Goal: Task Accomplishment & Management: Manage account settings

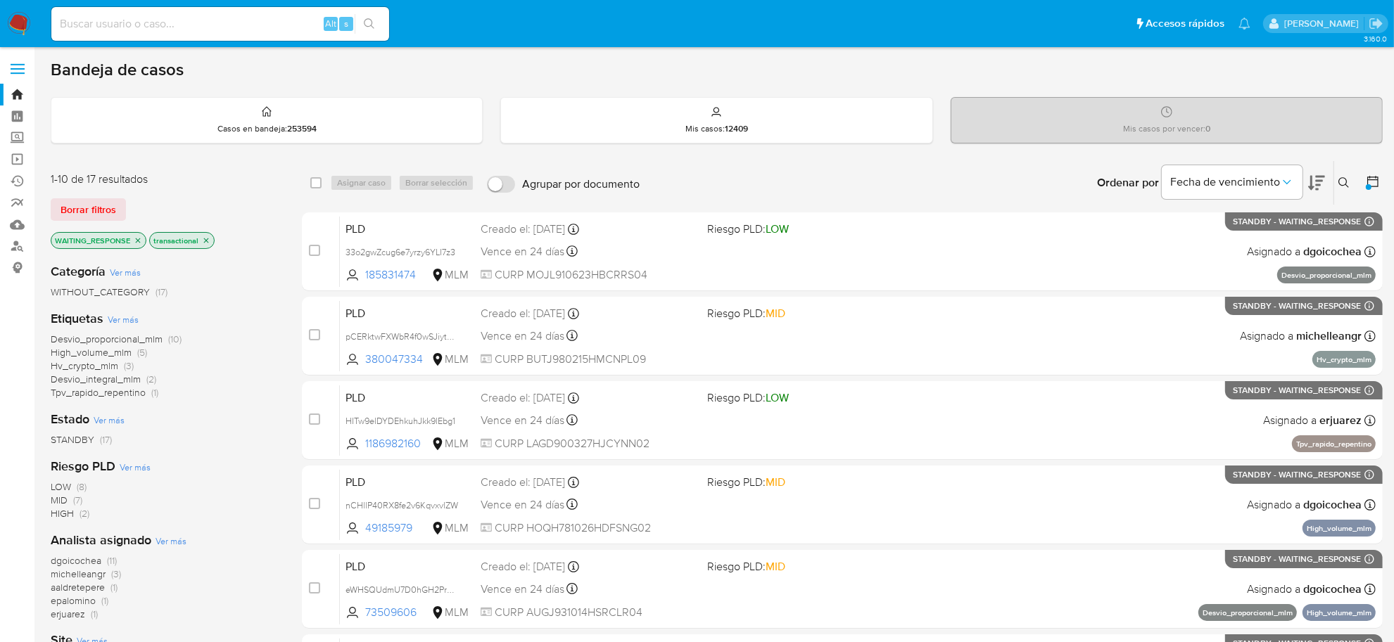
click at [145, 25] on input at bounding box center [220, 24] width 338 height 18
paste input "YjVr0fLjlrvkEnodsdIsOTFd"
type input "YjVr0fLjlrvkEnodsdIsOTFd"
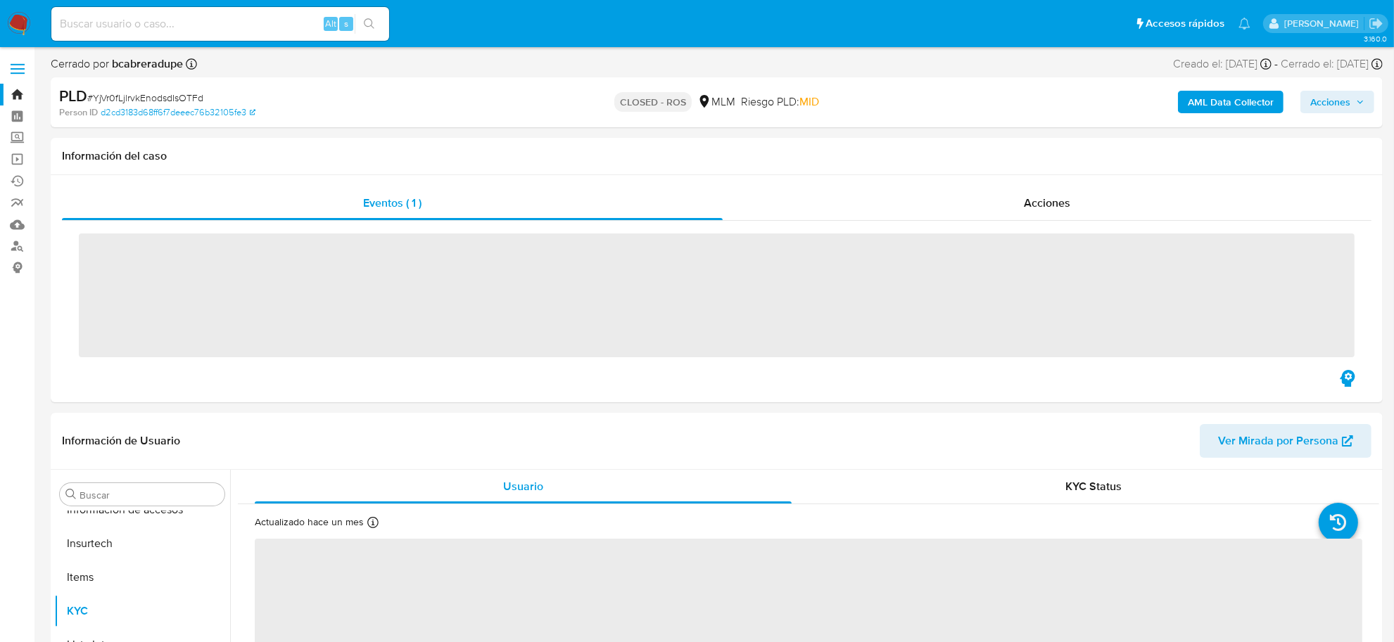
scroll to position [593, 0]
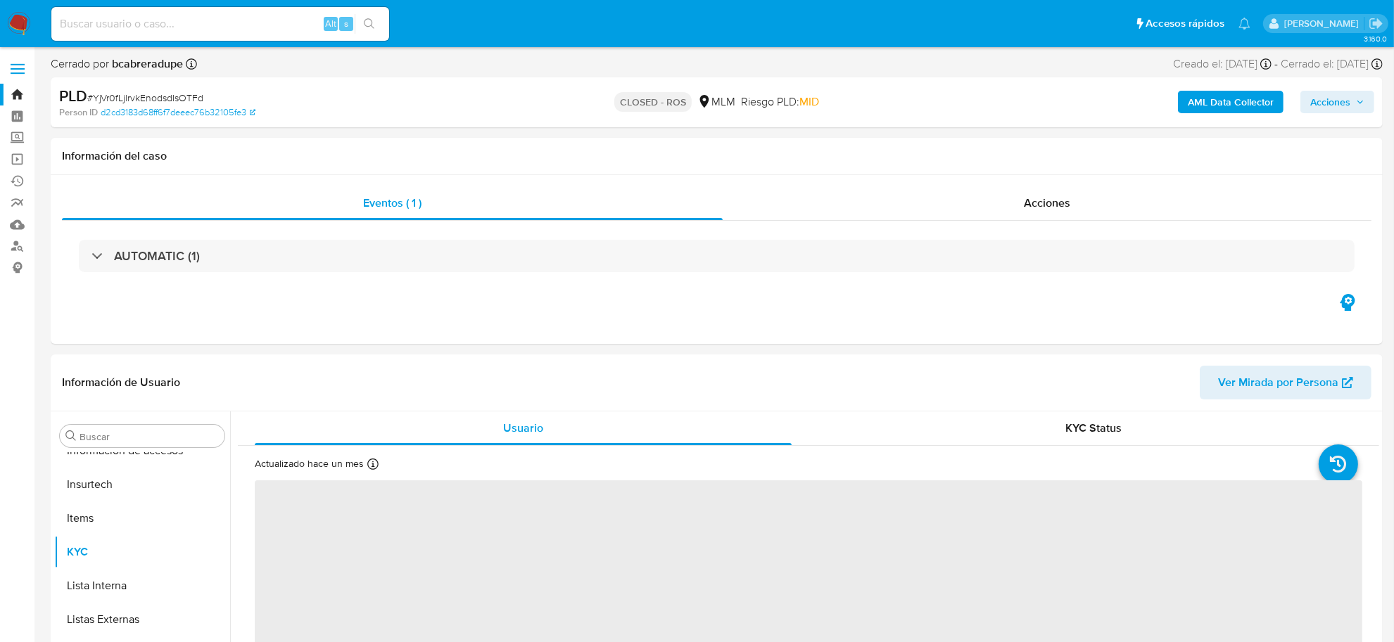
select select "10"
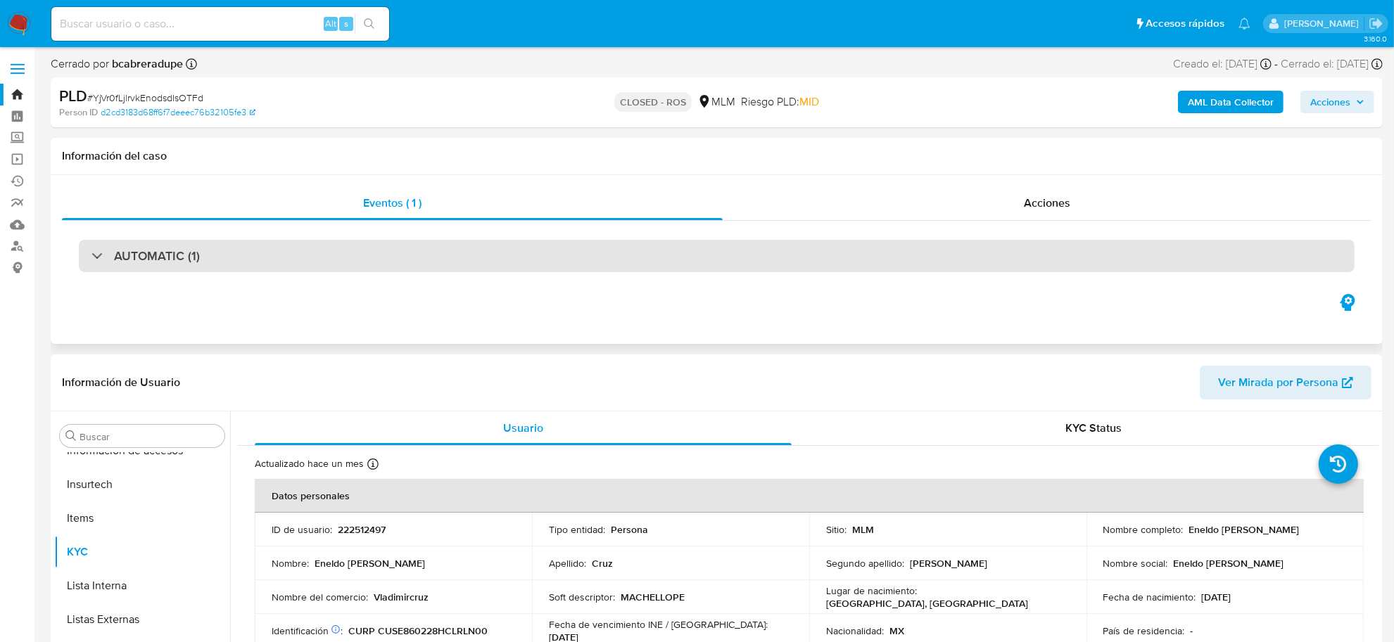
click at [262, 250] on div "AUTOMATIC (1)" at bounding box center [716, 256] width 1275 height 32
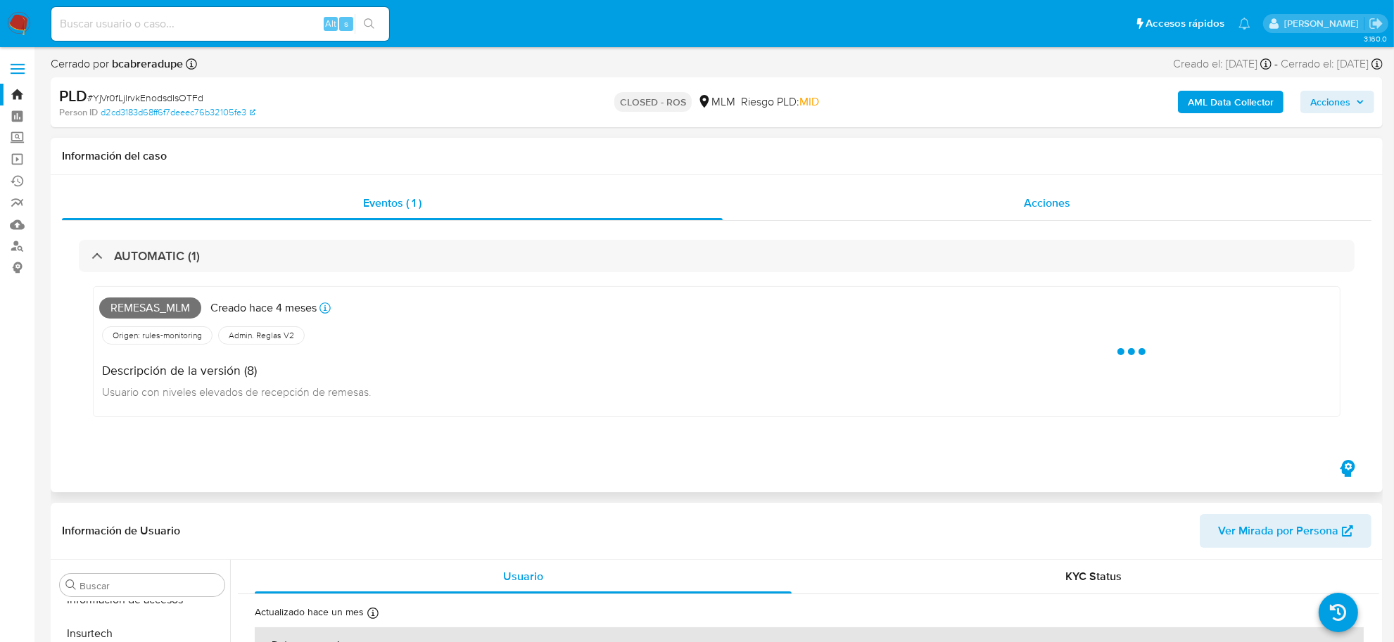
click at [1097, 217] on div "Acciones" at bounding box center [1046, 203] width 649 height 34
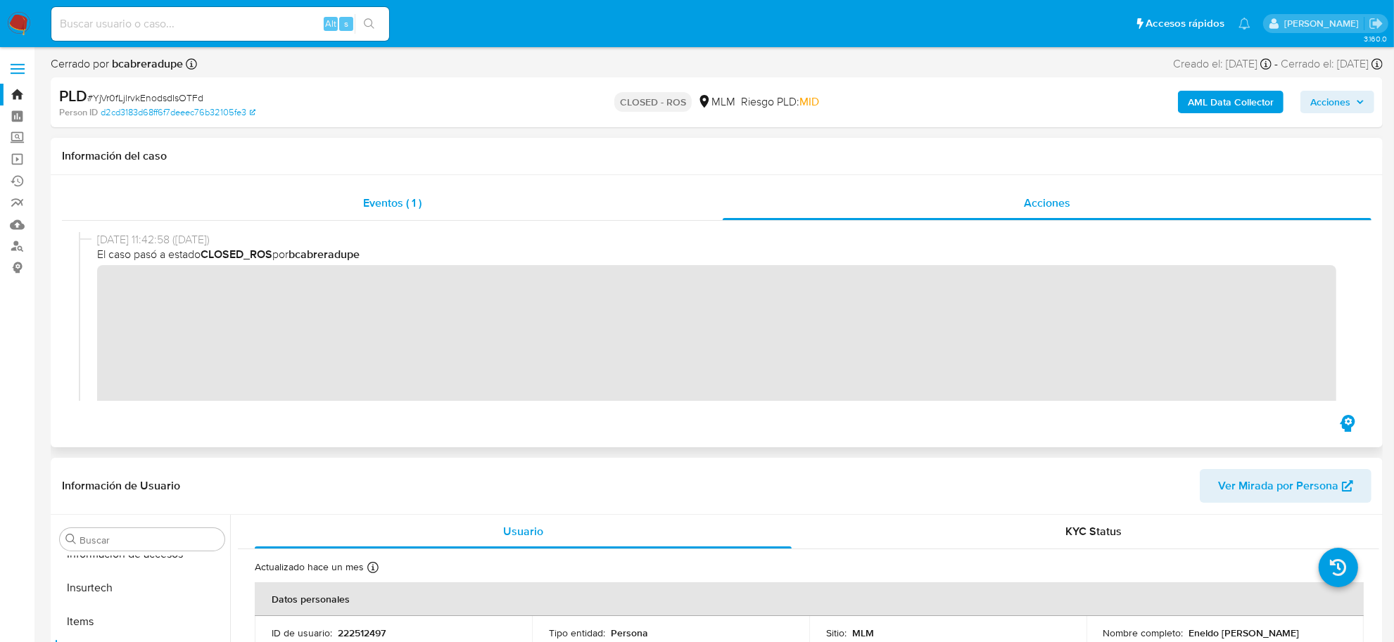
click at [382, 208] on span "Eventos ( 1 )" at bounding box center [392, 203] width 58 height 16
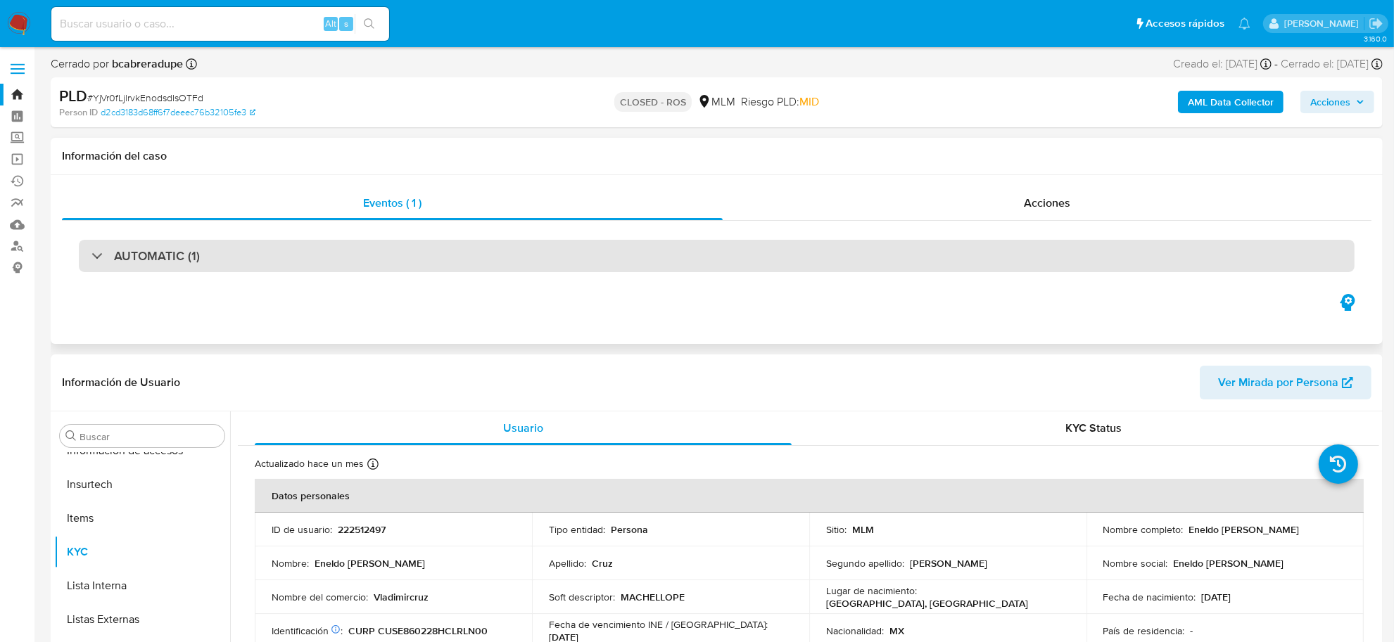
click at [212, 262] on div "AUTOMATIC (1)" at bounding box center [716, 256] width 1275 height 32
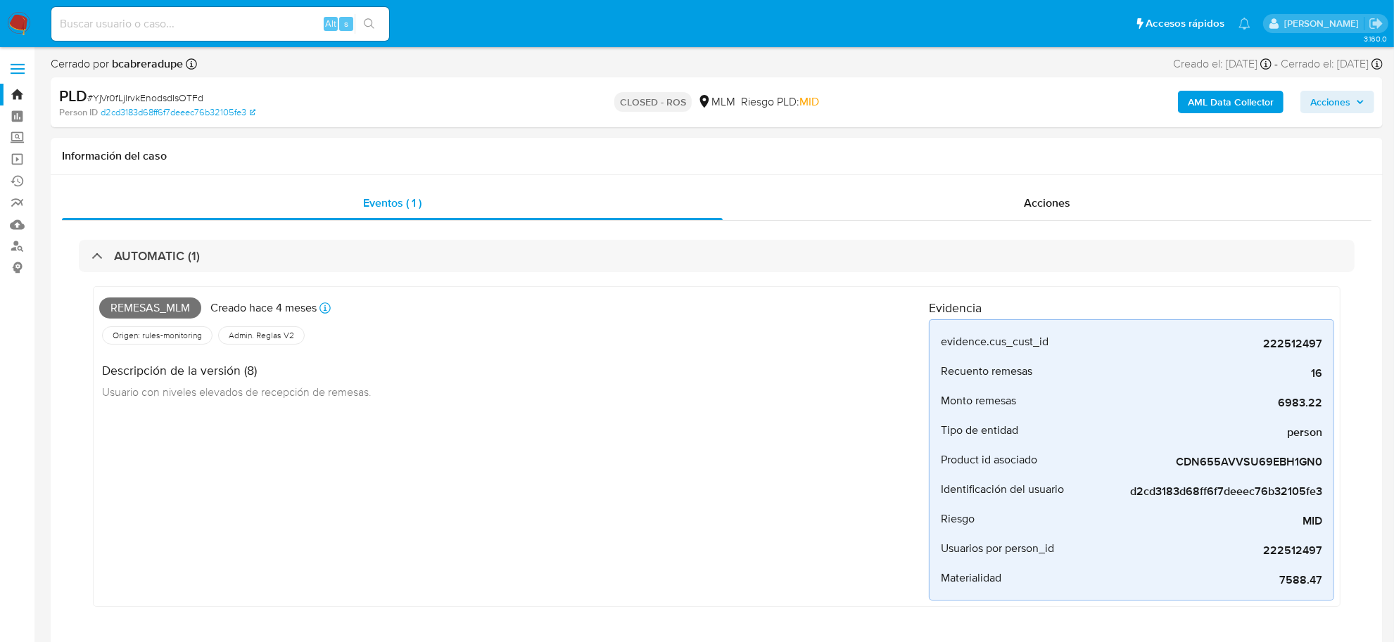
click at [165, 18] on input at bounding box center [220, 24] width 338 height 18
paste input "ZdXcQTuPZg8vmz9Mpns94D6u"
type input "ZdXcQTuPZg8vmz9Mpns94D6u"
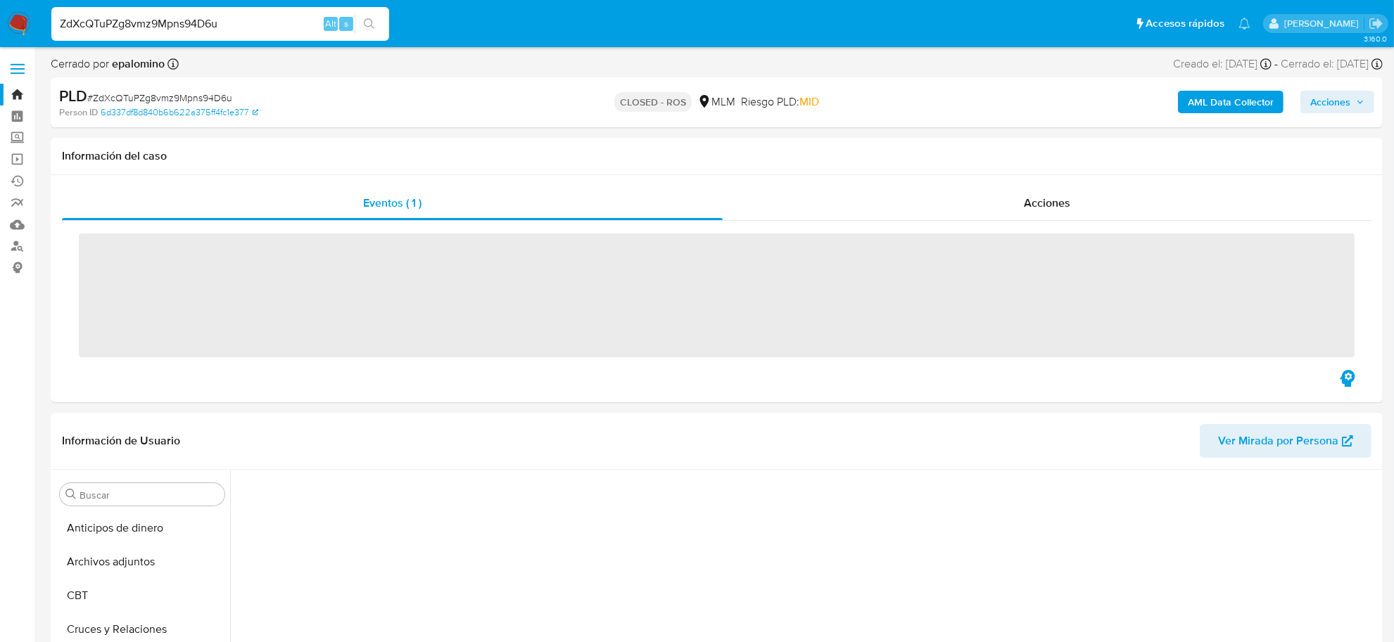
scroll to position [593, 0]
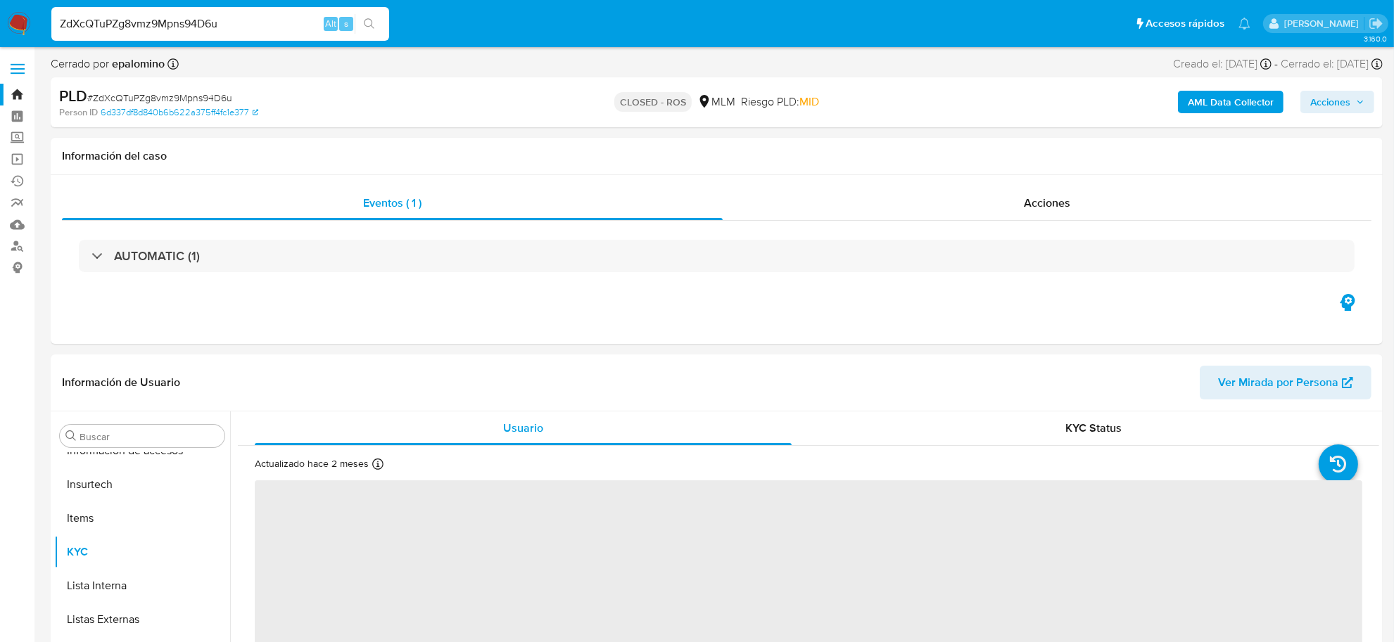
select select "10"
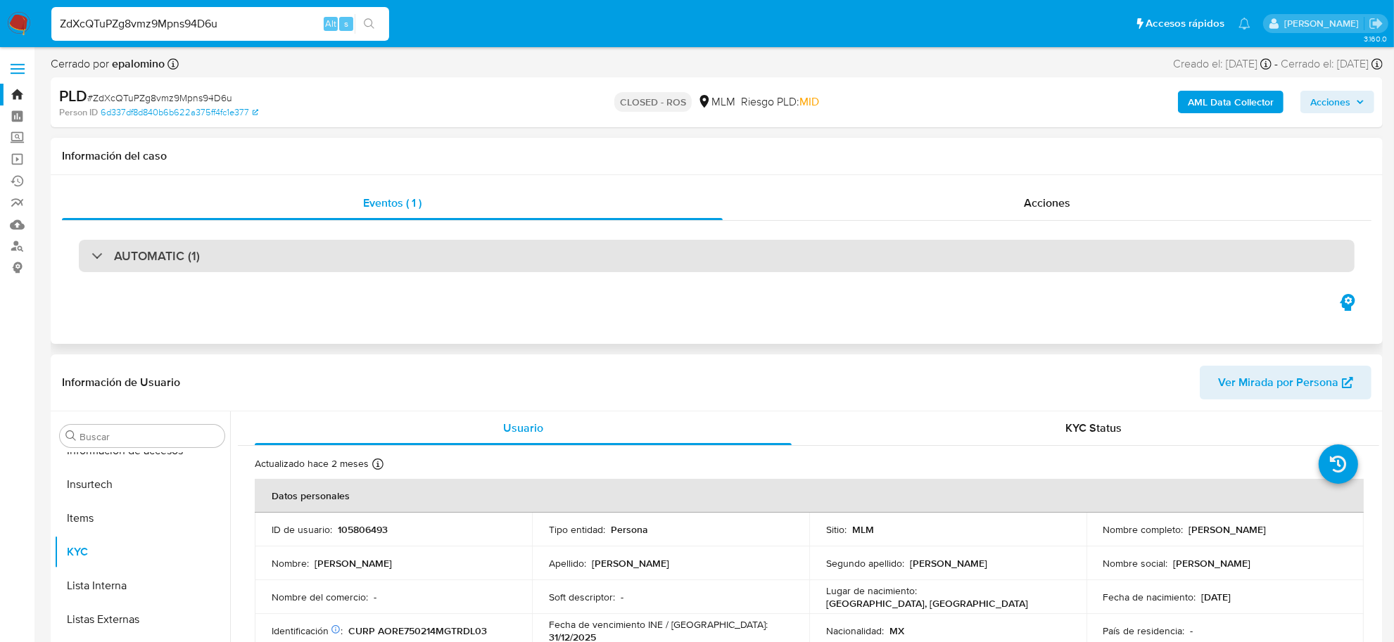
click at [248, 257] on div "AUTOMATIC (1)" at bounding box center [716, 256] width 1275 height 32
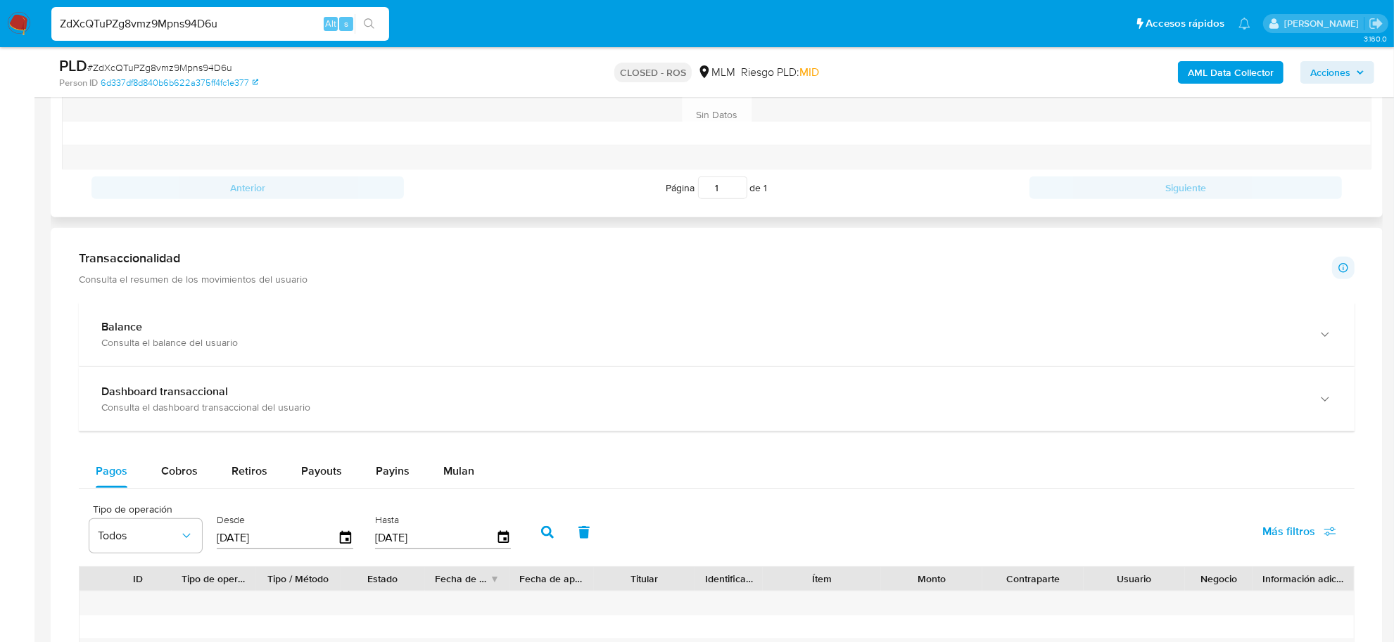
scroll to position [1319, 0]
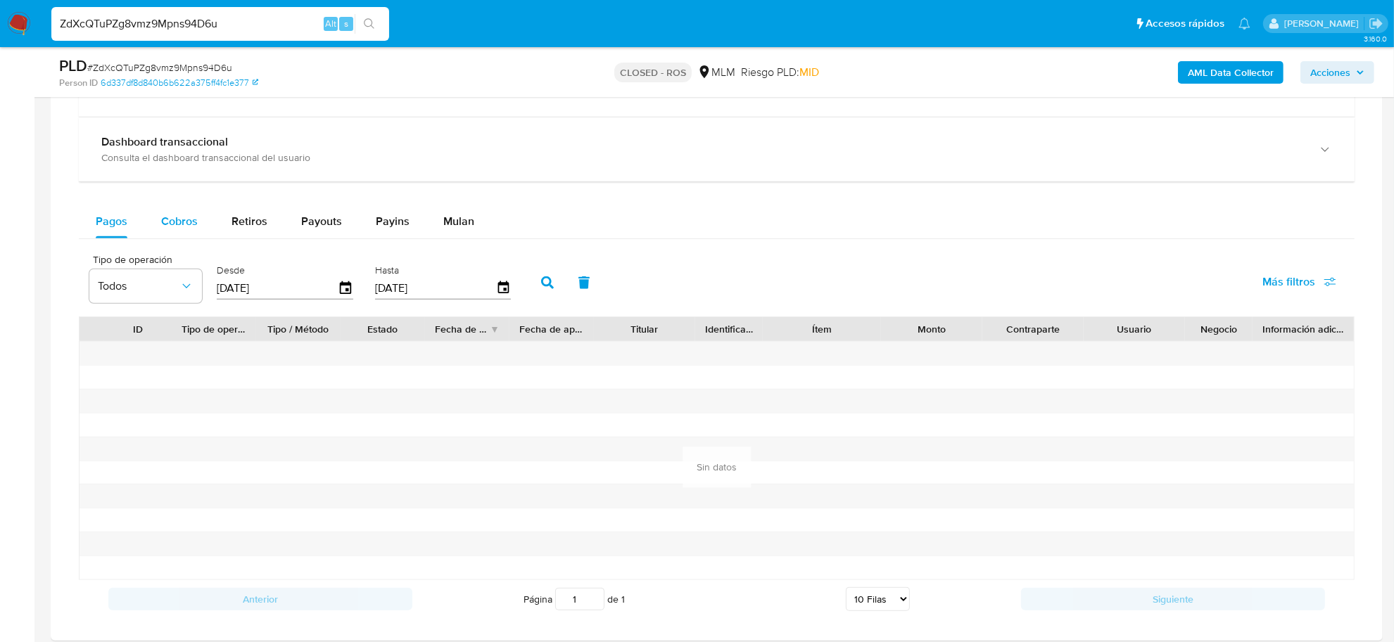
click at [201, 229] on button "Cobros" at bounding box center [179, 222] width 70 height 34
select select "10"
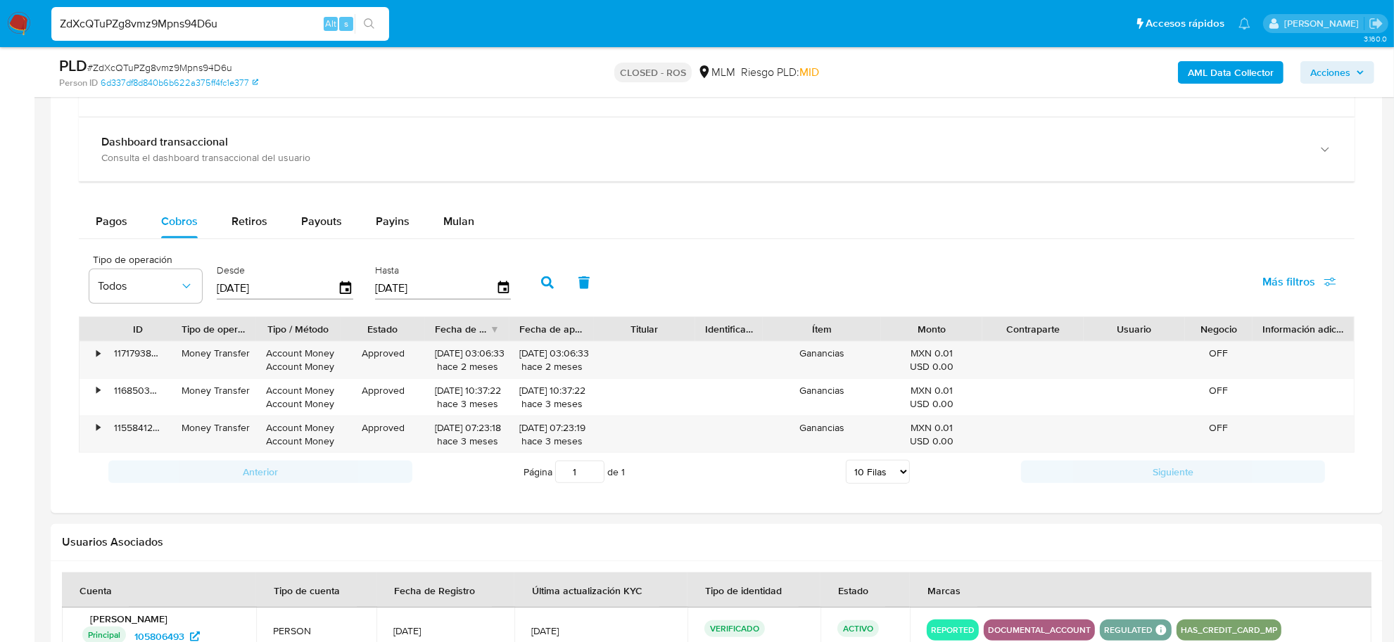
type button "1"
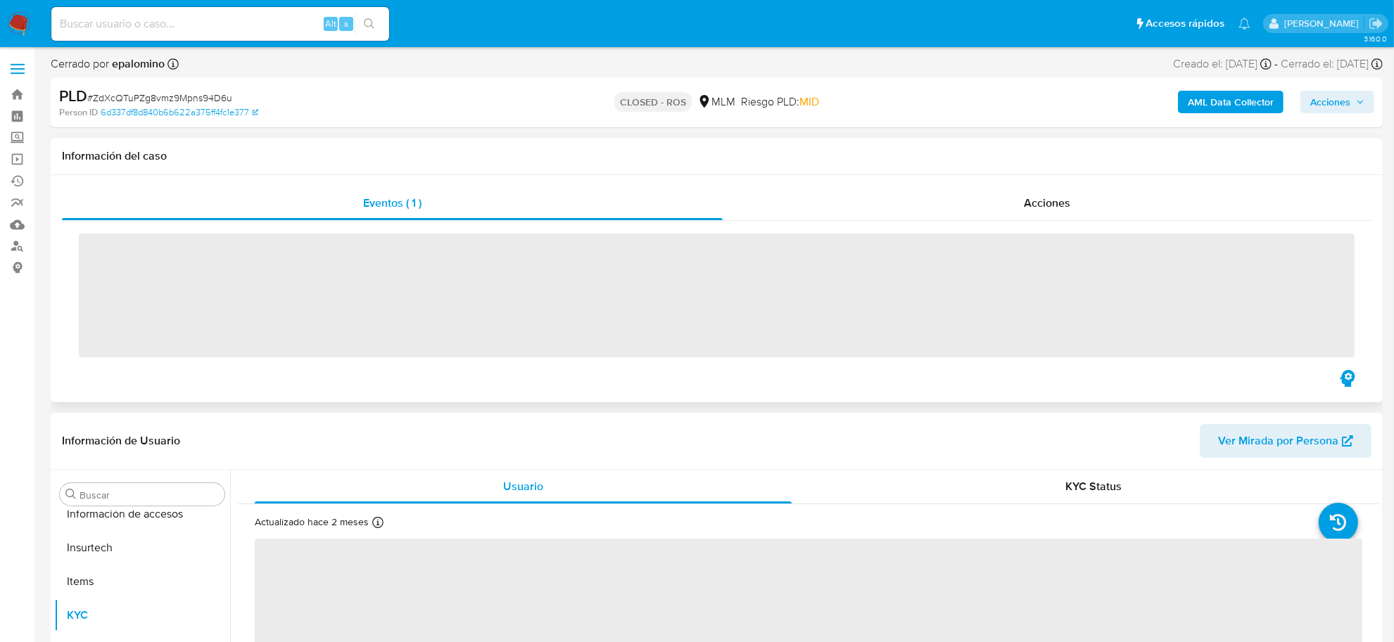
scroll to position [593, 0]
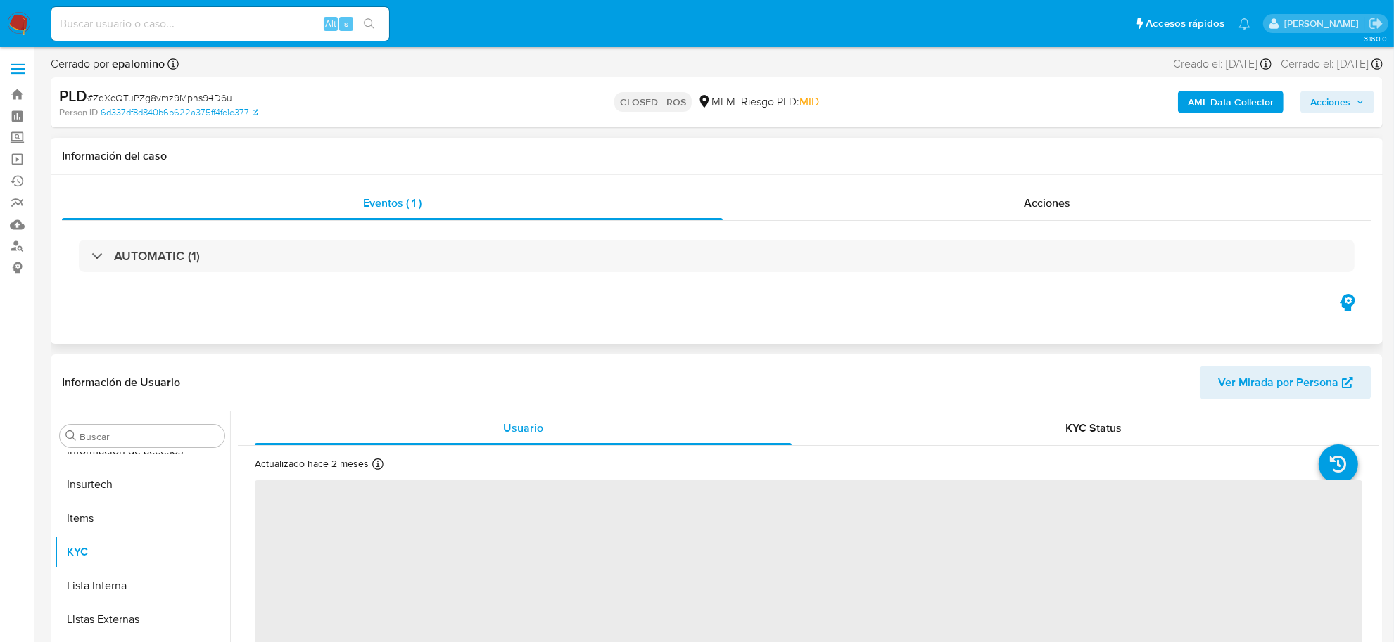
select select "10"
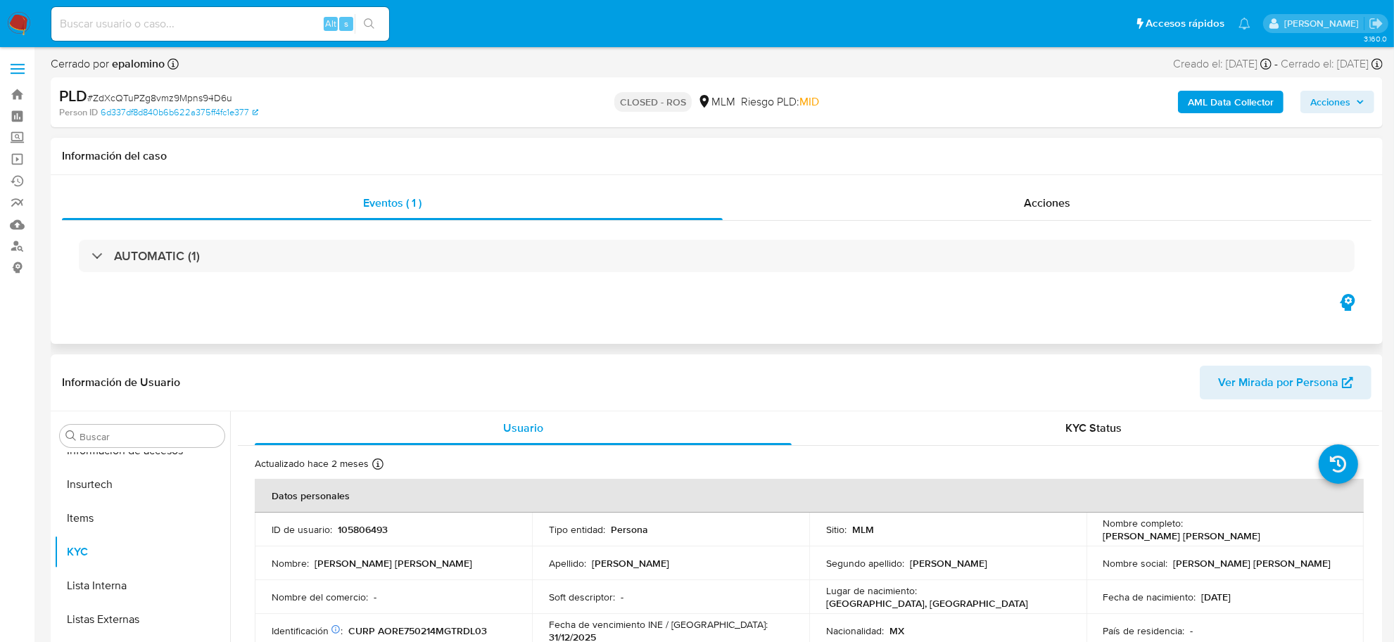
click at [205, 28] on input at bounding box center [220, 24] width 338 height 18
paste input "DJBXEWDJ4IMUwE2NmuaMW11M"
type input "DJBXEWDJ4IMUwE2NmuaMW11M"
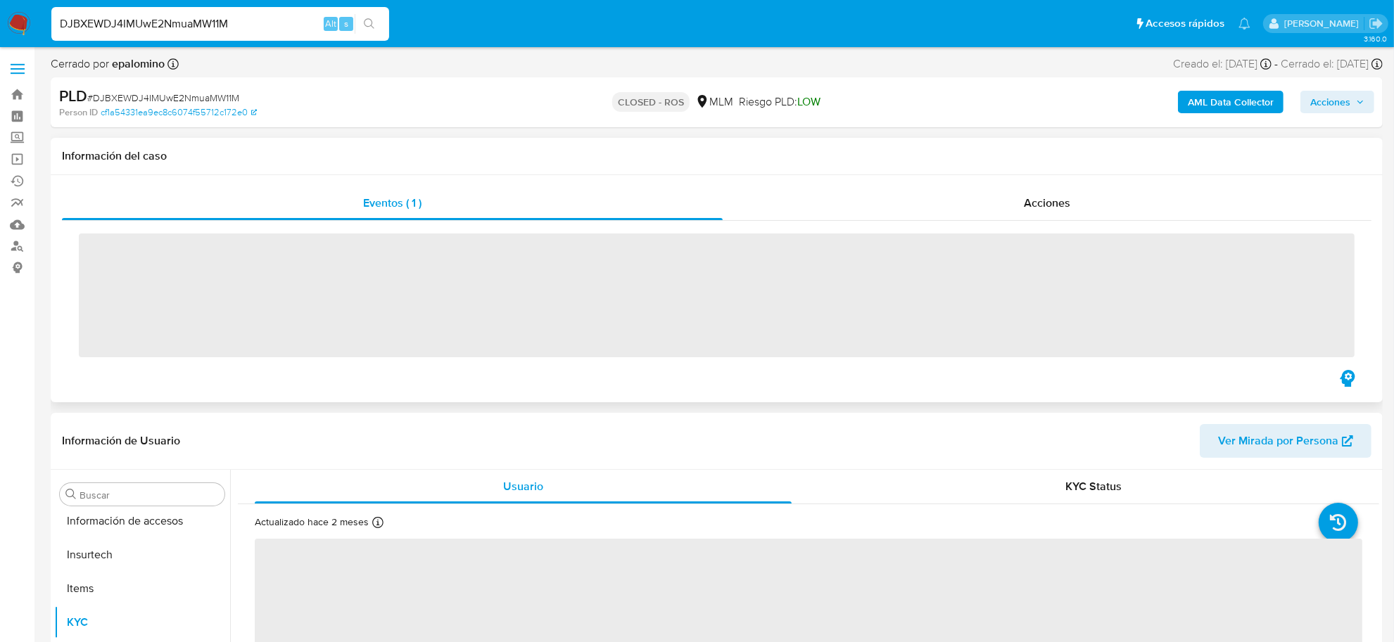
scroll to position [593, 0]
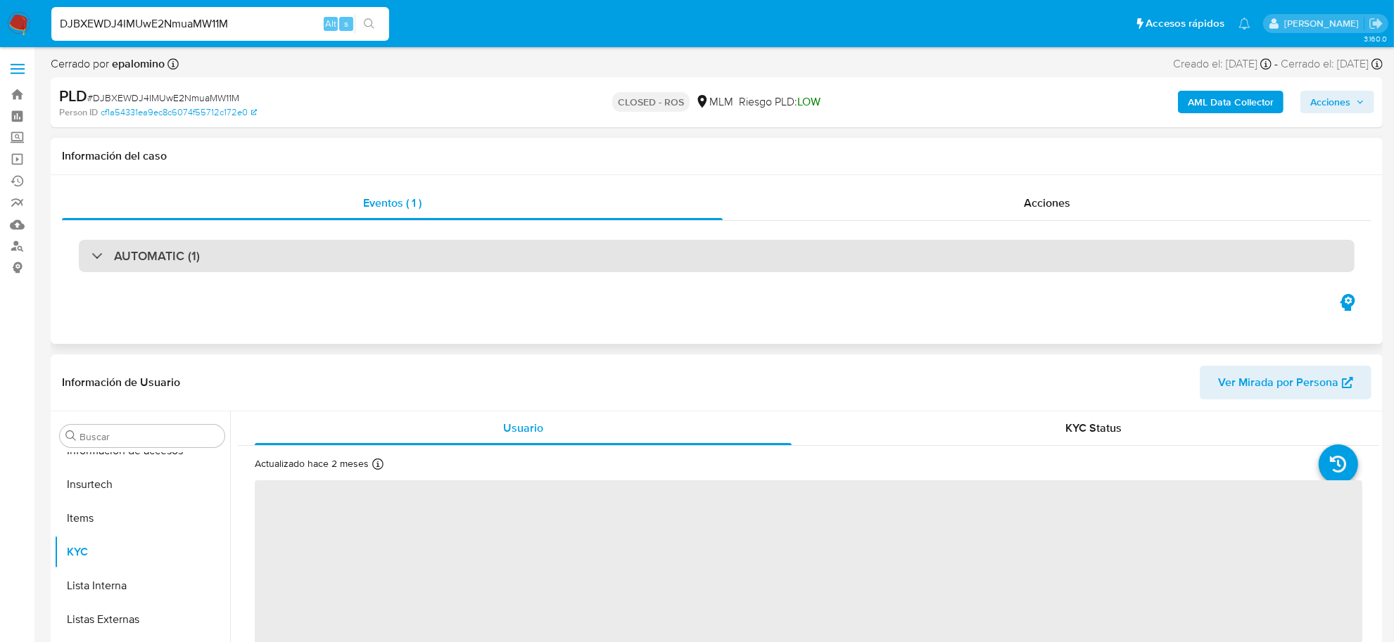
select select "10"
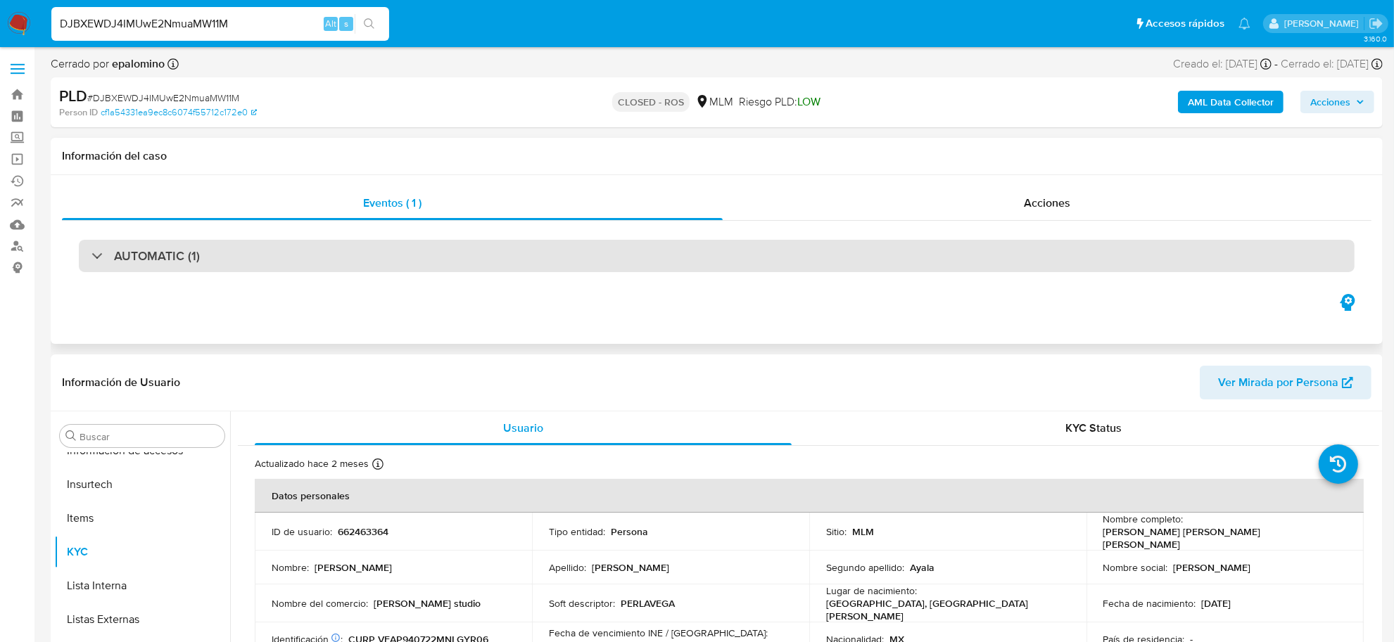
drag, startPoint x: 67, startPoint y: 261, endPoint x: 85, endPoint y: 259, distance: 18.4
click at [68, 259] on div "AUTOMATIC (1)" at bounding box center [716, 256] width 1309 height 70
click at [127, 261] on h3 "AUTOMATIC (1)" at bounding box center [157, 255] width 86 height 15
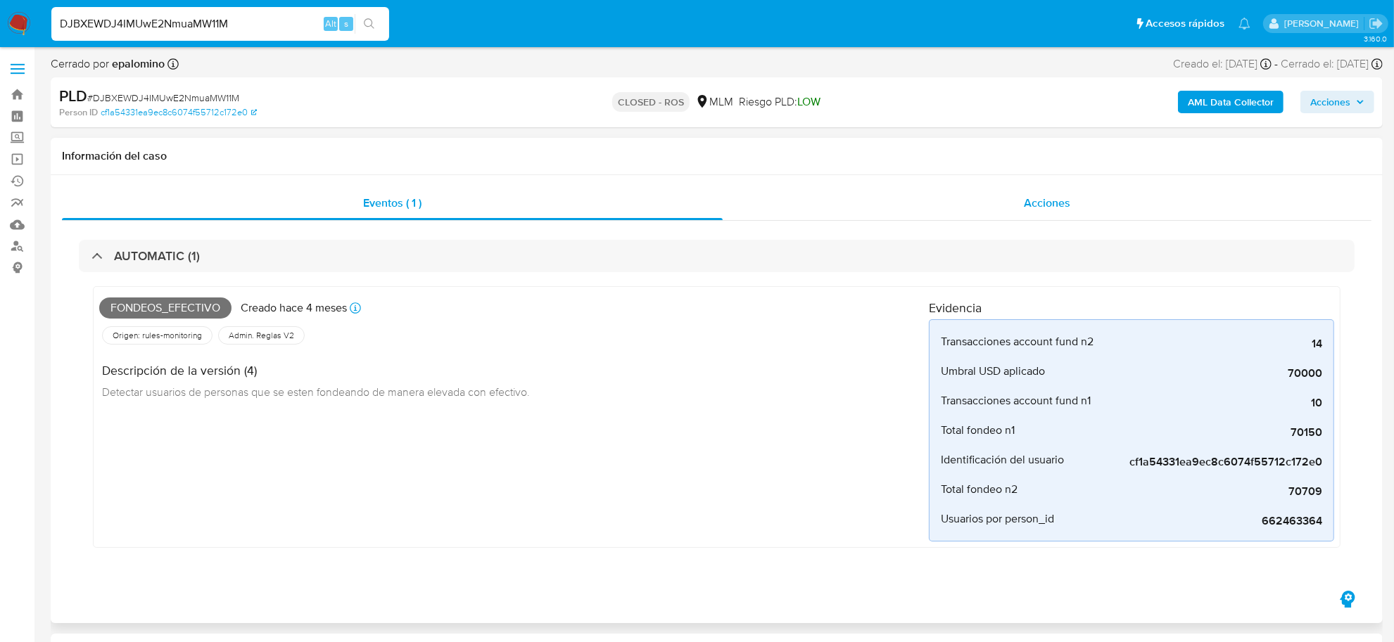
click at [1089, 203] on div "Acciones" at bounding box center [1046, 203] width 649 height 34
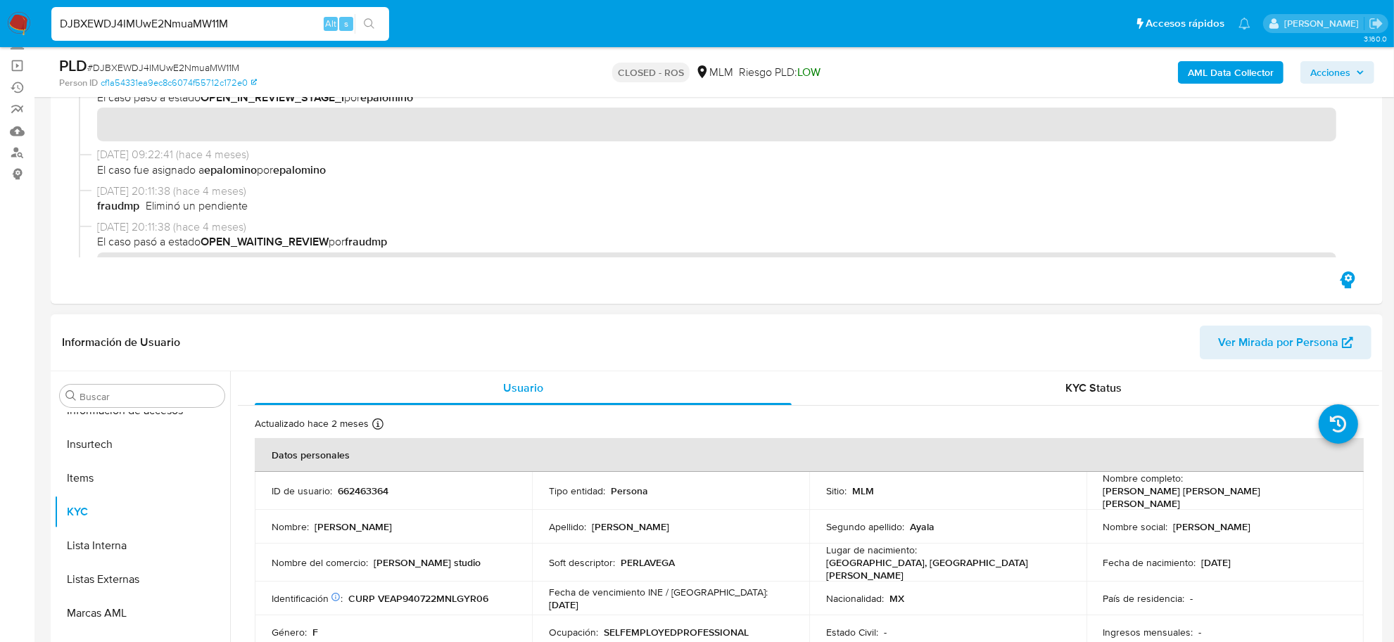
scroll to position [0, 0]
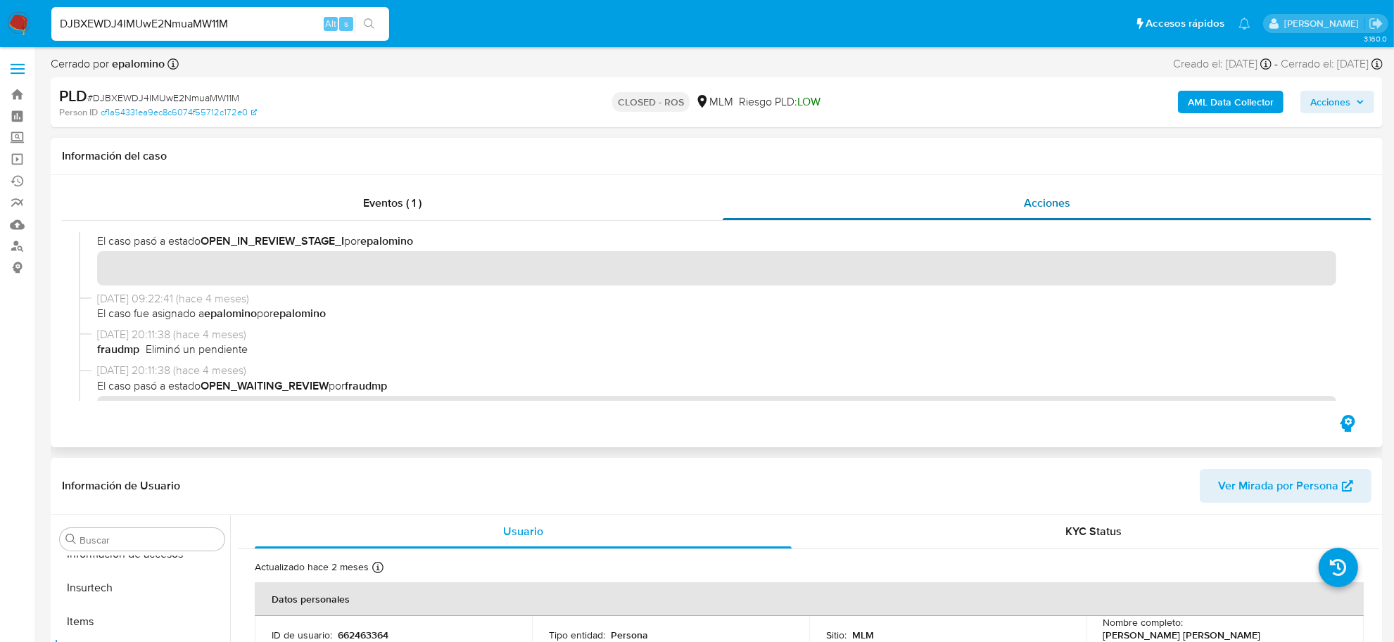
click at [1043, 203] on span "Acciones" at bounding box center [1047, 203] width 46 height 16
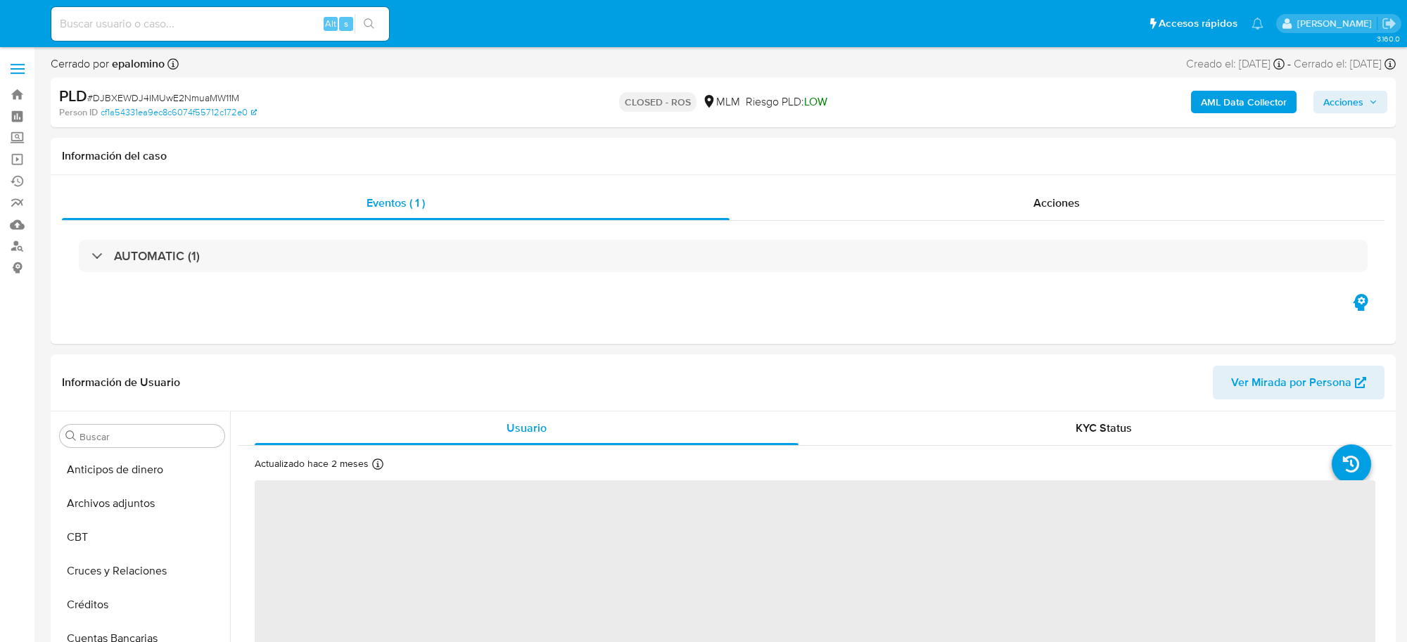
select select "10"
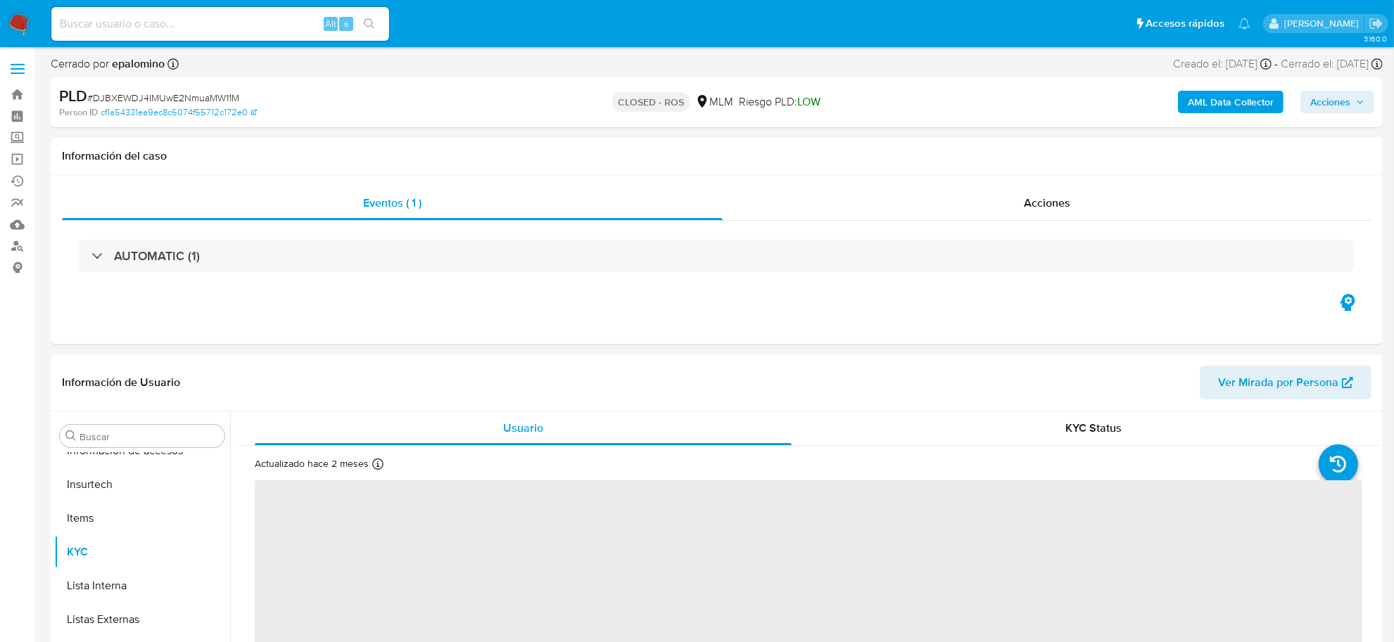
select select "10"
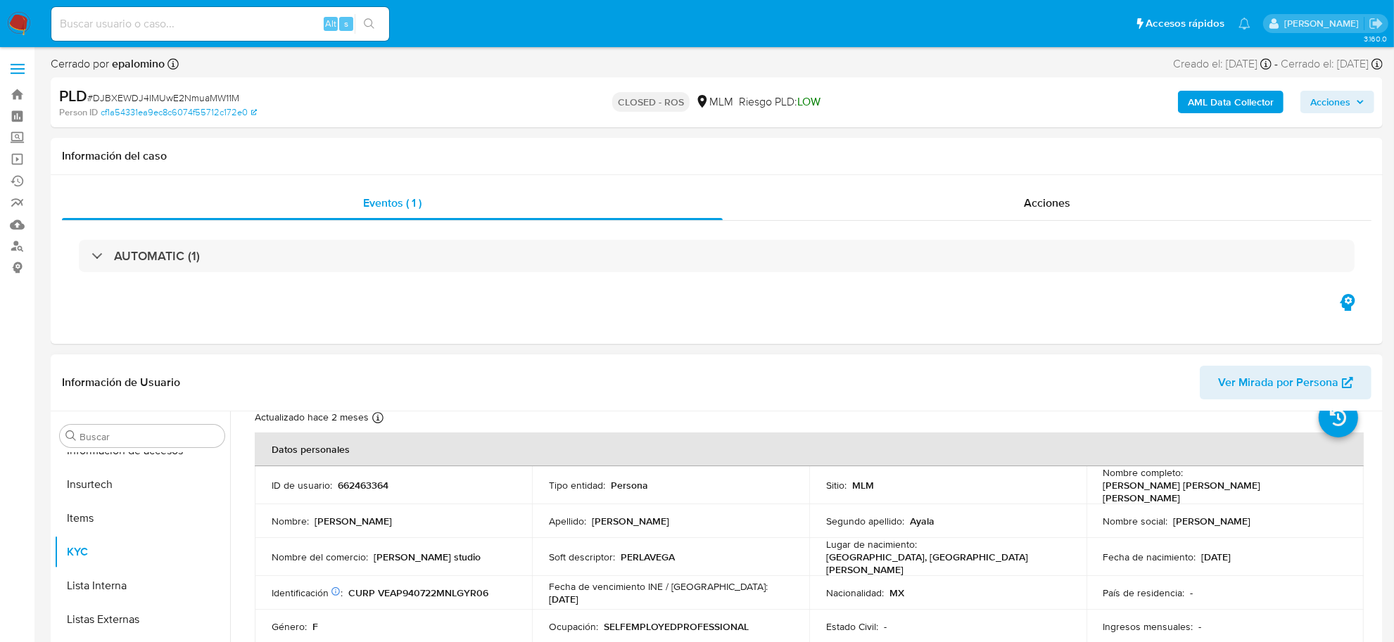
scroll to position [88, 0]
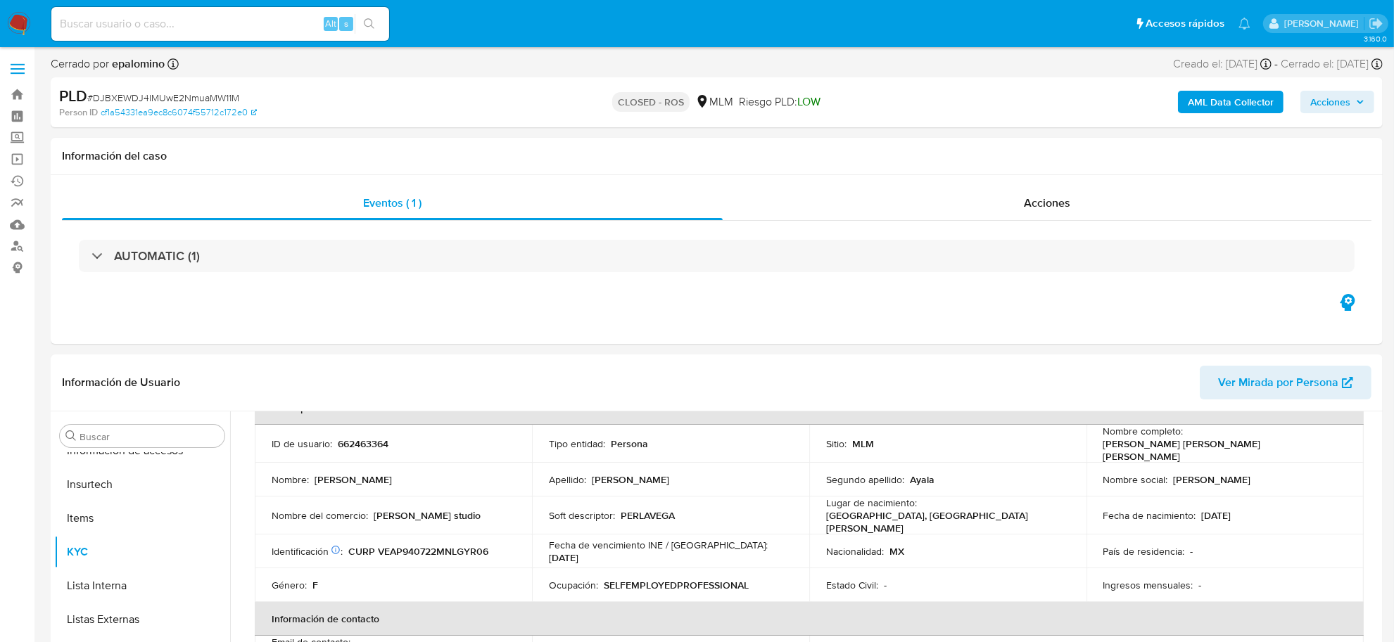
click at [15, 37] on nav "Pausado Ver notificaciones Alt s Accesos rápidos Presiona las siguientes teclas…" at bounding box center [697, 23] width 1394 height 47
click at [15, 29] on img at bounding box center [19, 24] width 24 height 24
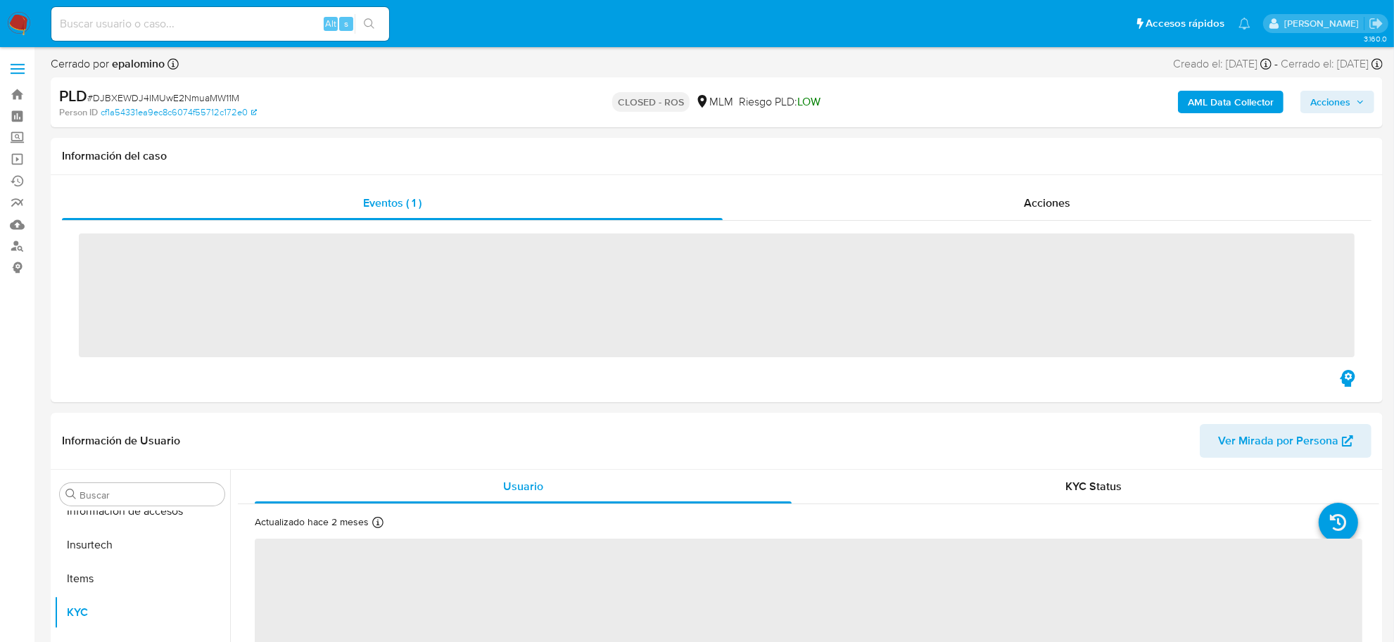
scroll to position [593, 0]
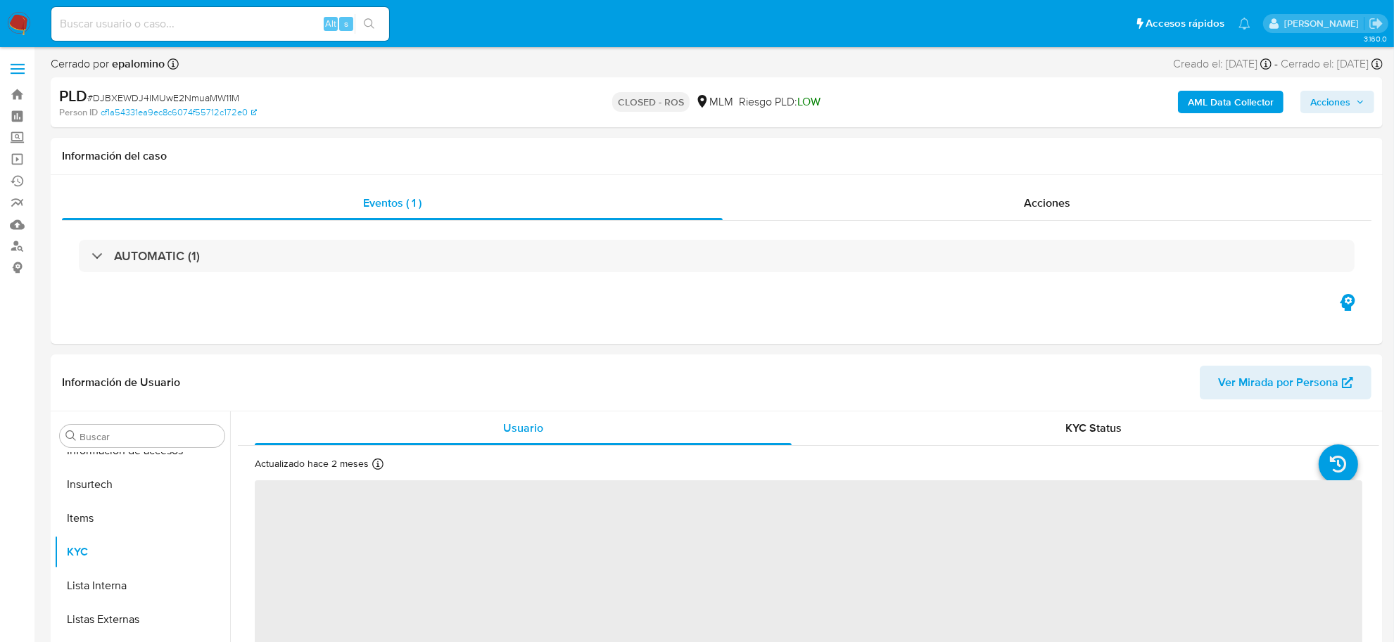
select select "10"
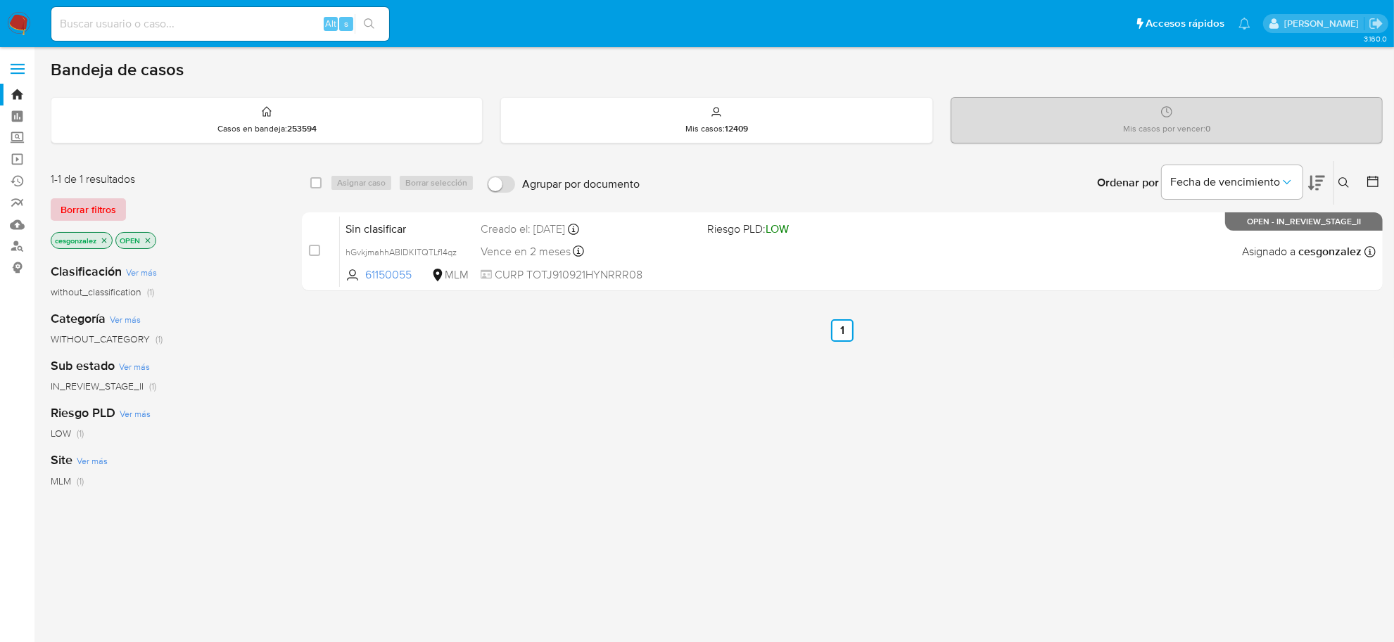
click at [74, 215] on span "Borrar filtros" at bounding box center [88, 210] width 56 height 20
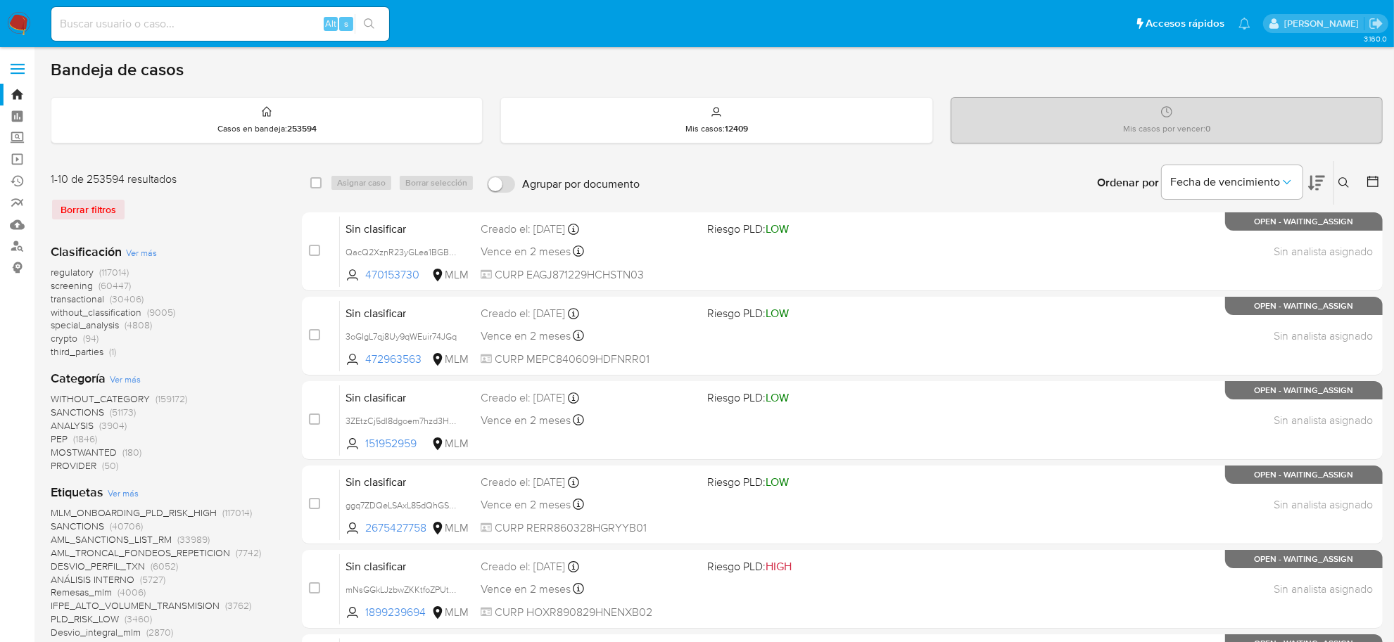
click at [76, 287] on span "screening" at bounding box center [72, 286] width 42 height 14
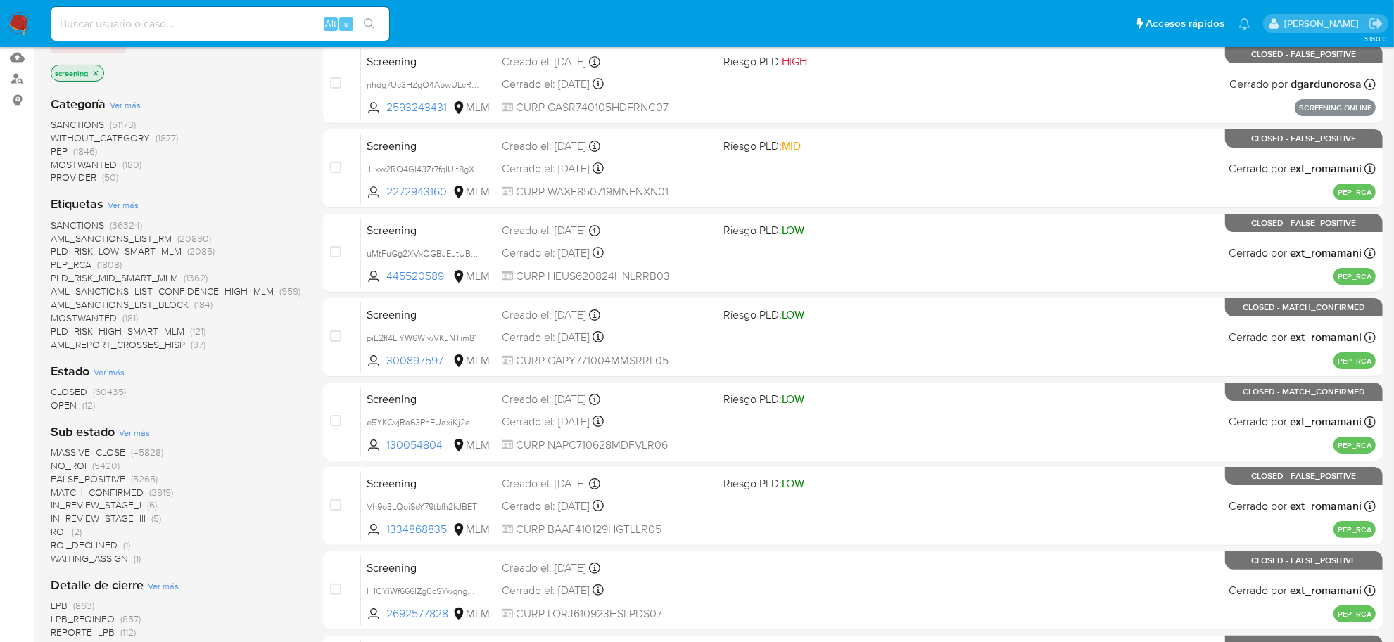
scroll to position [176, 0]
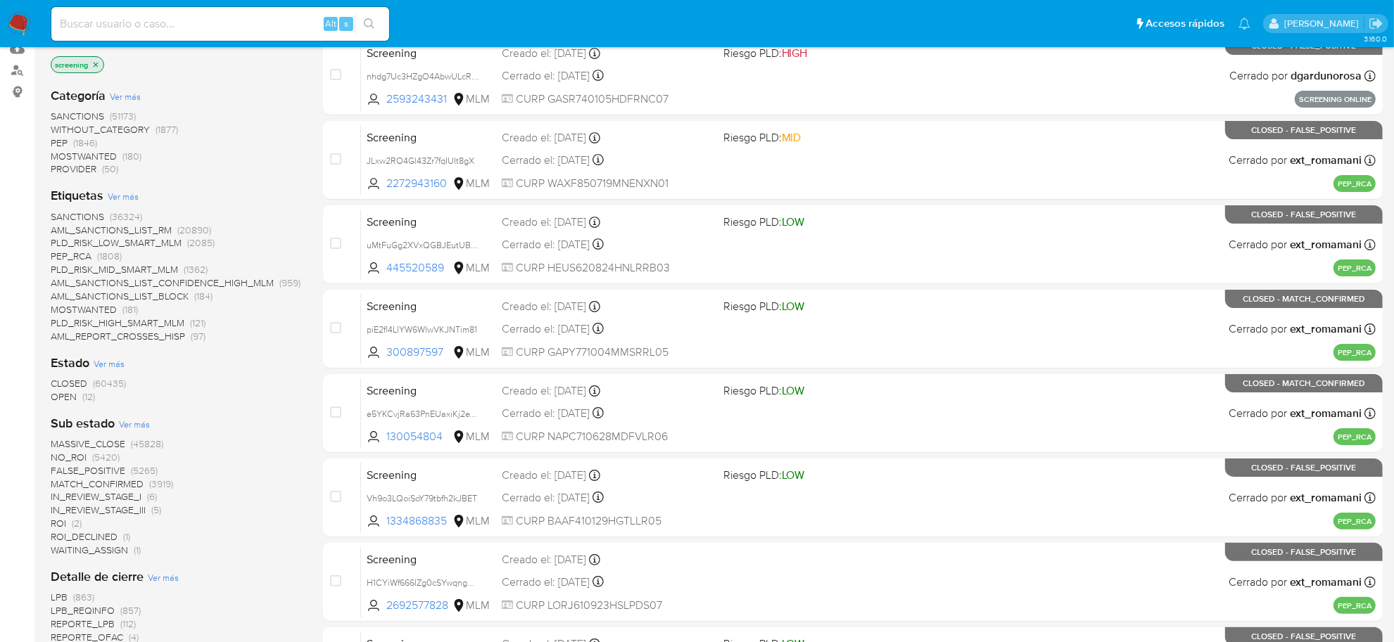
click at [57, 395] on span "OPEN" at bounding box center [64, 397] width 26 height 14
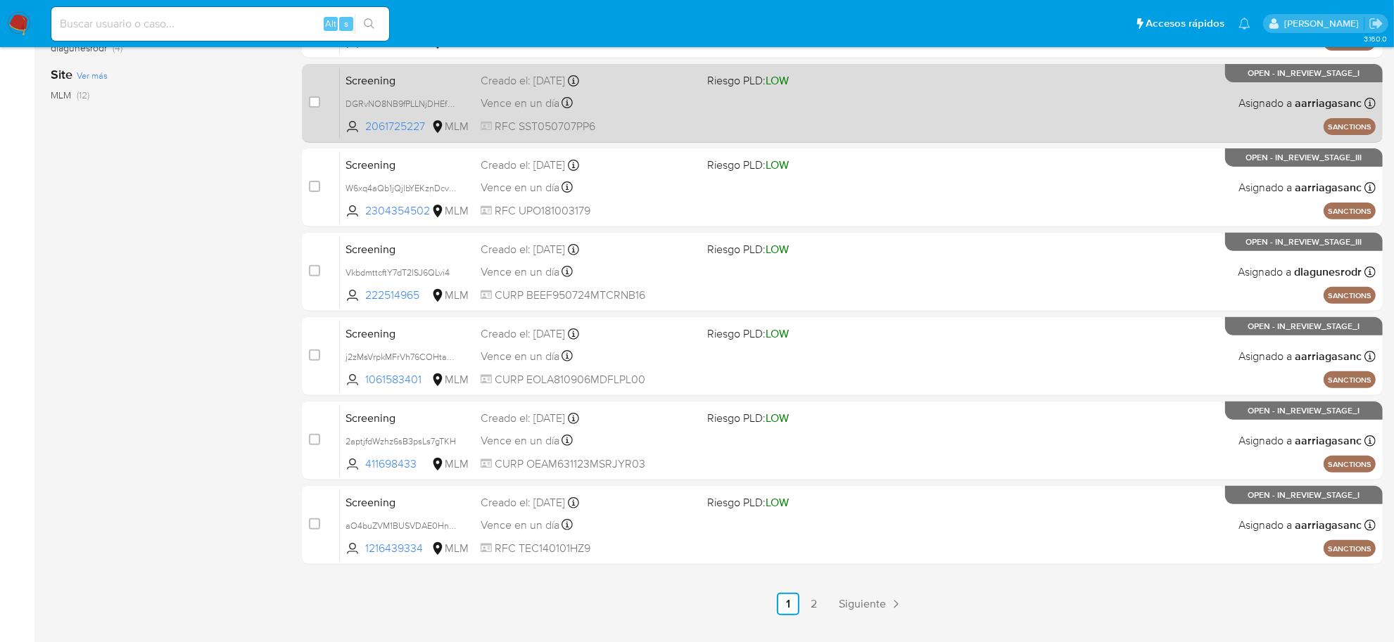
scroll to position [518, 0]
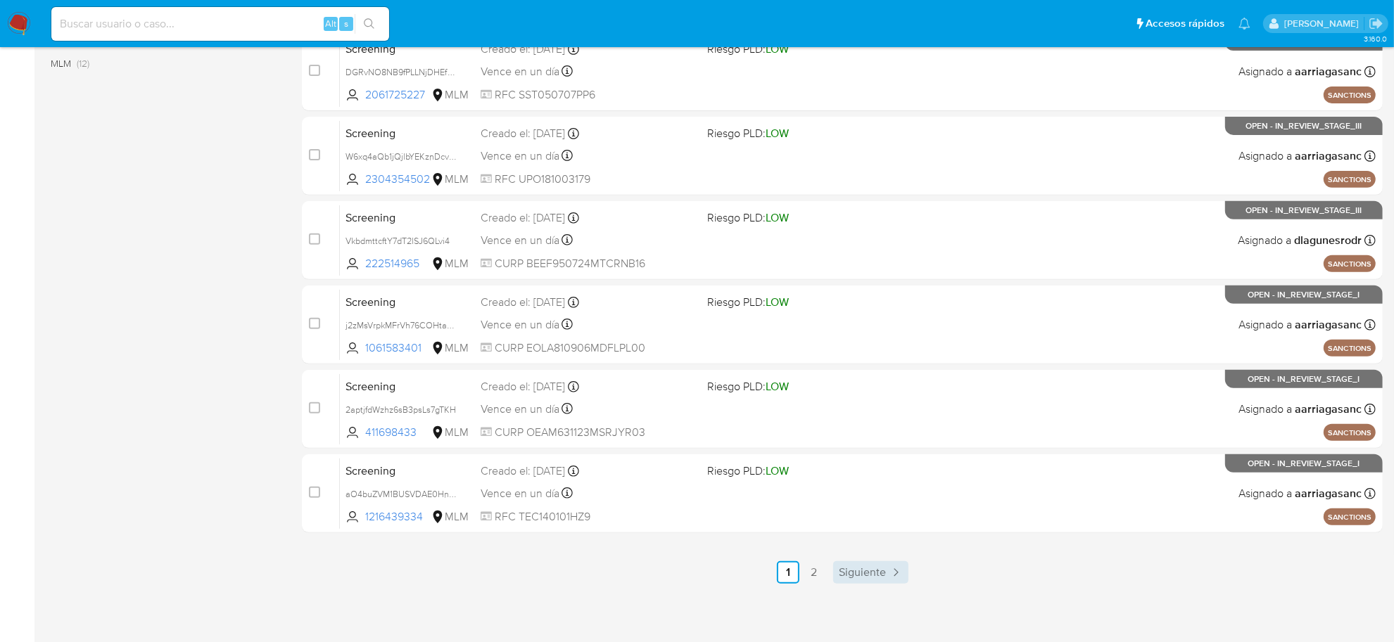
click at [855, 561] on link "Siguiente" at bounding box center [870, 572] width 75 height 23
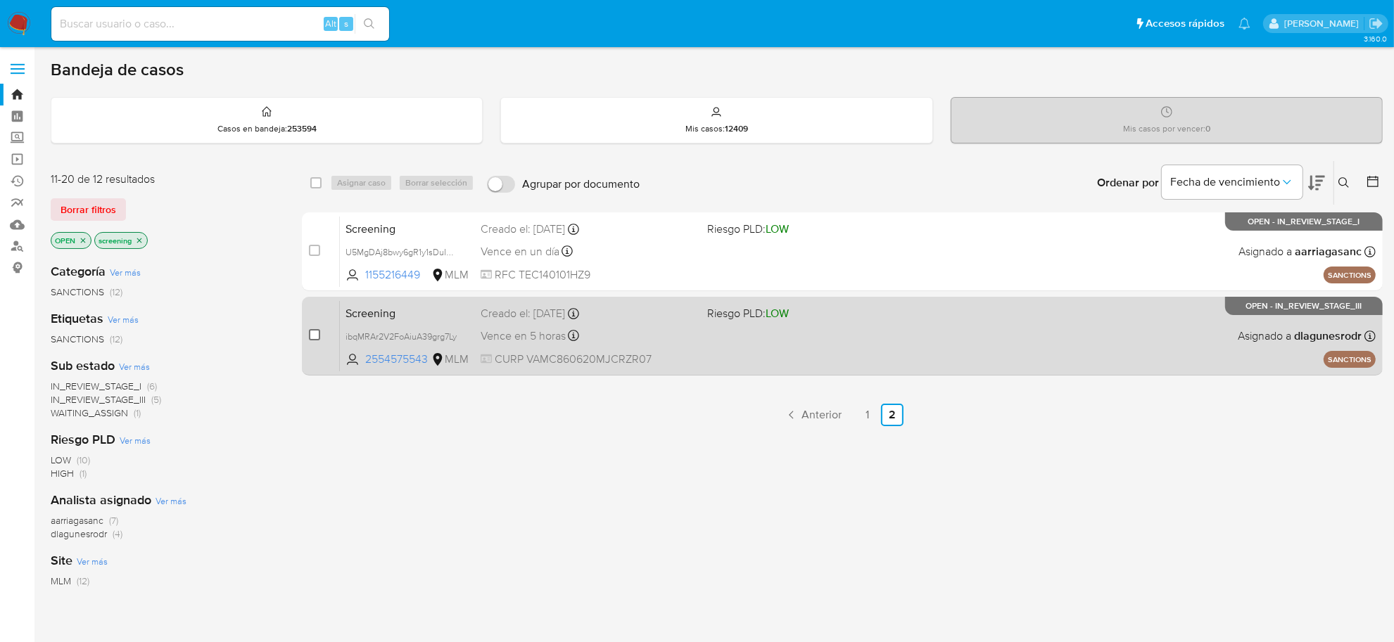
click at [318, 332] on input "checkbox" at bounding box center [314, 334] width 11 height 11
checkbox input "true"
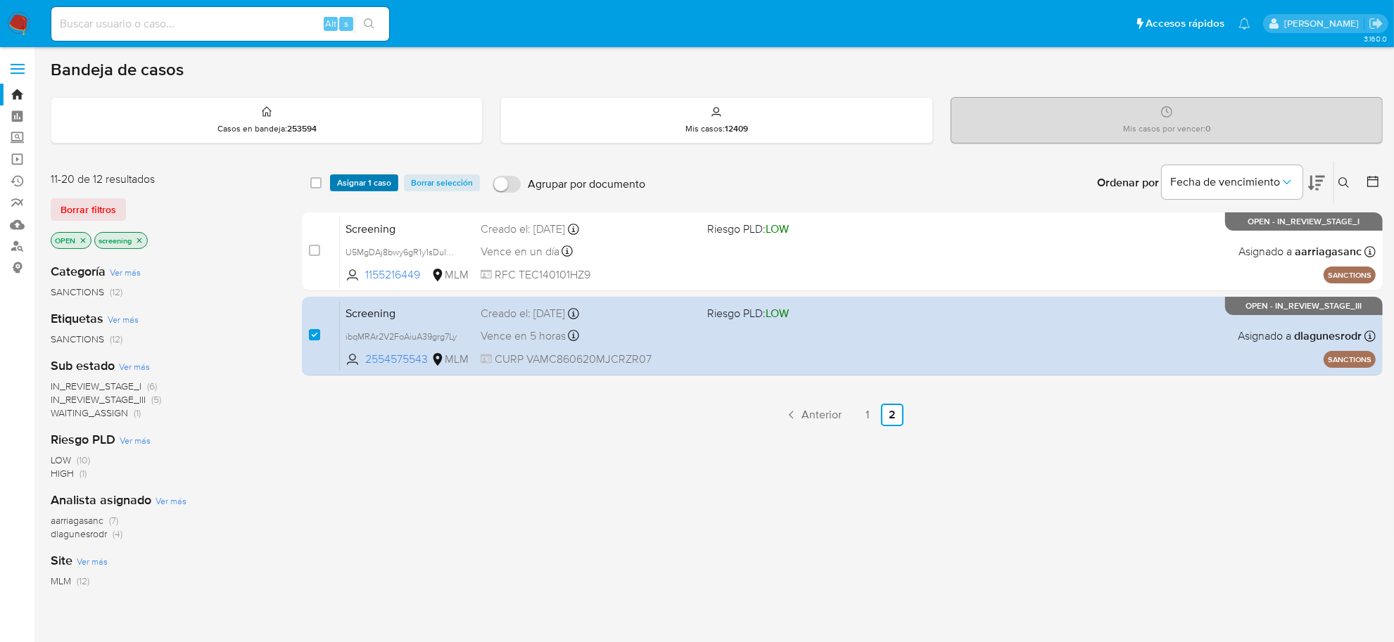
click at [367, 185] on span "Asignar 1 caso" at bounding box center [364, 183] width 54 height 14
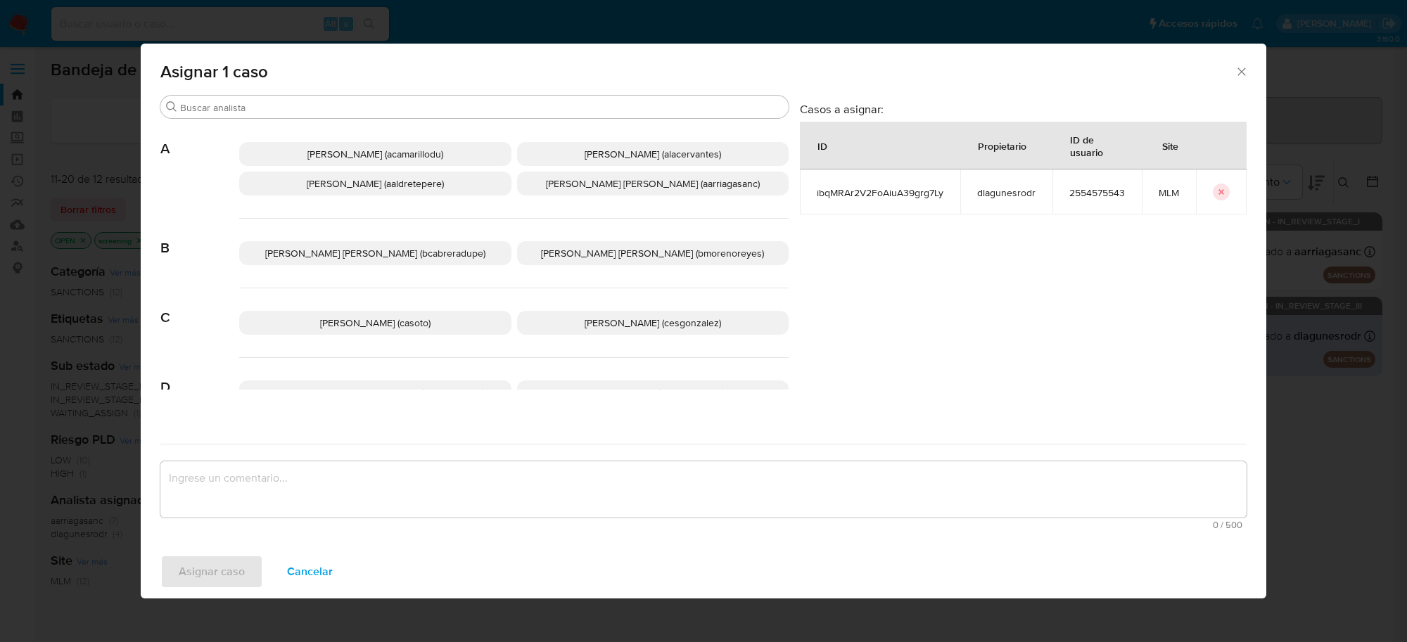
click at [616, 328] on span "[PERSON_NAME] (cesgonzalez)" at bounding box center [653, 323] width 136 height 14
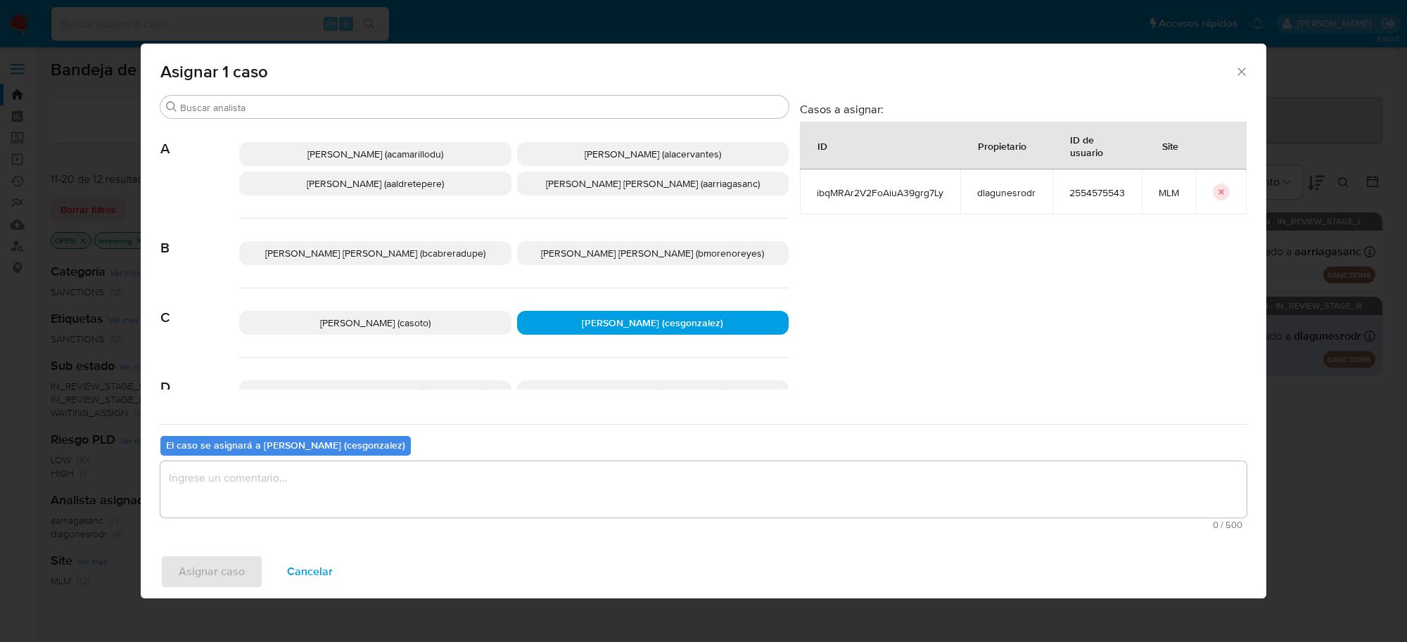
click at [456, 518] on div "0 / 500 500 caracteres restantes" at bounding box center [703, 495] width 1086 height 68
click at [444, 507] on textarea "assign-modal" at bounding box center [703, 489] width 1086 height 56
click at [210, 572] on span "Asignar caso" at bounding box center [212, 571] width 66 height 31
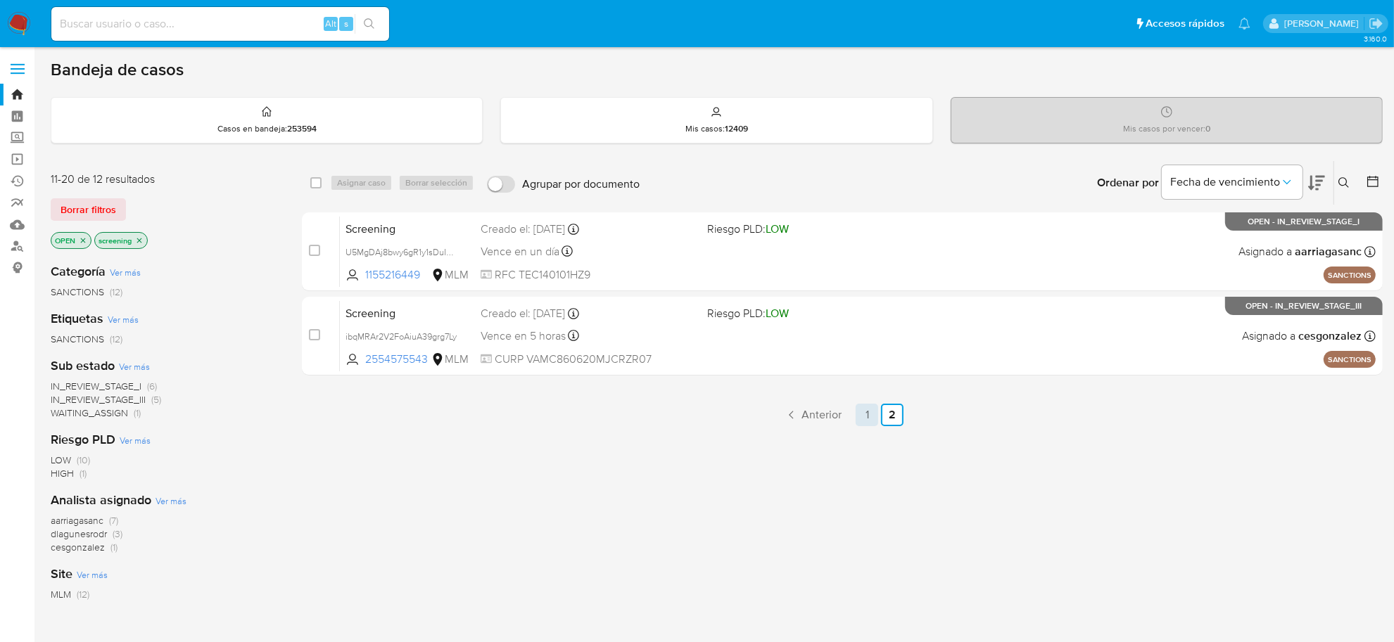
click at [860, 416] on link "1" at bounding box center [866, 415] width 23 height 23
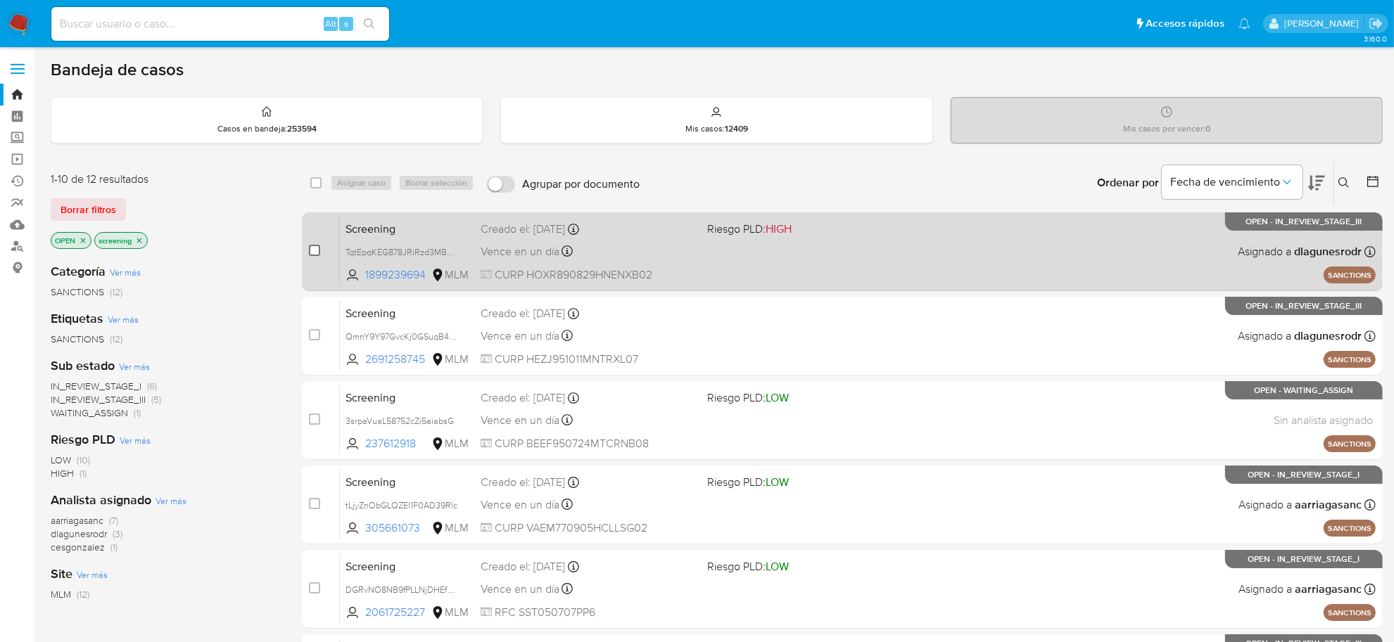
click at [317, 252] on input "checkbox" at bounding box center [314, 250] width 11 height 11
checkbox input "true"
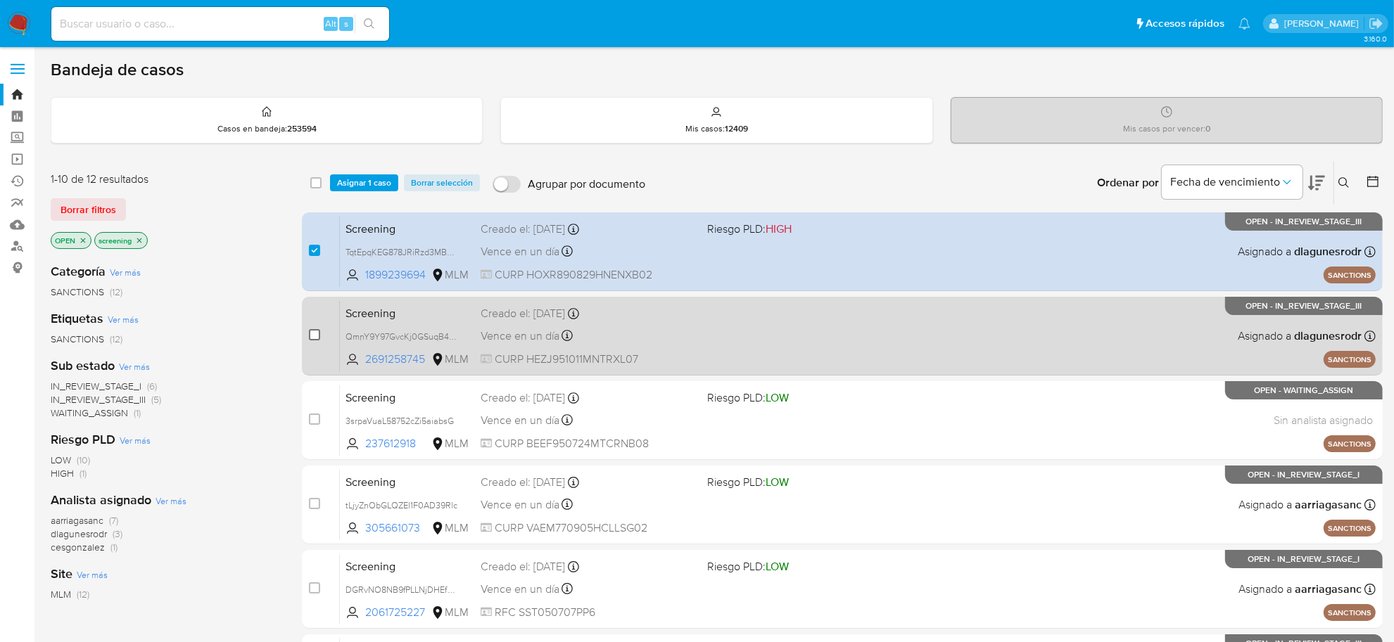
click at [319, 336] on input "checkbox" at bounding box center [314, 334] width 11 height 11
checkbox input "true"
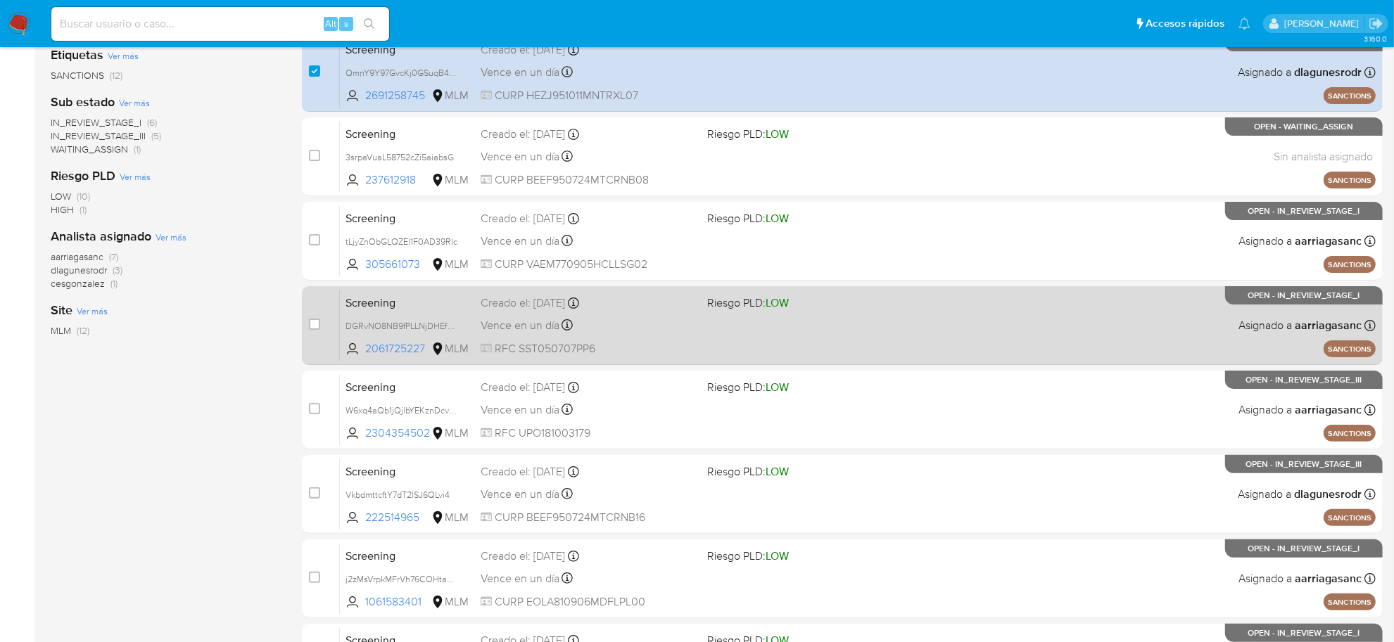
scroll to position [352, 0]
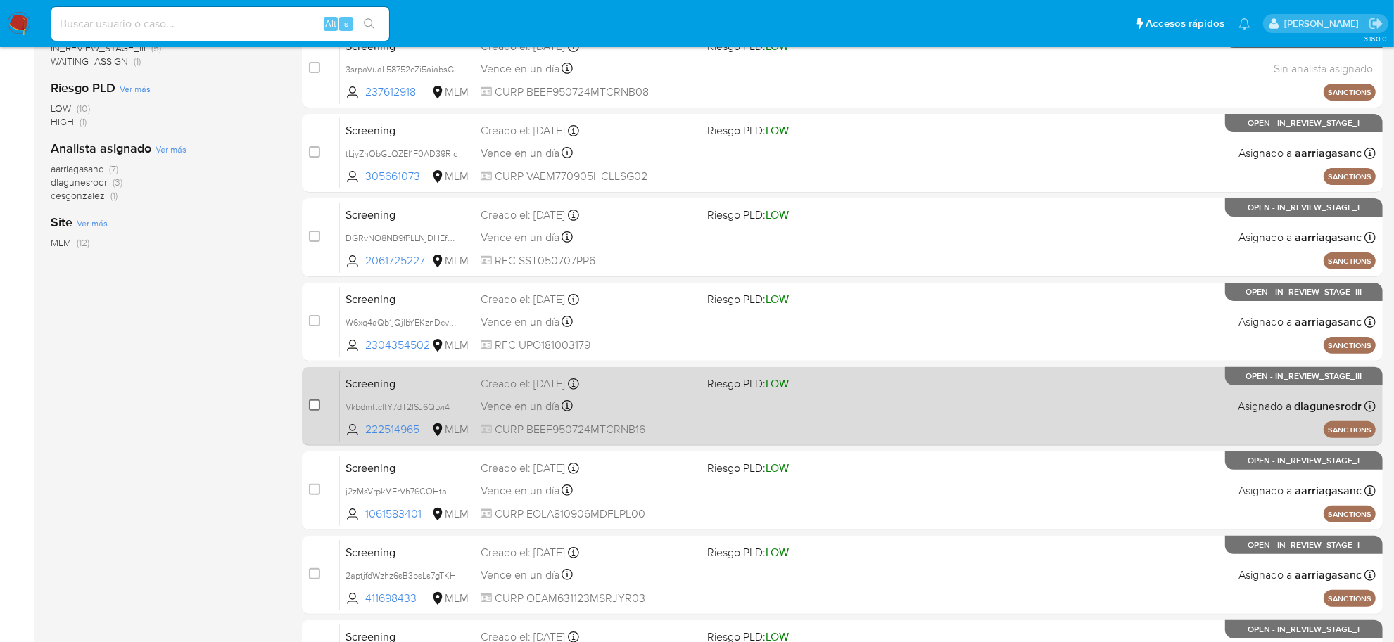
click at [310, 403] on input "checkbox" at bounding box center [314, 405] width 11 height 11
checkbox input "true"
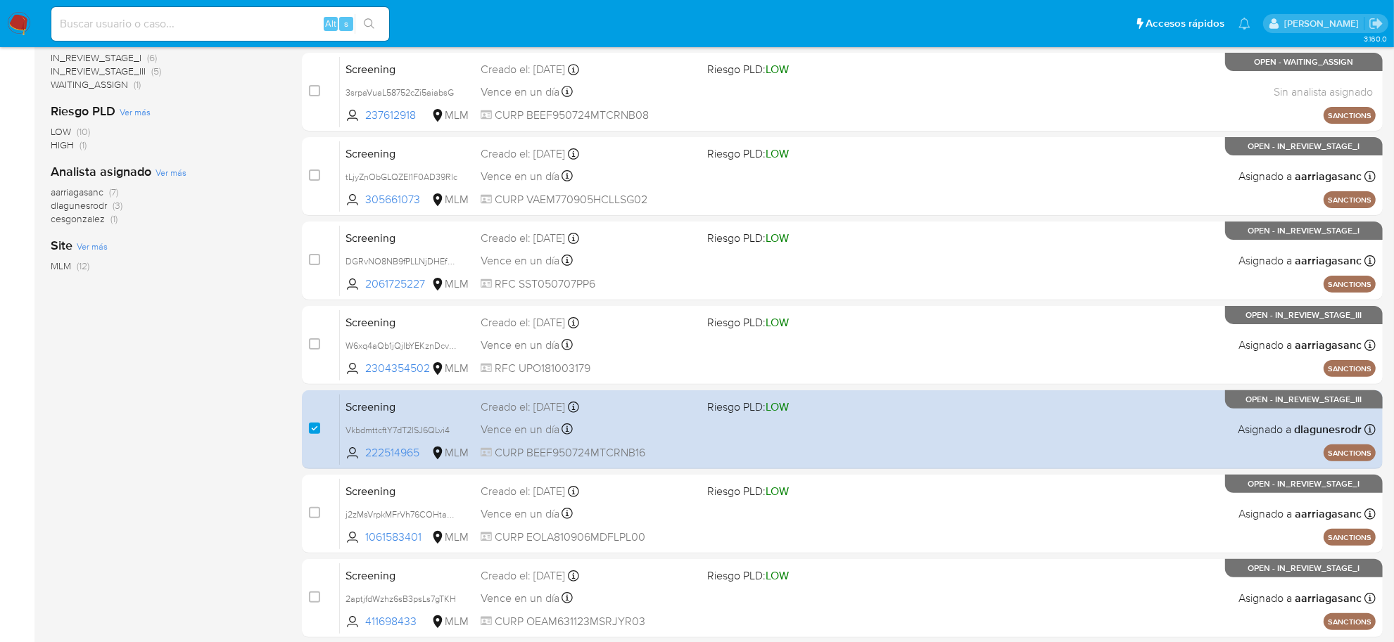
scroll to position [78, 0]
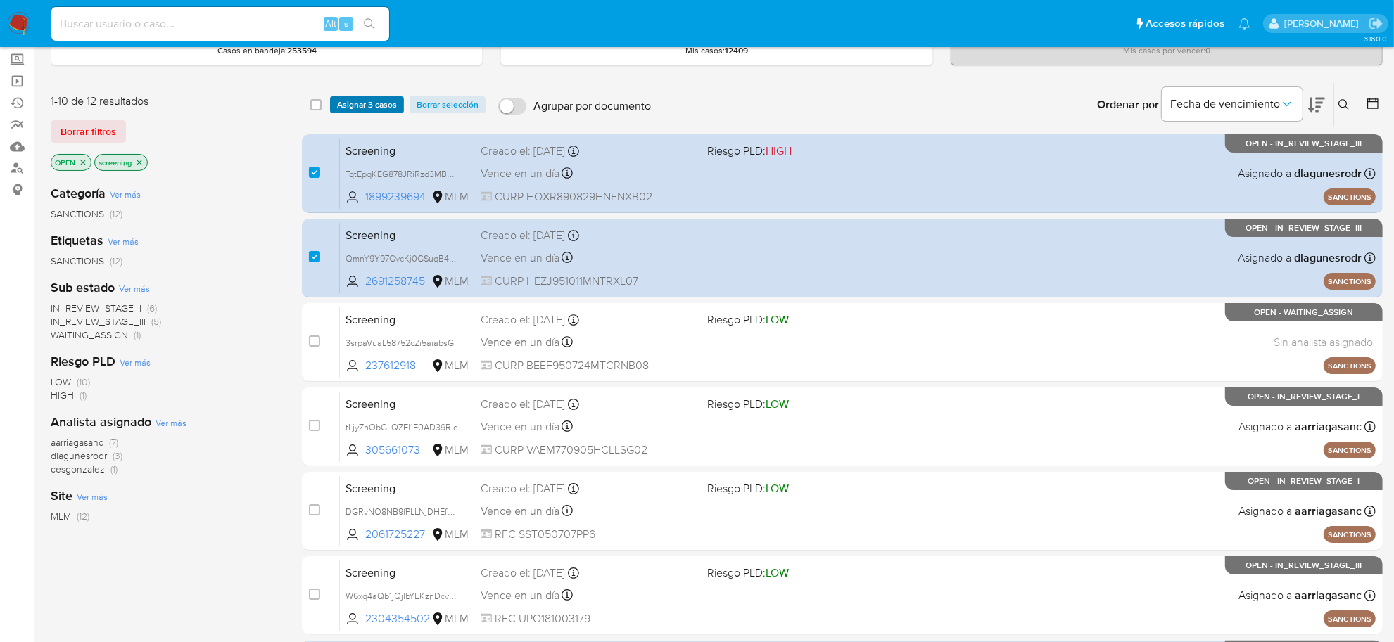
click at [371, 98] on span "Asignar 3 casos" at bounding box center [367, 105] width 60 height 14
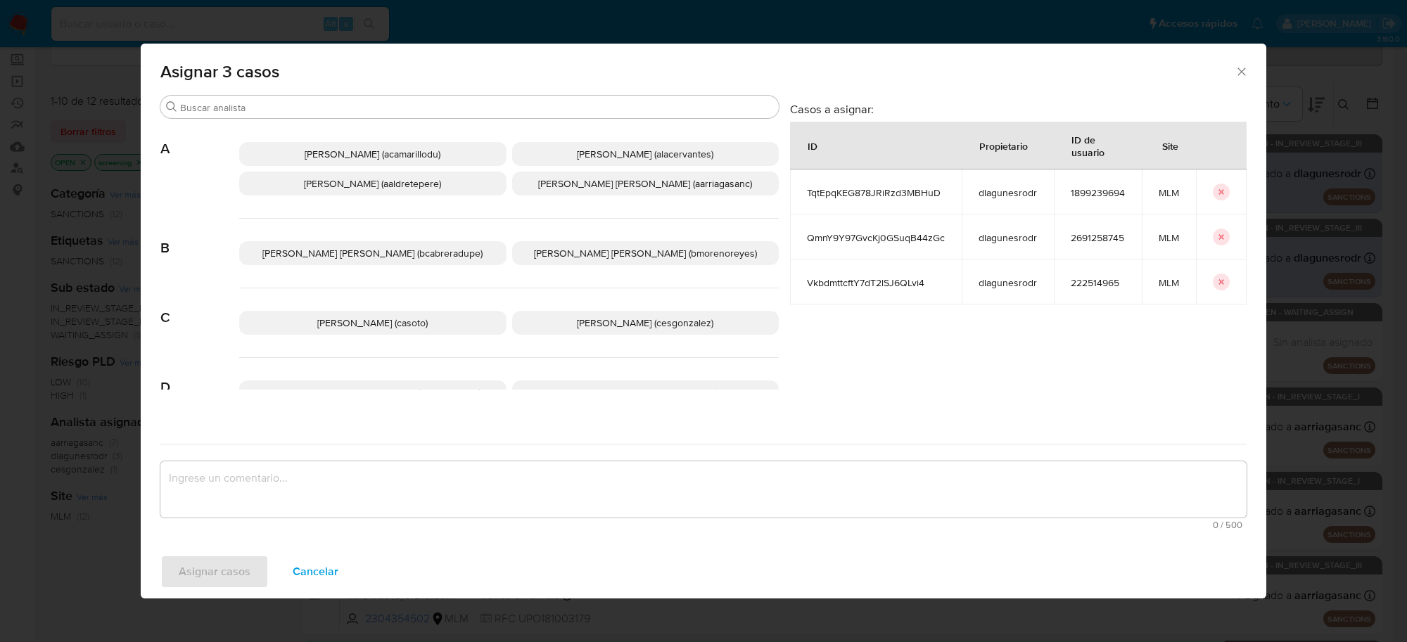
click at [582, 314] on p "Cesar Gonzalez (cesgonzalez)" at bounding box center [645, 323] width 267 height 24
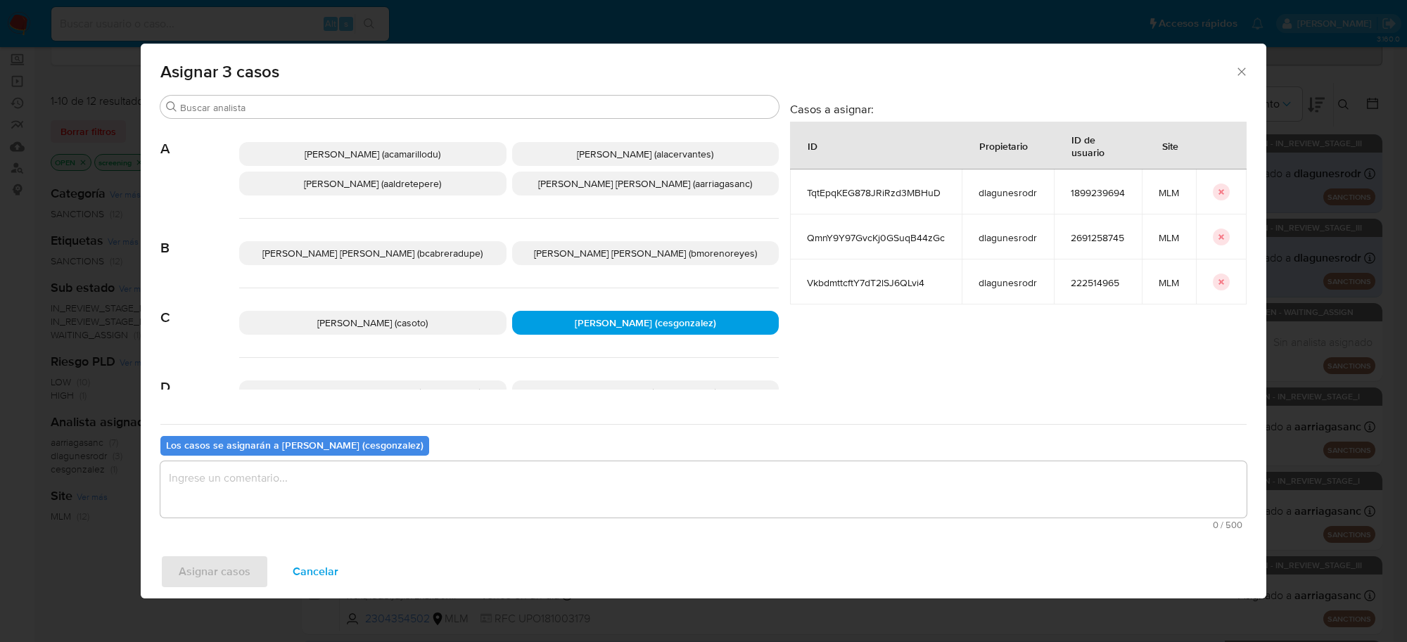
click at [357, 478] on textarea "assign-modal" at bounding box center [703, 489] width 1086 height 56
click at [199, 566] on span "Asignar casos" at bounding box center [215, 571] width 72 height 31
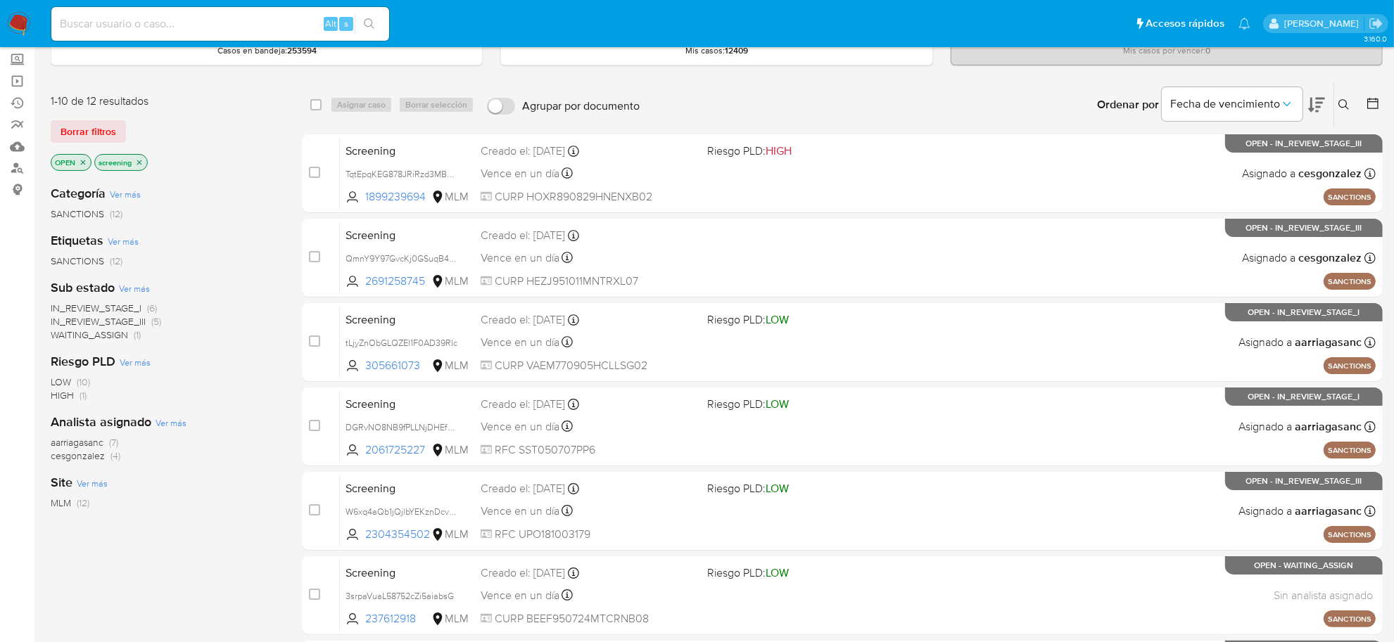
click at [106, 324] on span "IN_REVIEW_STAGE_III" at bounding box center [98, 321] width 95 height 14
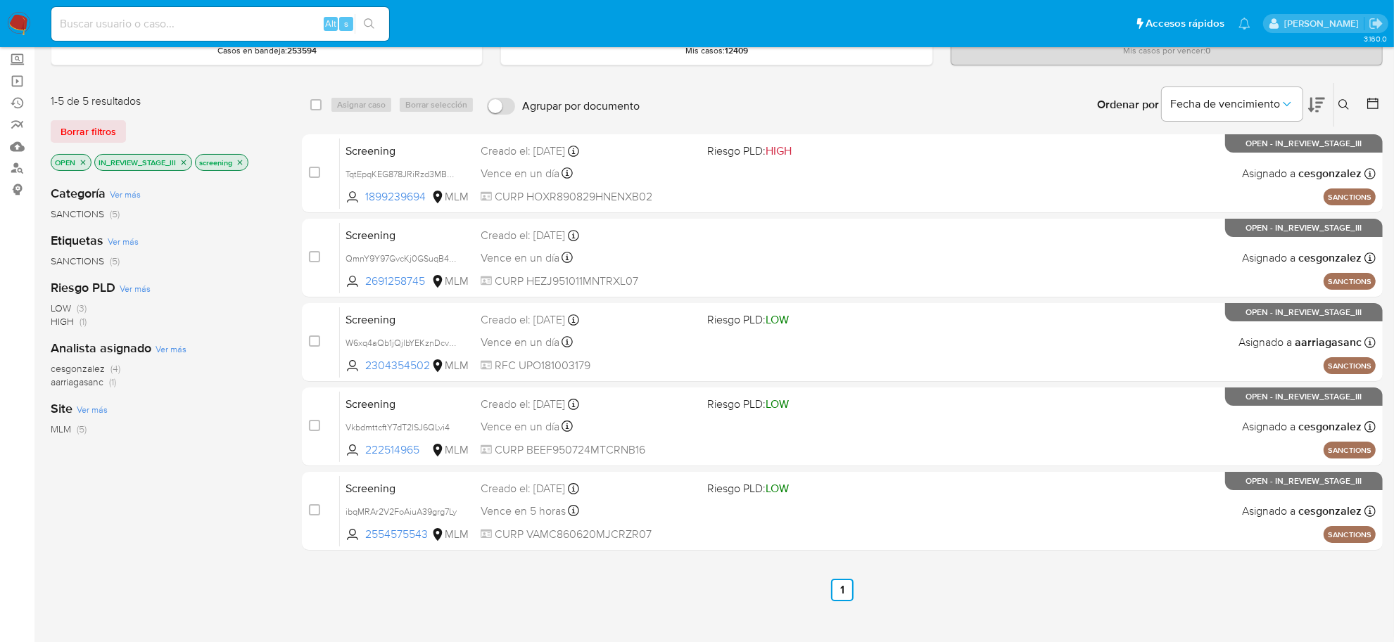
click at [19, 25] on img at bounding box center [19, 24] width 24 height 24
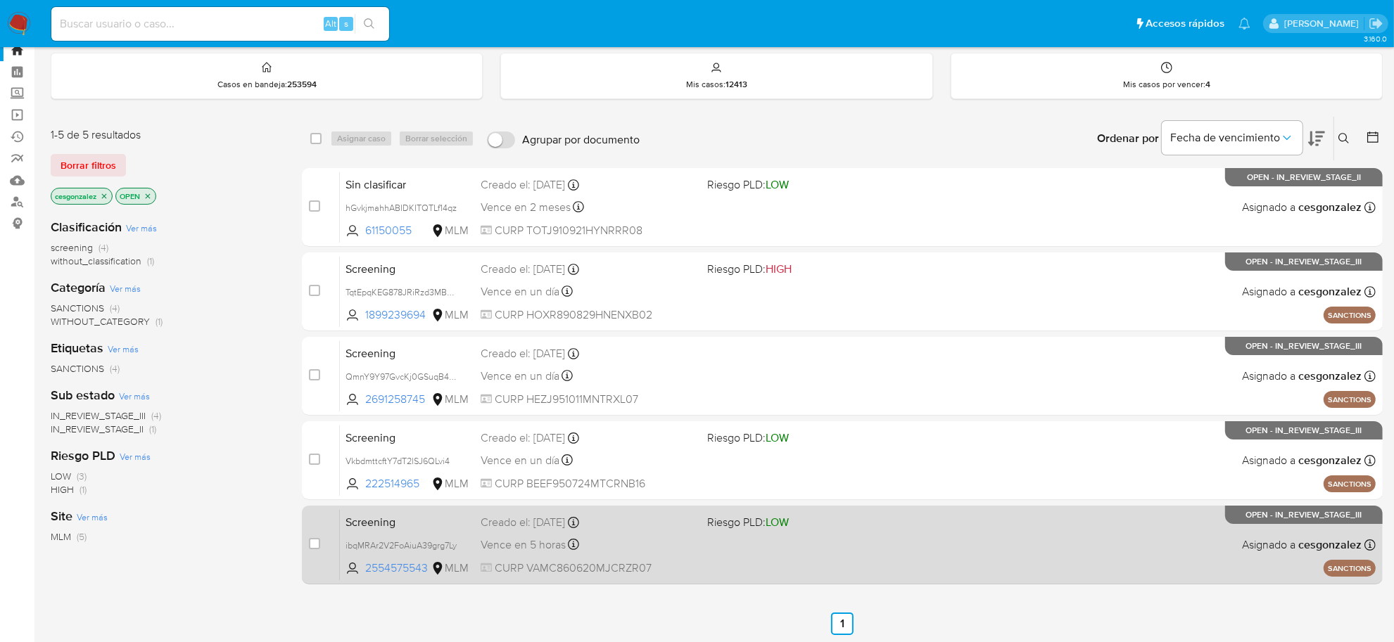
scroll to position [88, 0]
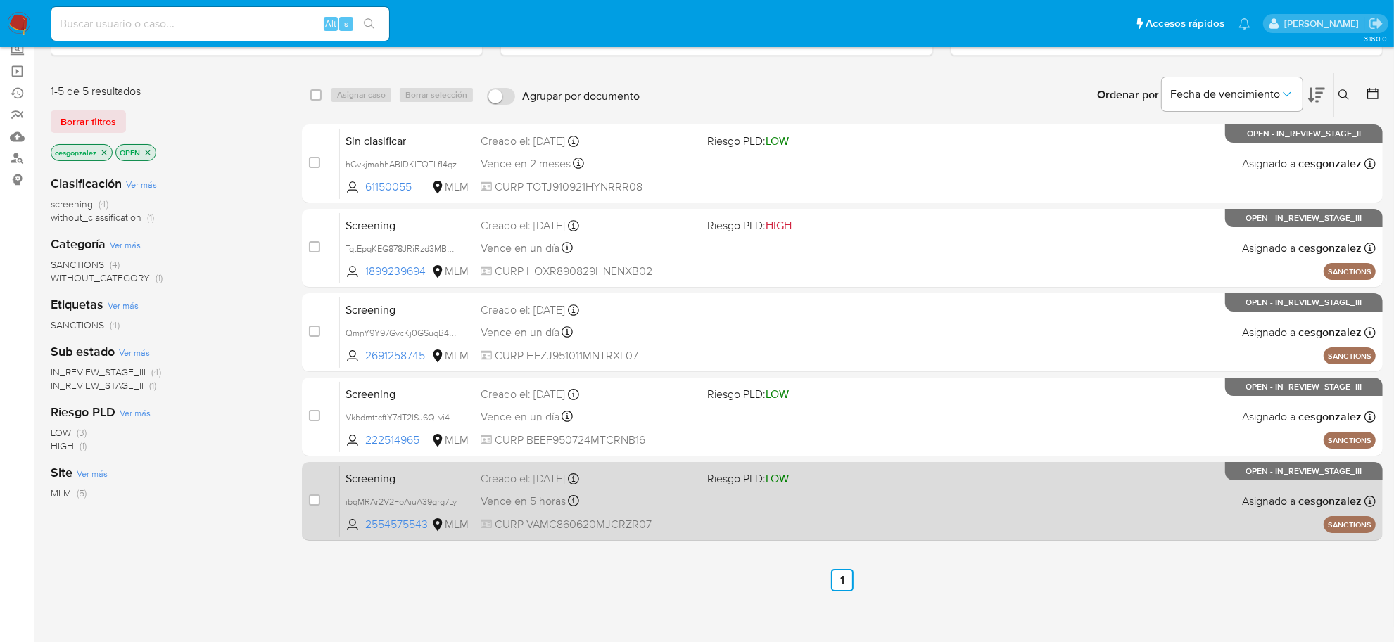
click at [660, 495] on div "Vence en 5 horas Vence el 17/09/2025 18:14:58" at bounding box center [587, 501] width 215 height 19
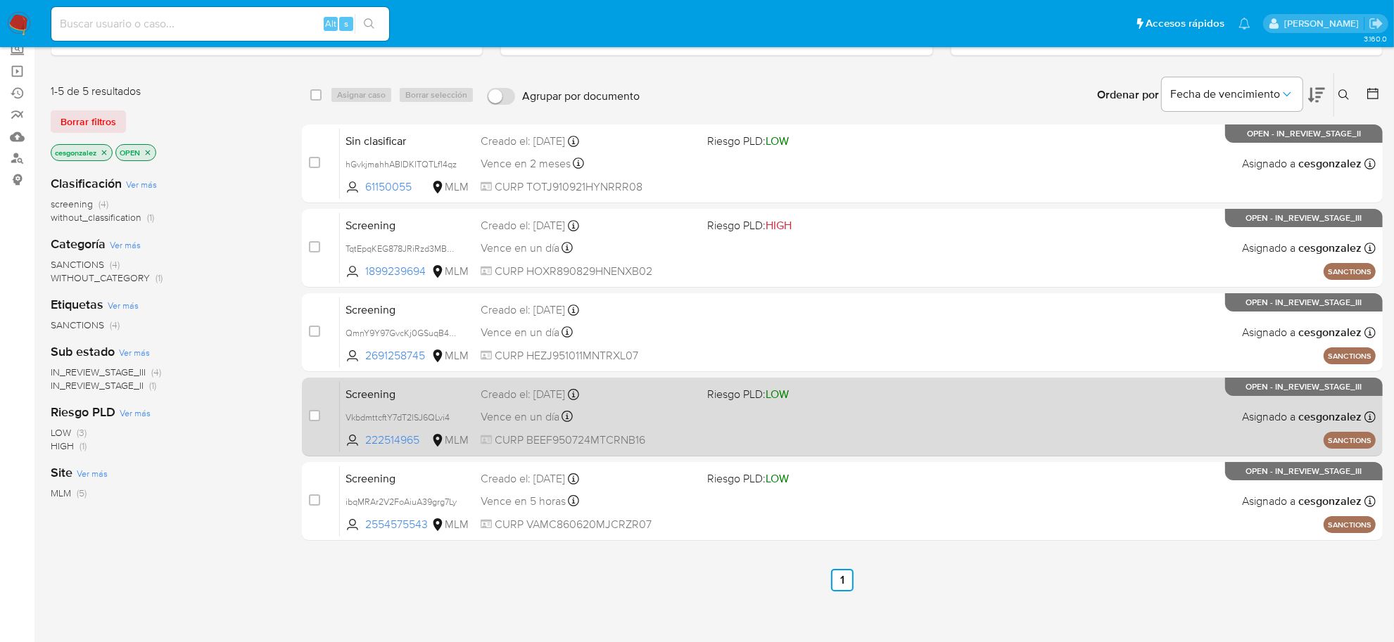
click at [525, 438] on span "CURP BEEF950724MTCRNB16" at bounding box center [587, 440] width 215 height 15
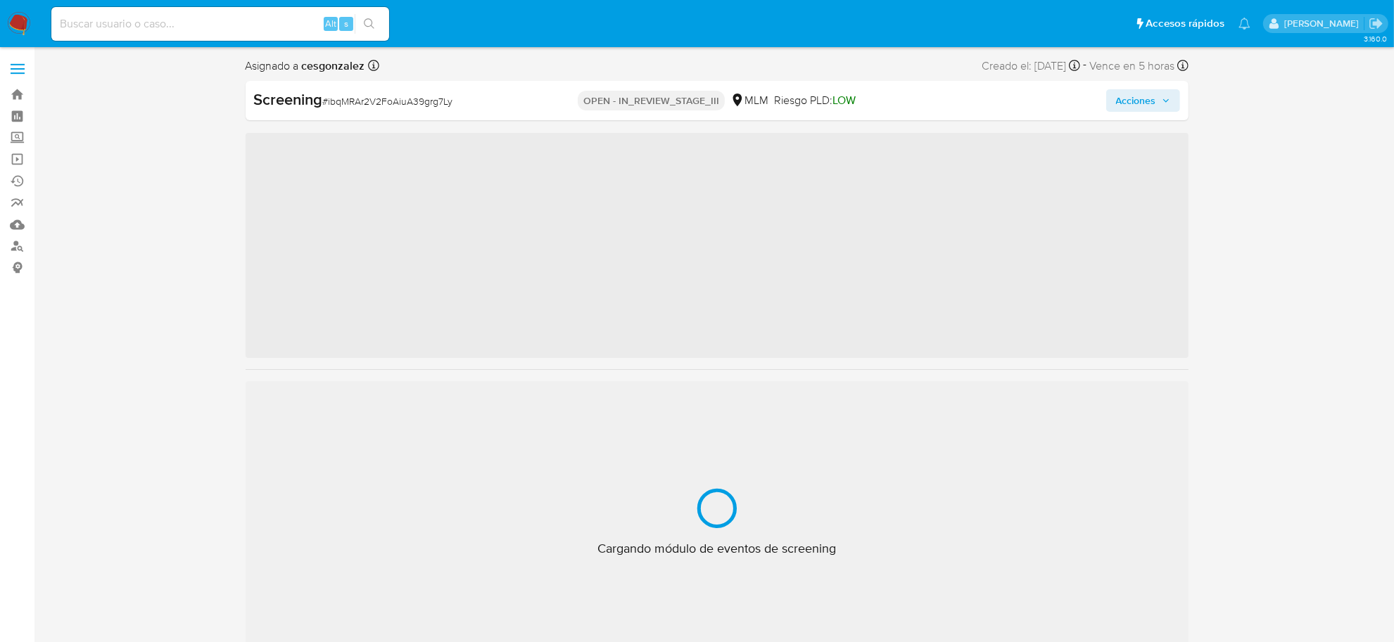
scroll to position [593, 0]
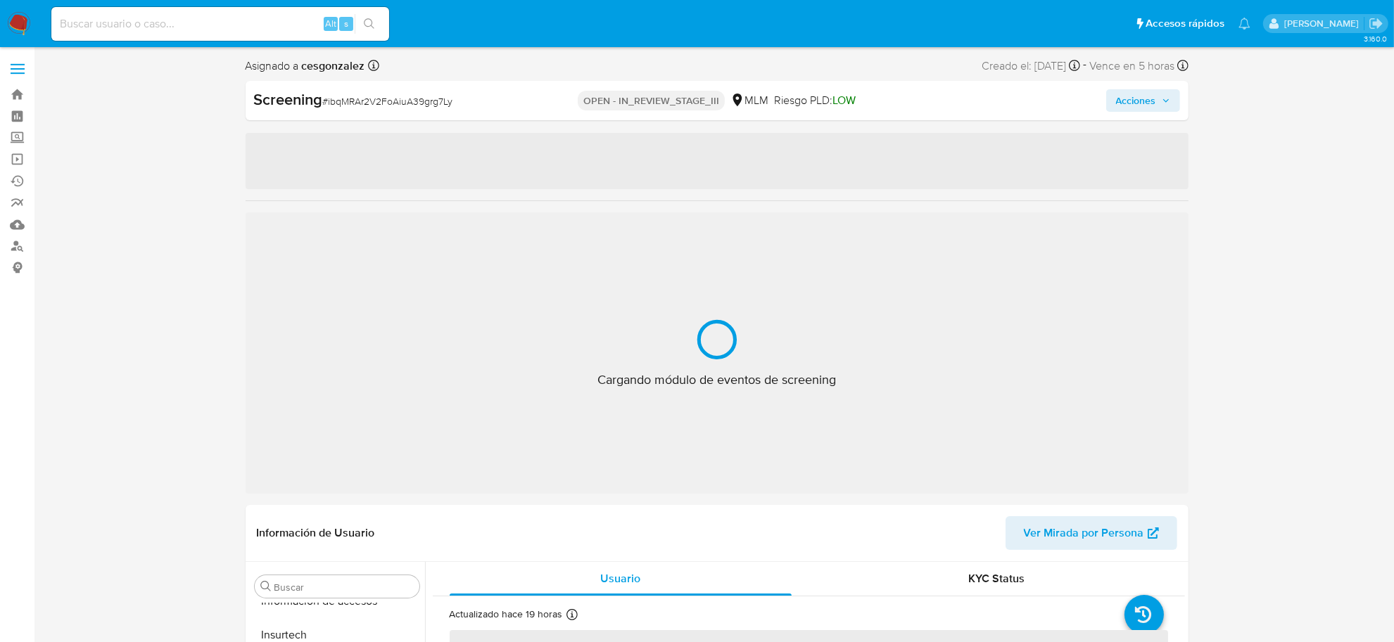
select select "10"
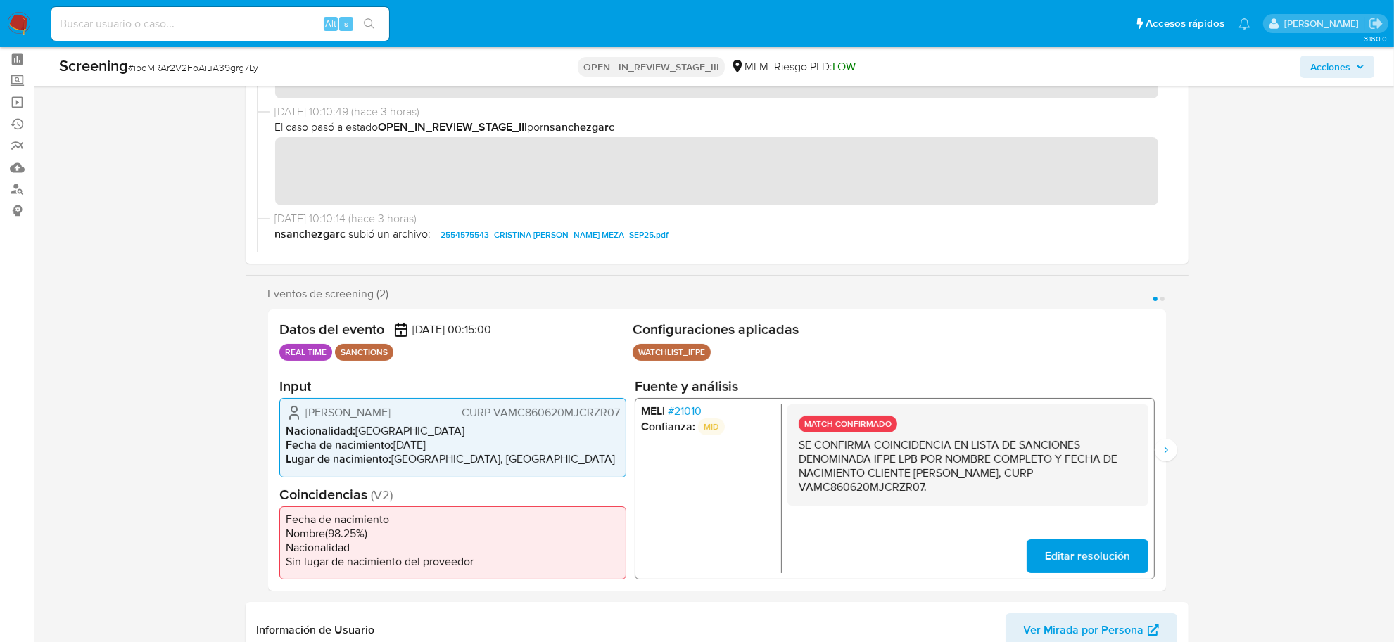
scroll to position [0, 0]
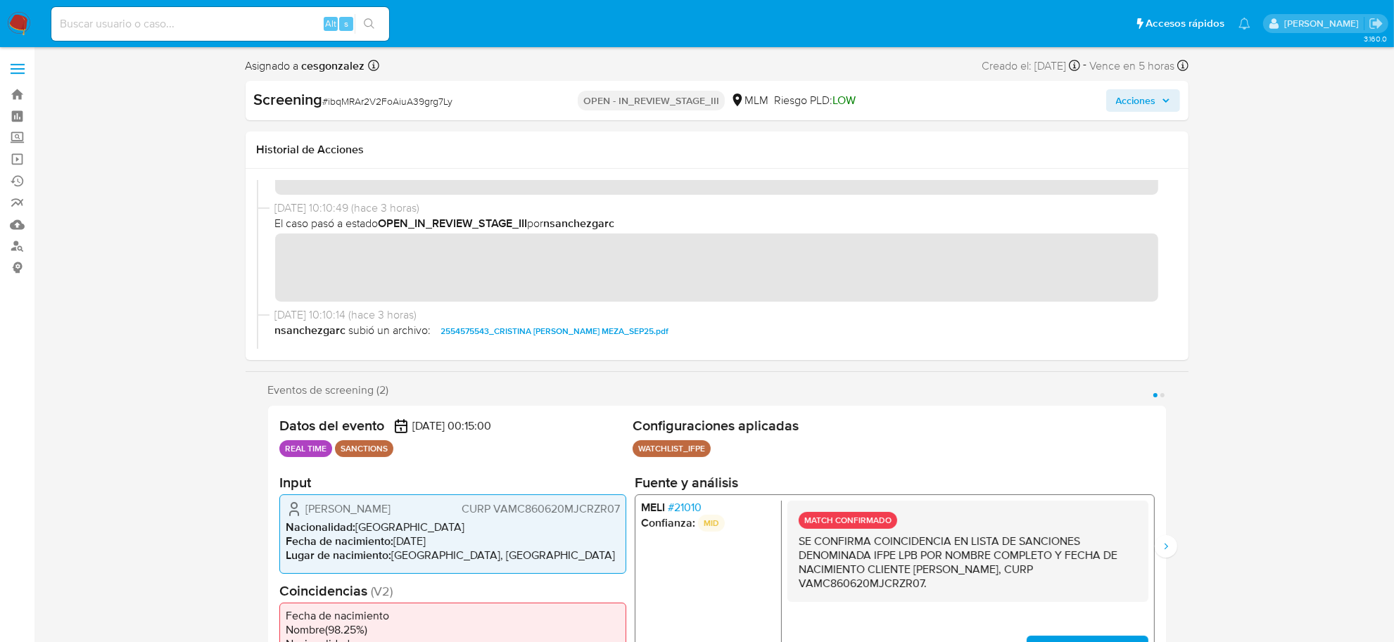
click at [1165, 103] on icon "button" at bounding box center [1165, 100] width 8 height 8
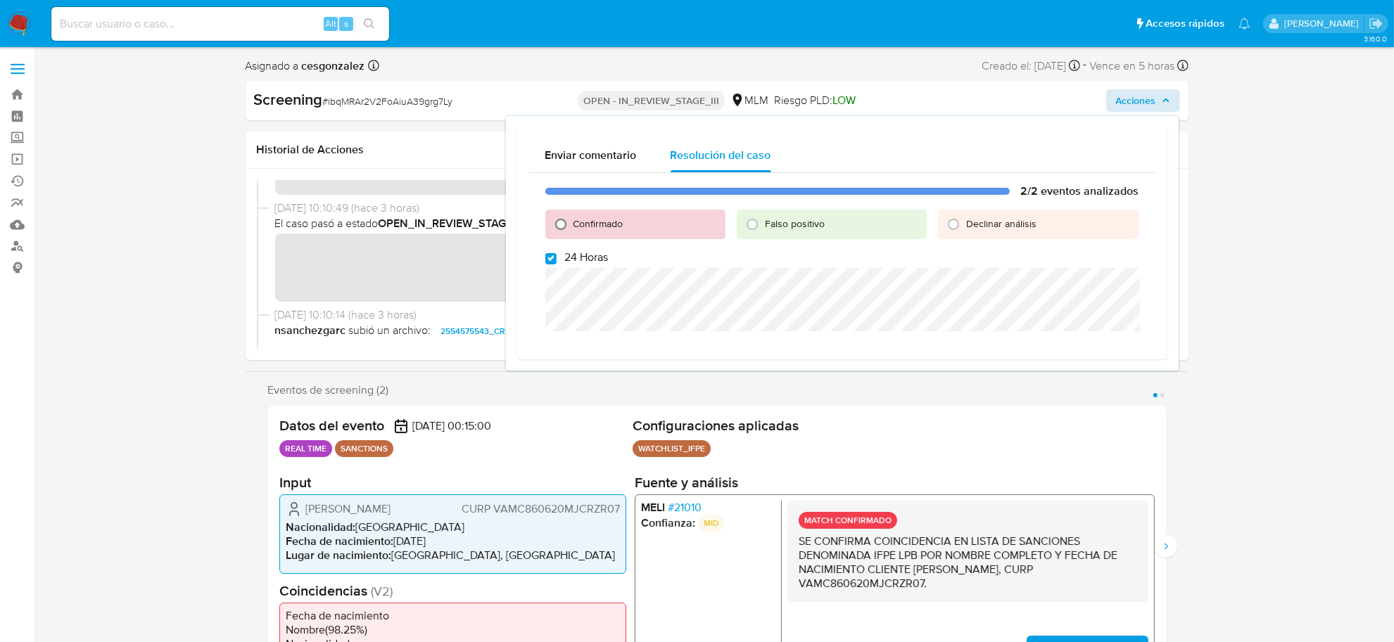
click at [557, 220] on input "Confirmado" at bounding box center [560, 224] width 23 height 23
radio input "true"
click at [547, 257] on input "24 Horas" at bounding box center [550, 258] width 11 height 11
checkbox input "false"
click at [1156, 547] on button "Siguiente" at bounding box center [1165, 546] width 23 height 23
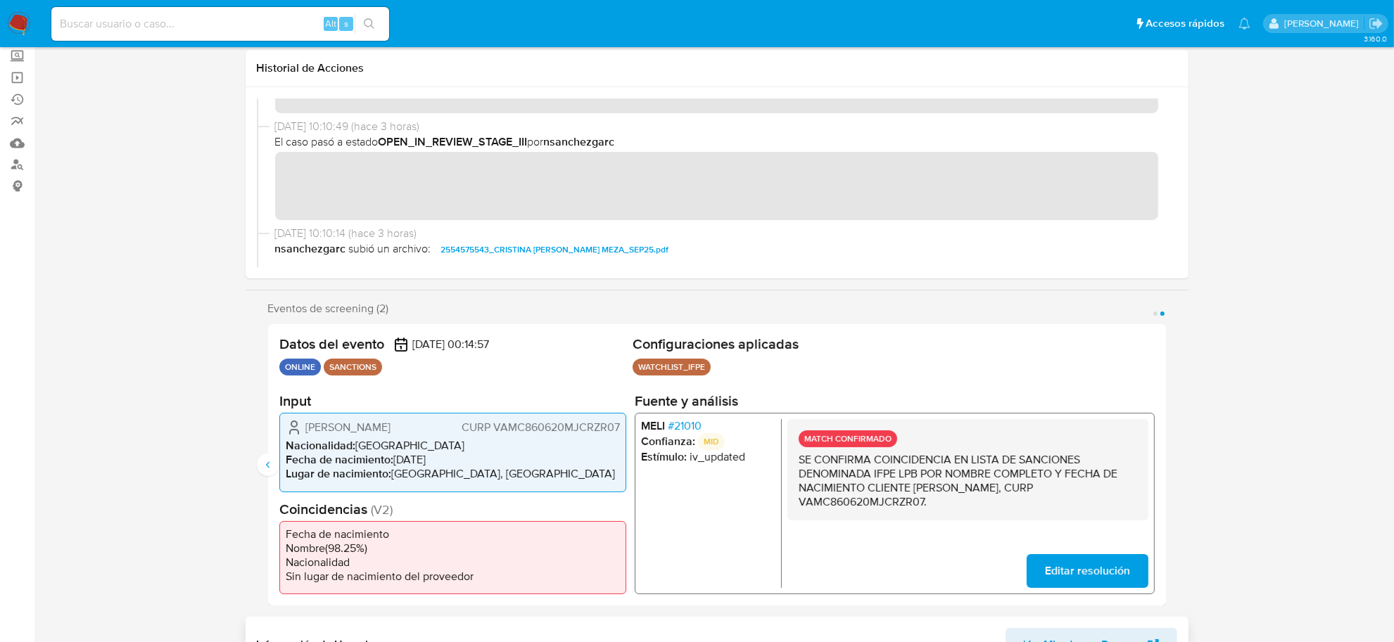
scroll to position [176, 0]
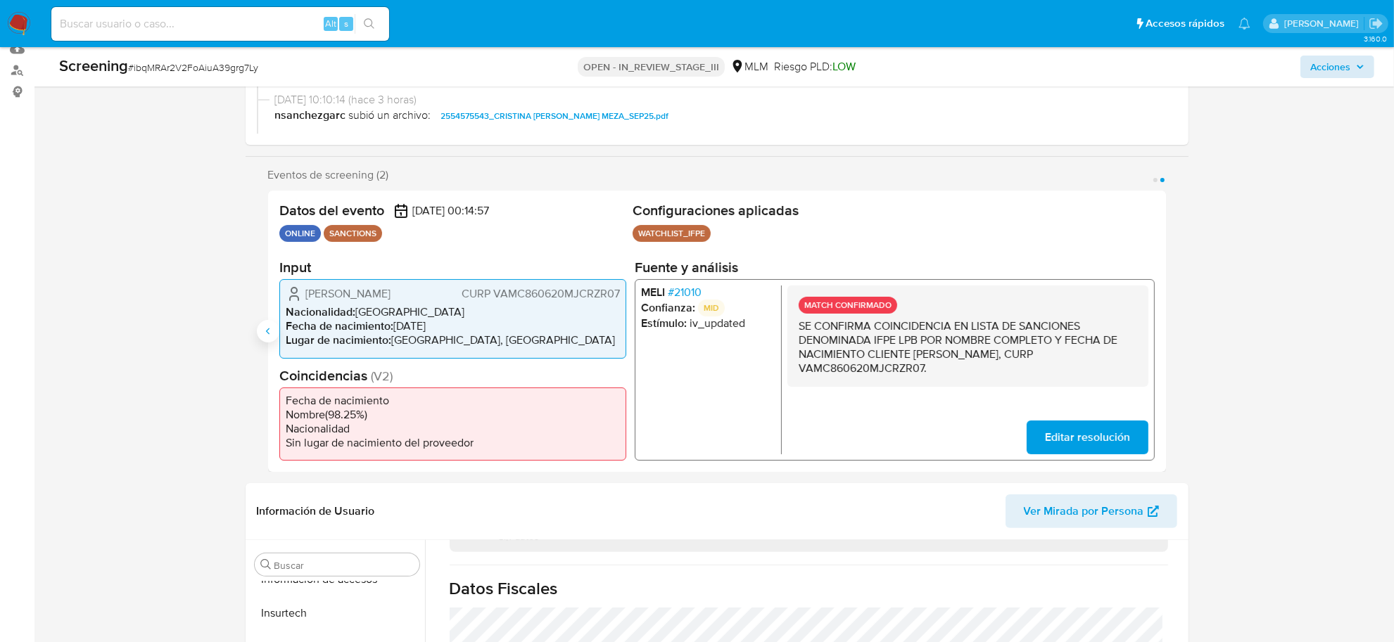
click at [265, 328] on icon "Anterior" at bounding box center [267, 331] width 11 height 11
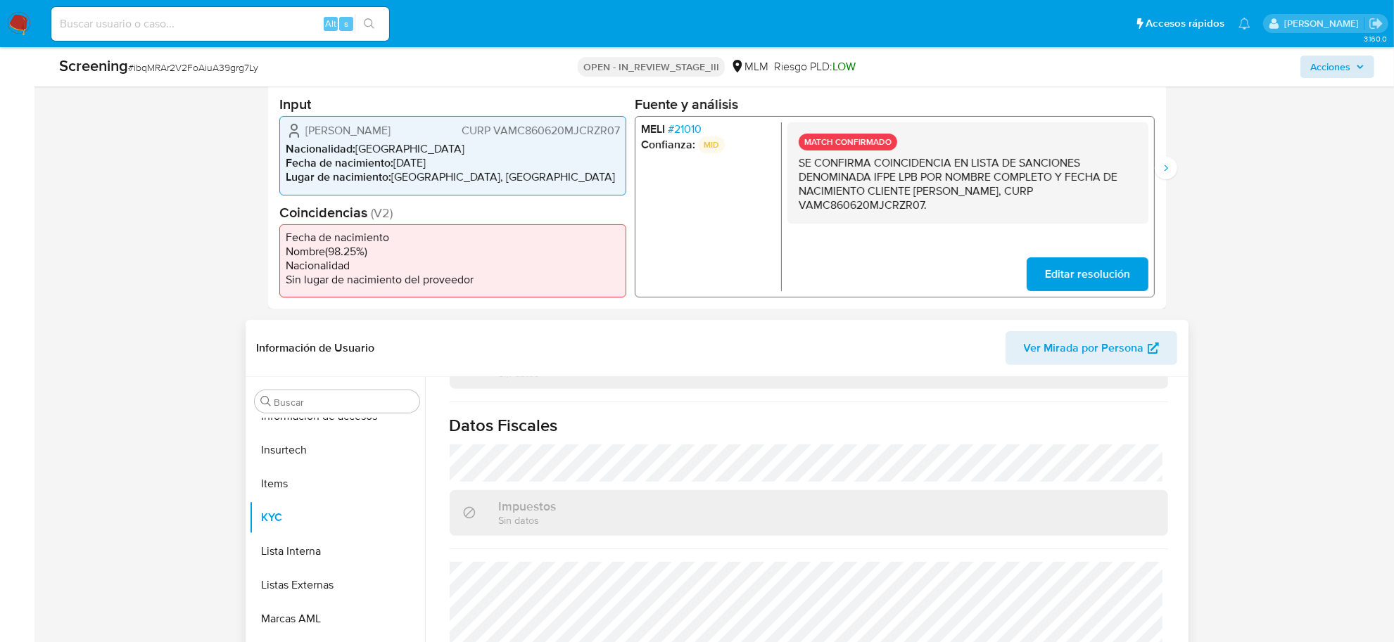
scroll to position [528, 0]
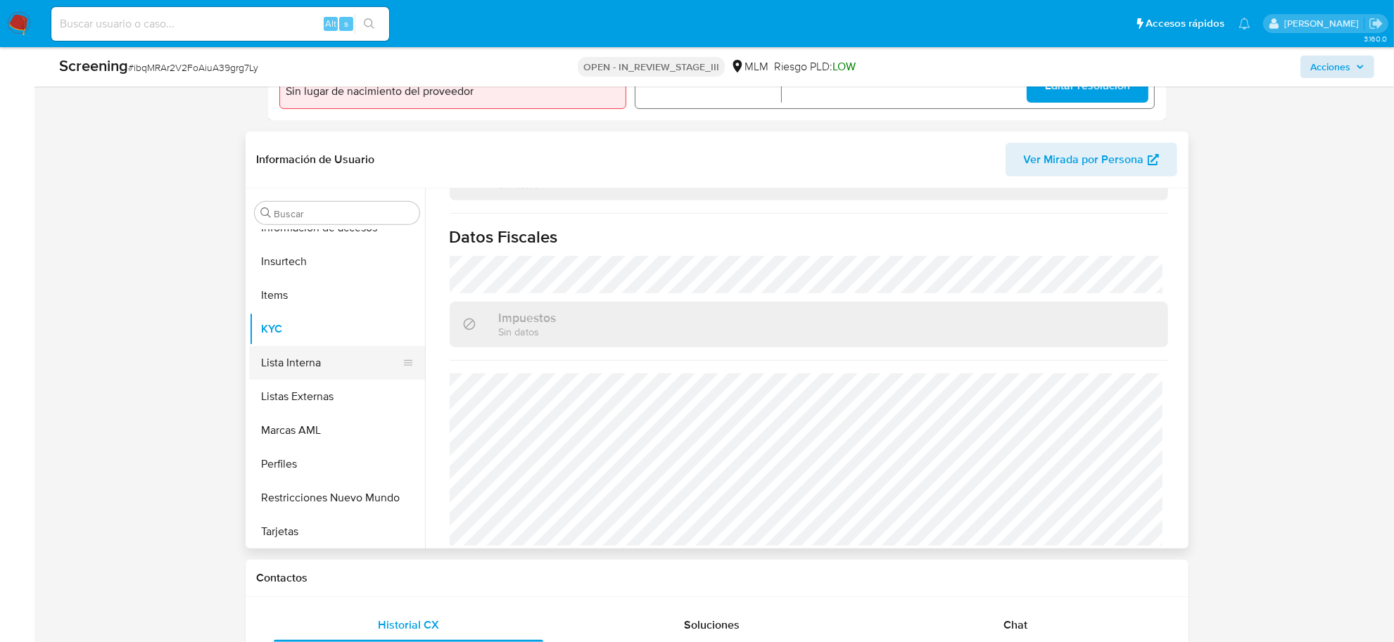
click at [324, 359] on button "Lista Interna" at bounding box center [331, 363] width 165 height 34
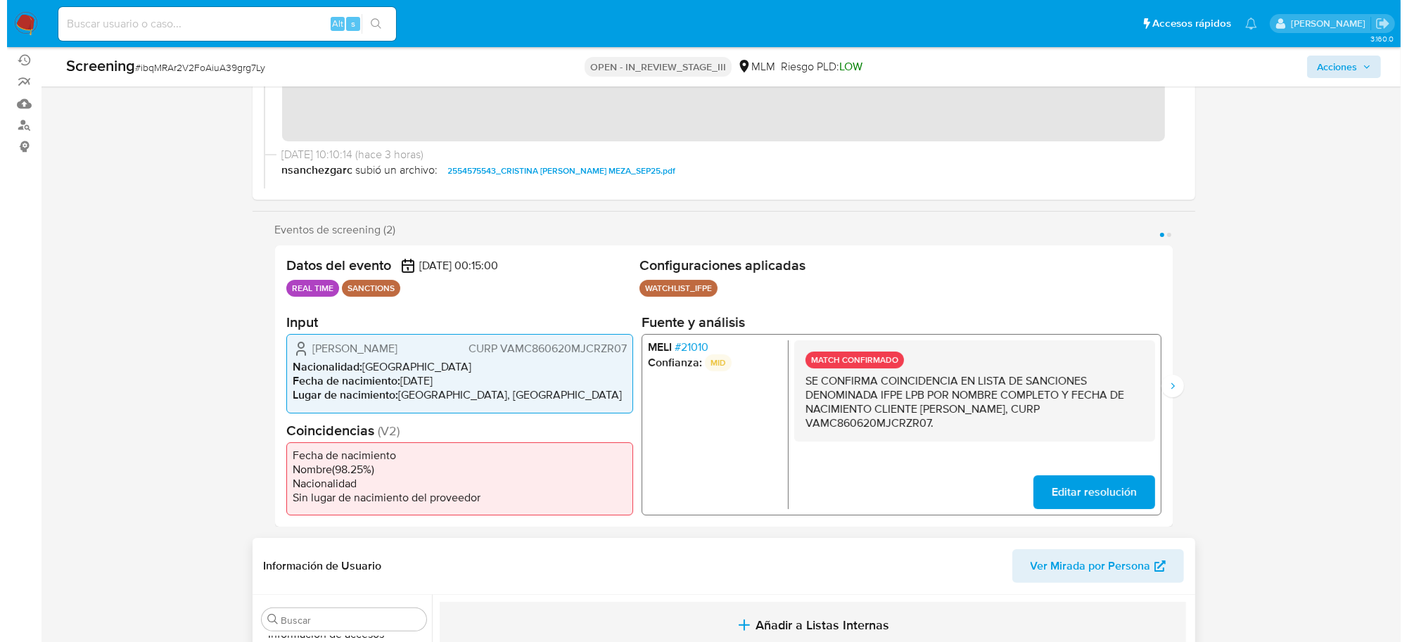
scroll to position [0, 0]
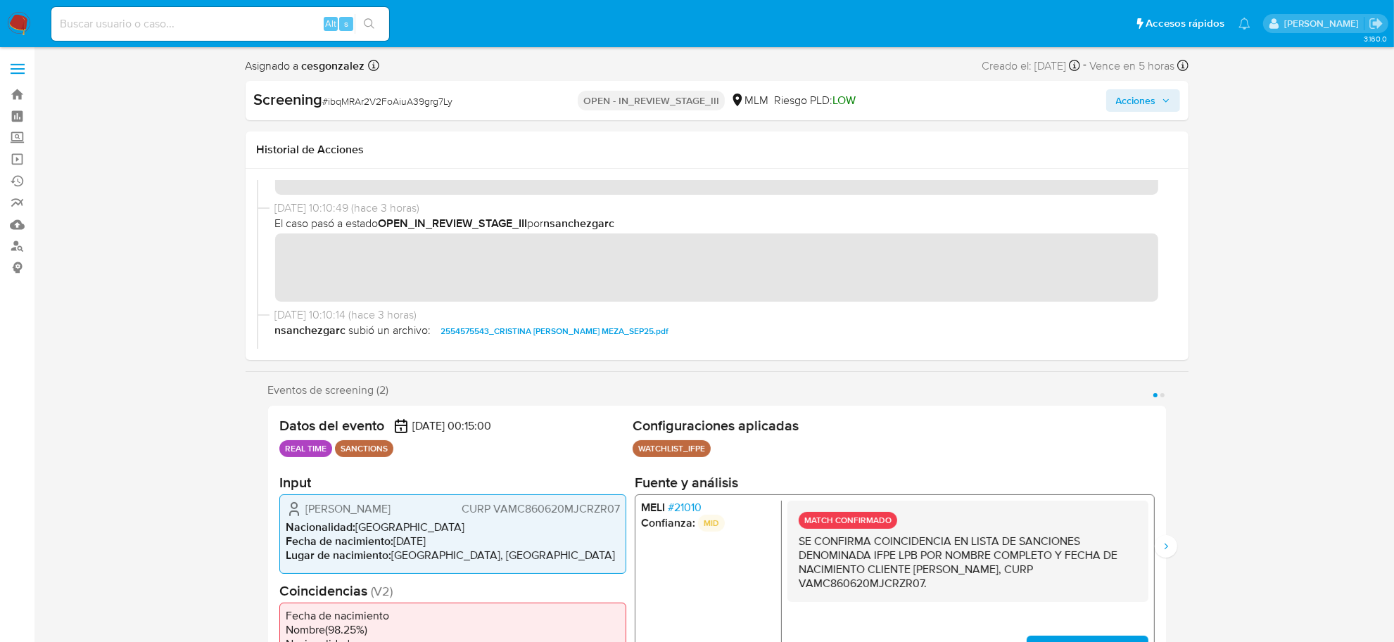
click at [1128, 92] on span "Acciones" at bounding box center [1136, 100] width 40 height 23
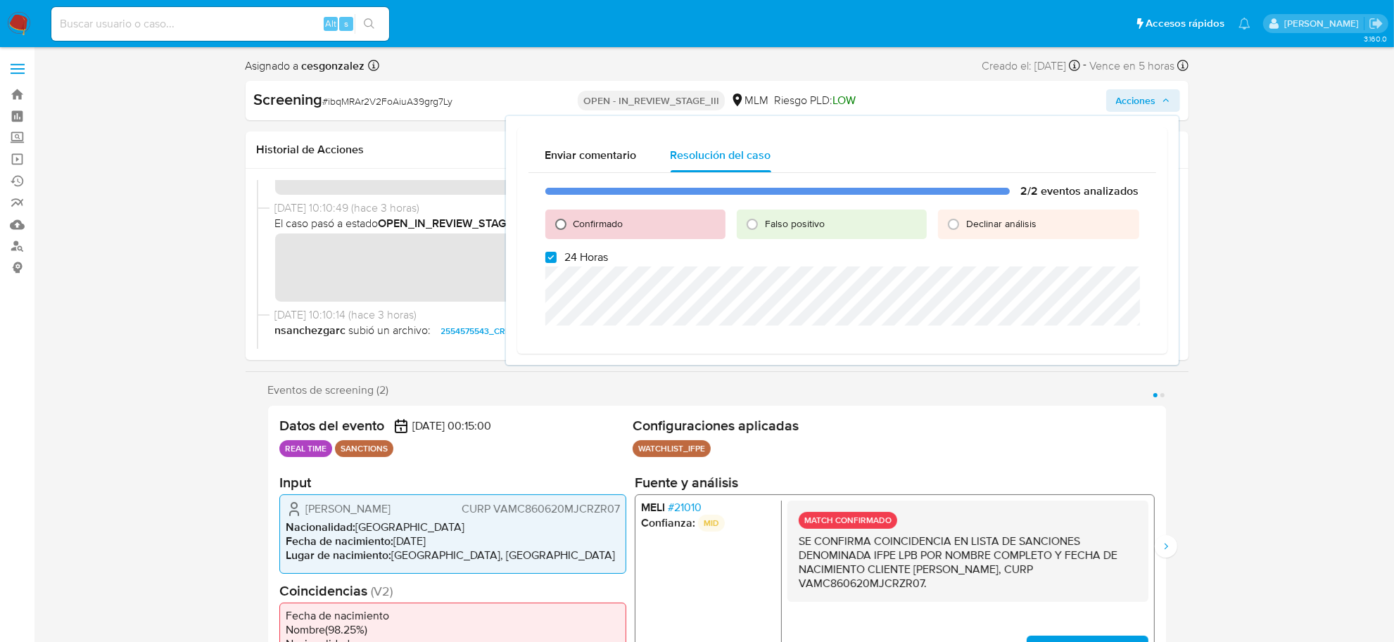
click at [559, 219] on input "Confirmado" at bounding box center [560, 224] width 23 height 23
radio input "true"
click at [550, 255] on input "24 Horas" at bounding box center [550, 257] width 11 height 11
checkbox input "false"
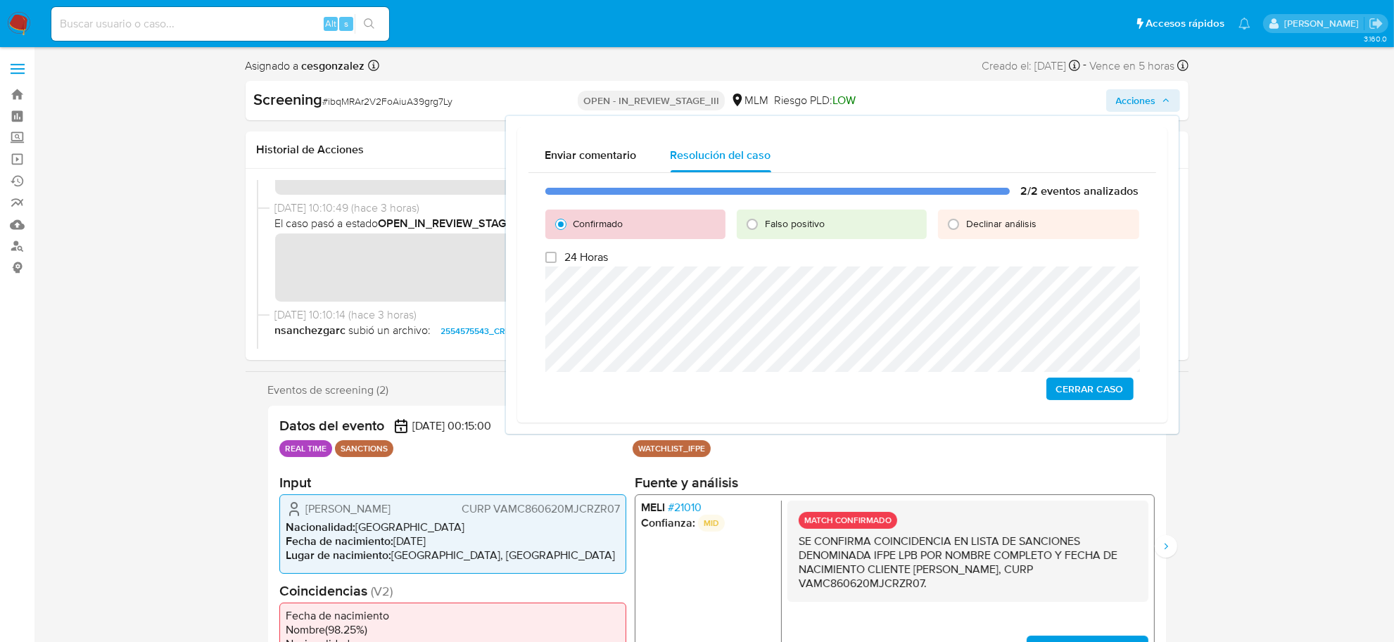
click at [1067, 388] on span "Cerrar Caso" at bounding box center [1090, 389] width 68 height 20
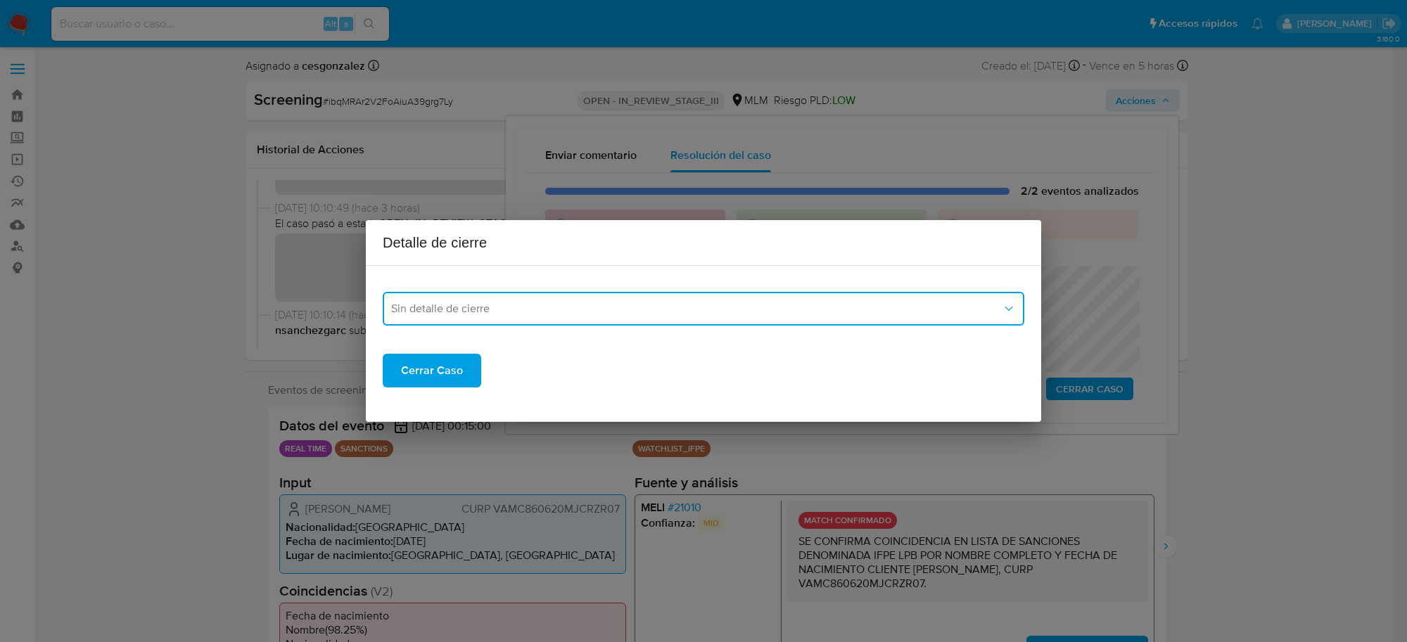
click at [662, 318] on button "Sin detalle de cierre" at bounding box center [704, 309] width 642 height 34
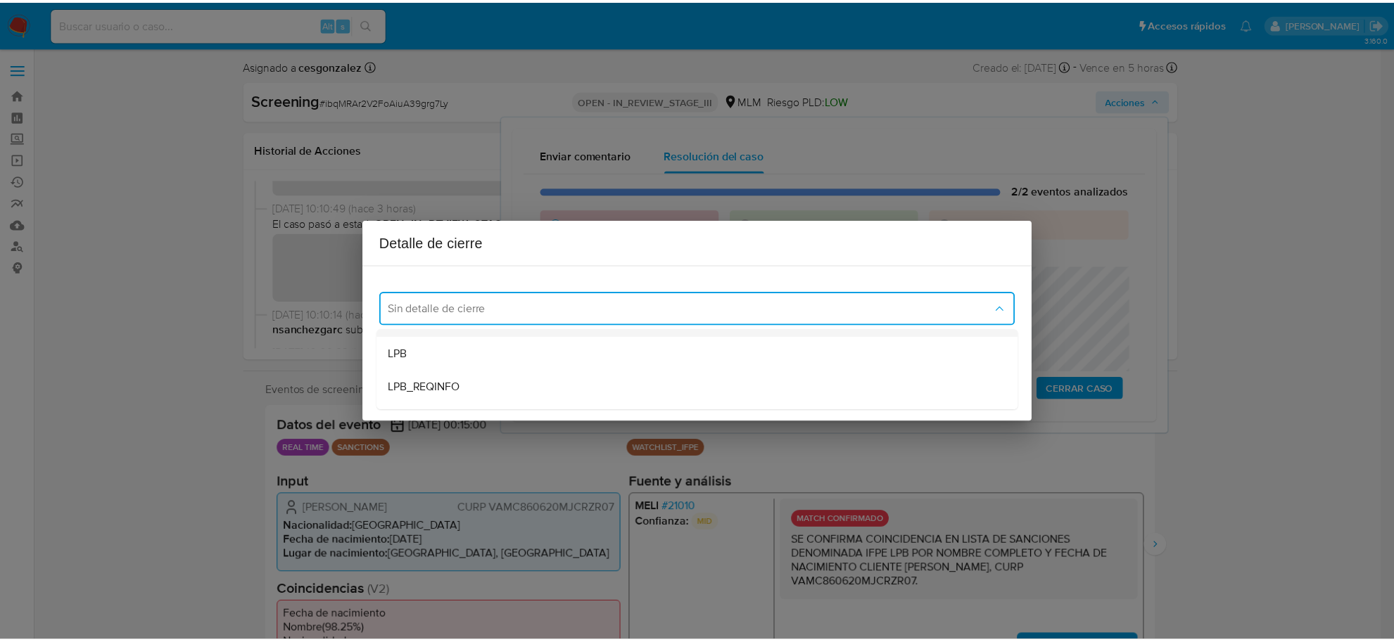
scroll to position [88, 0]
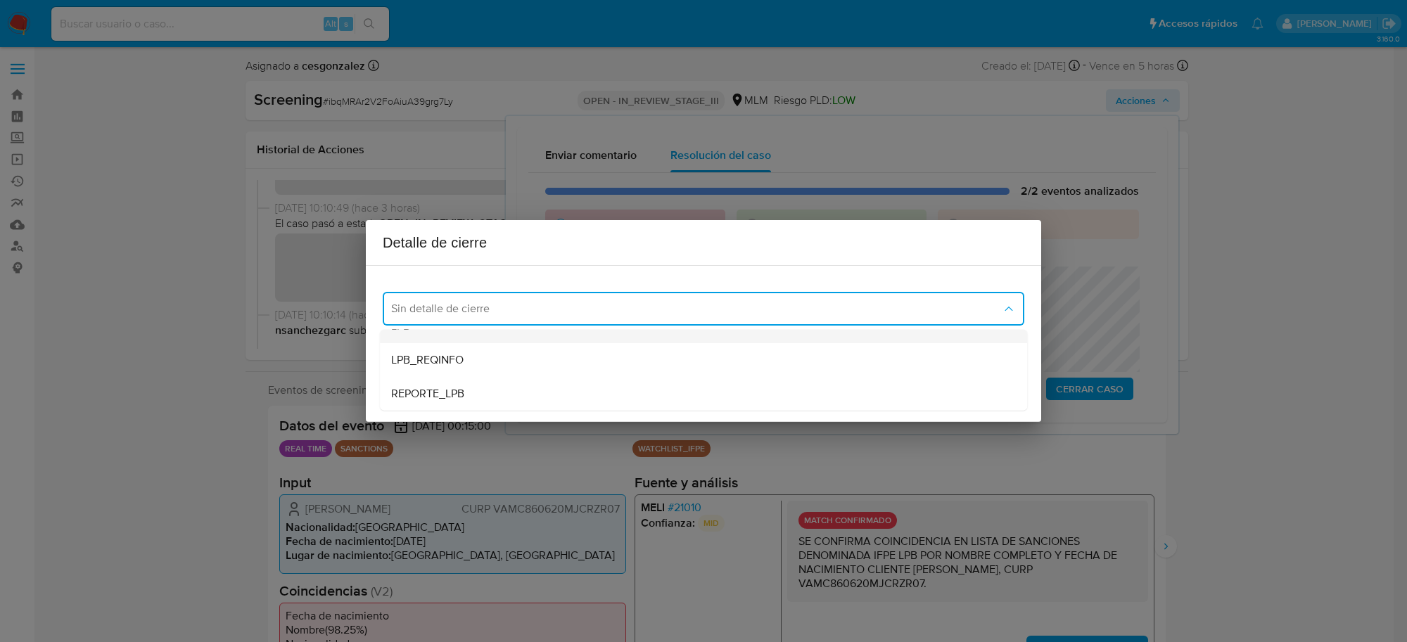
click at [528, 331] on div "LPB" at bounding box center [699, 327] width 616 height 34
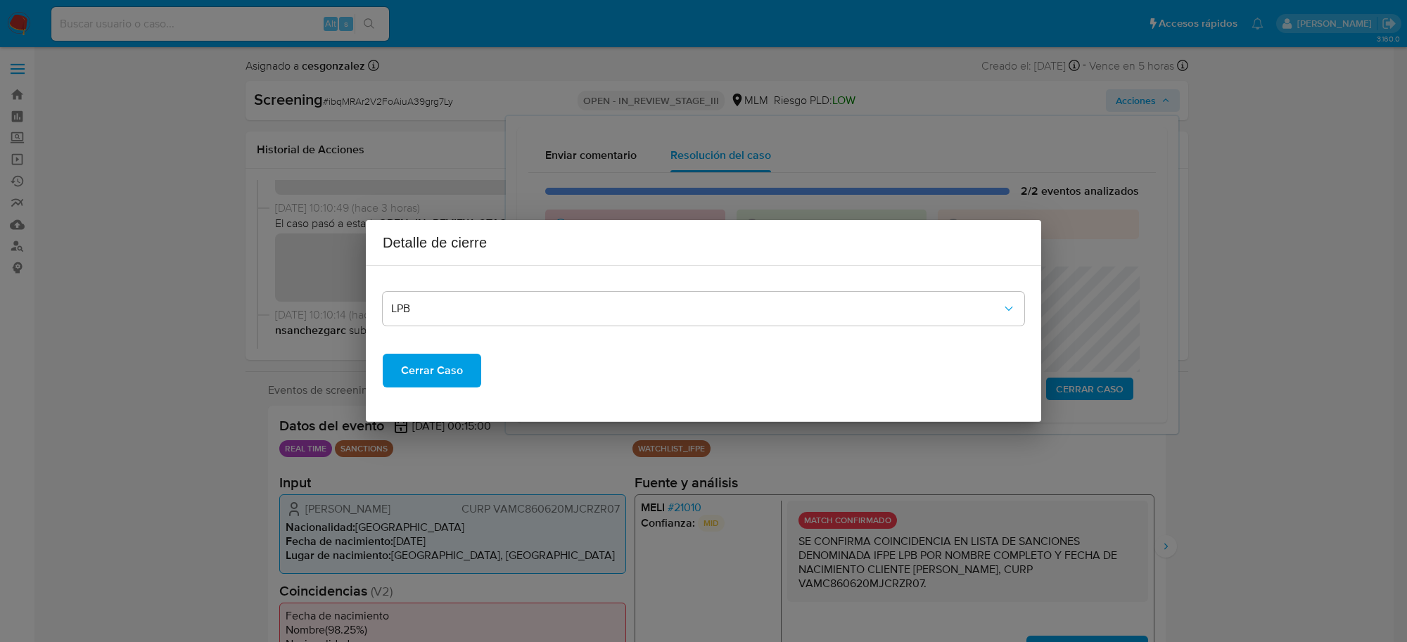
click at [450, 356] on span "Cerrar Caso" at bounding box center [432, 370] width 62 height 31
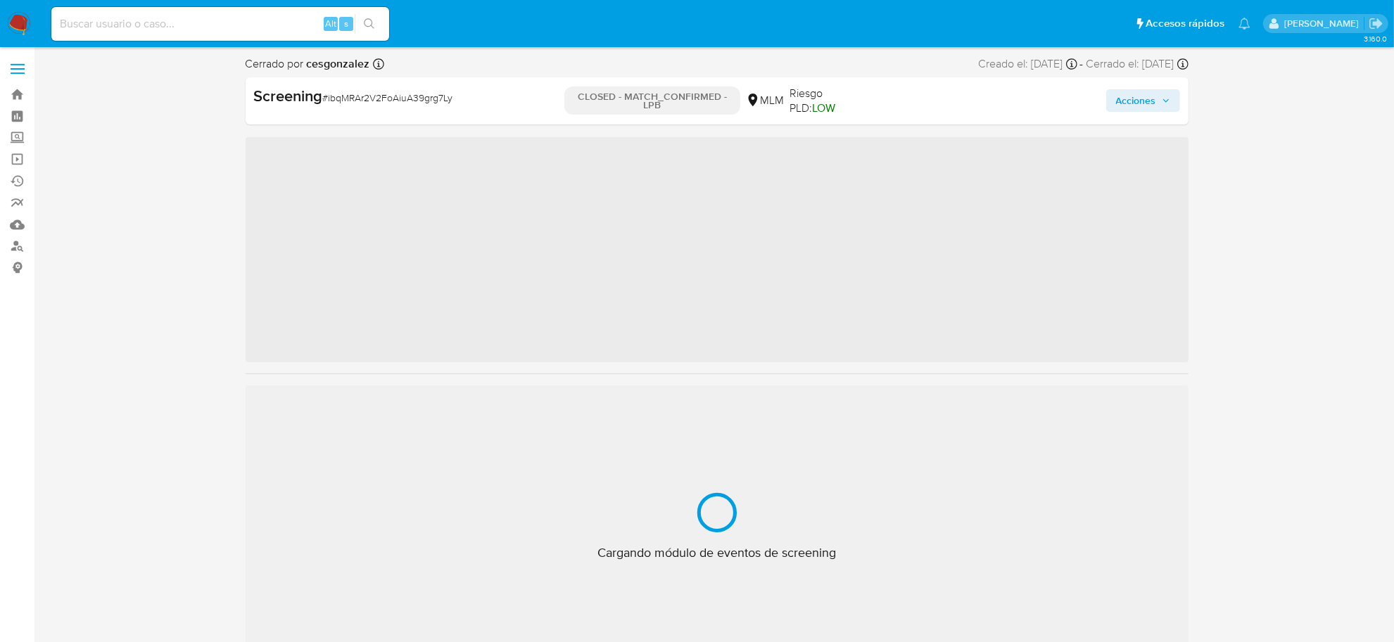
scroll to position [593, 0]
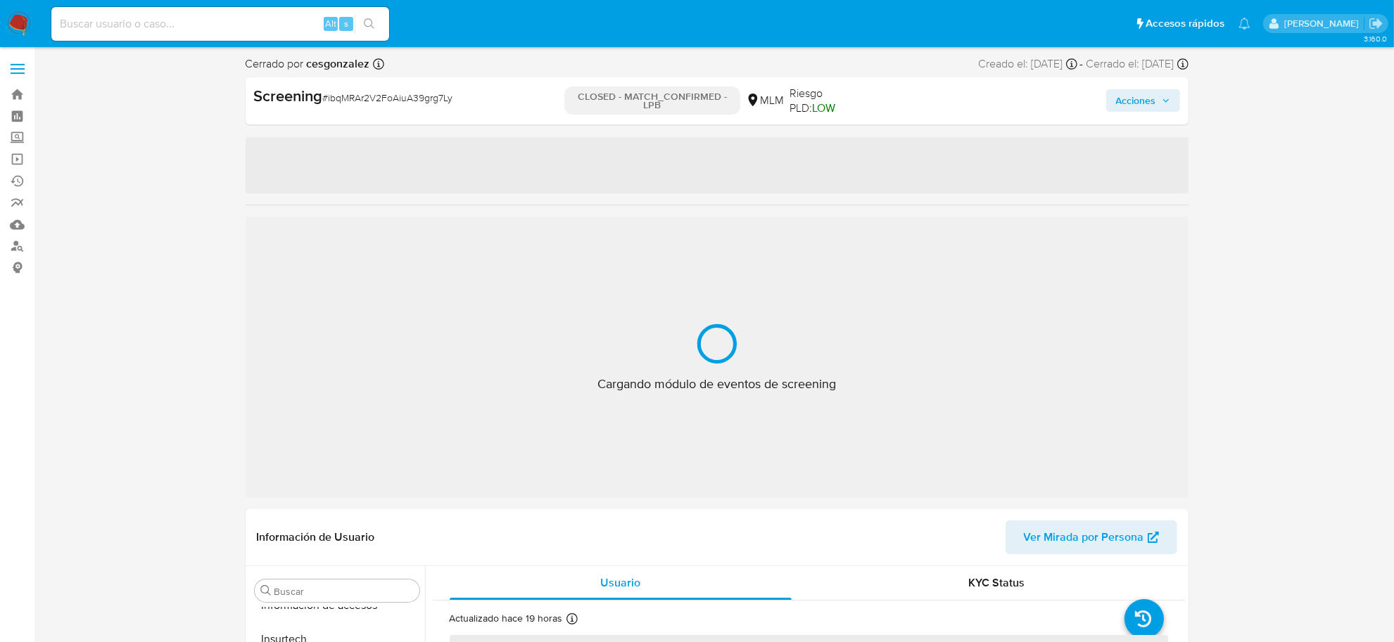
select select "10"
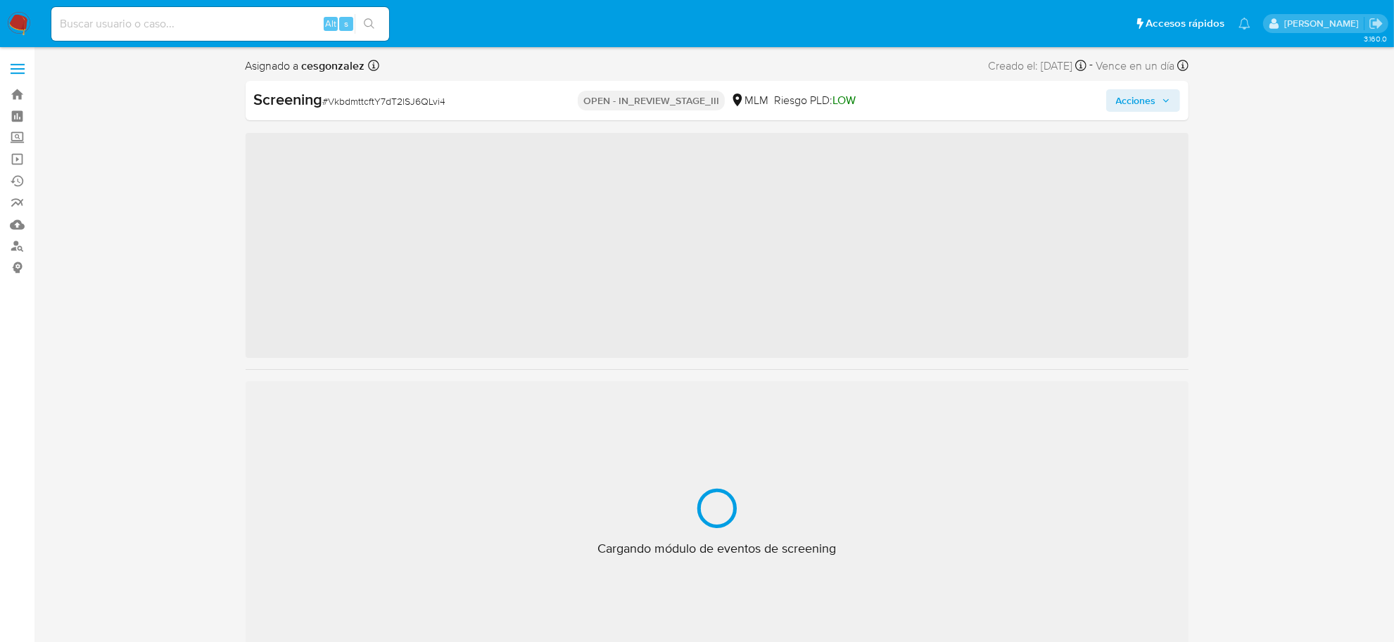
scroll to position [593, 0]
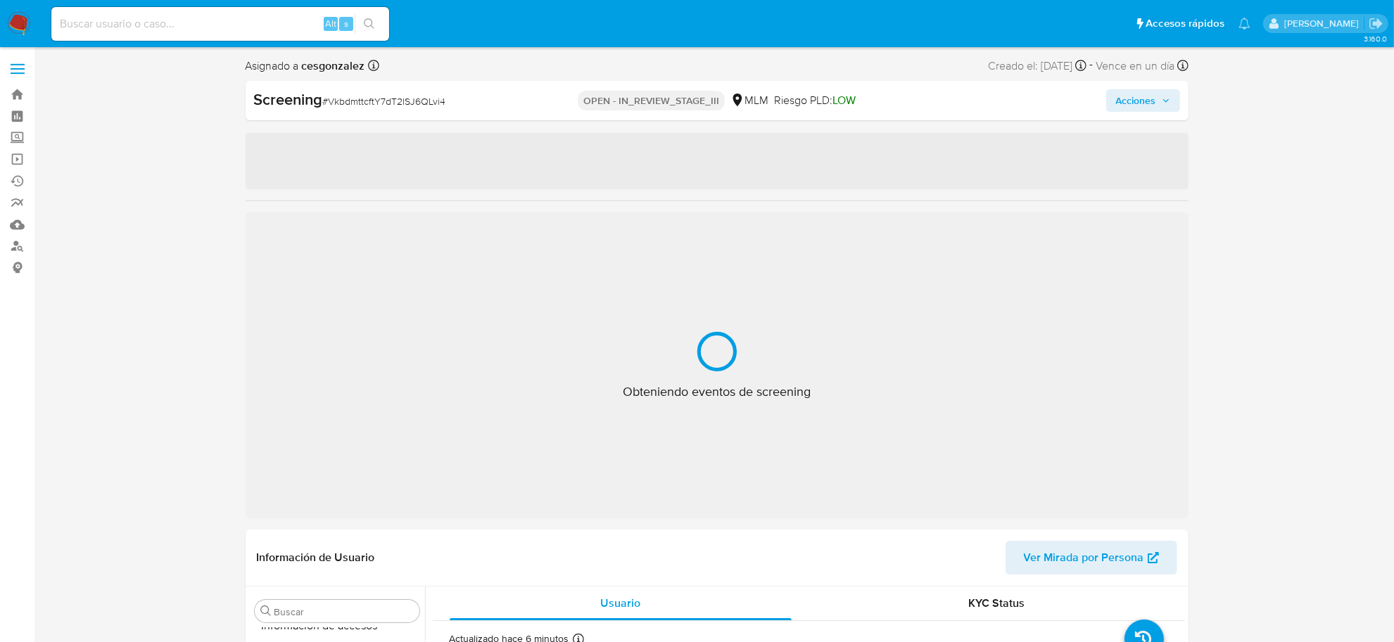
select select "10"
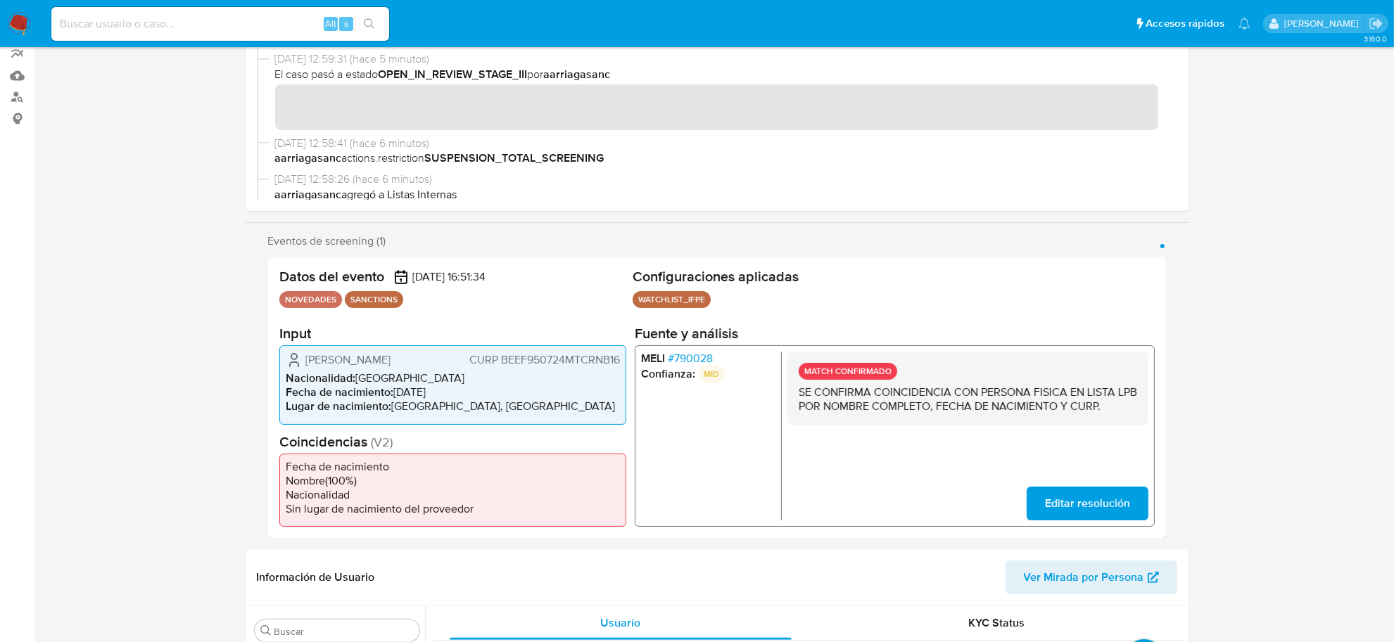
scroll to position [352, 0]
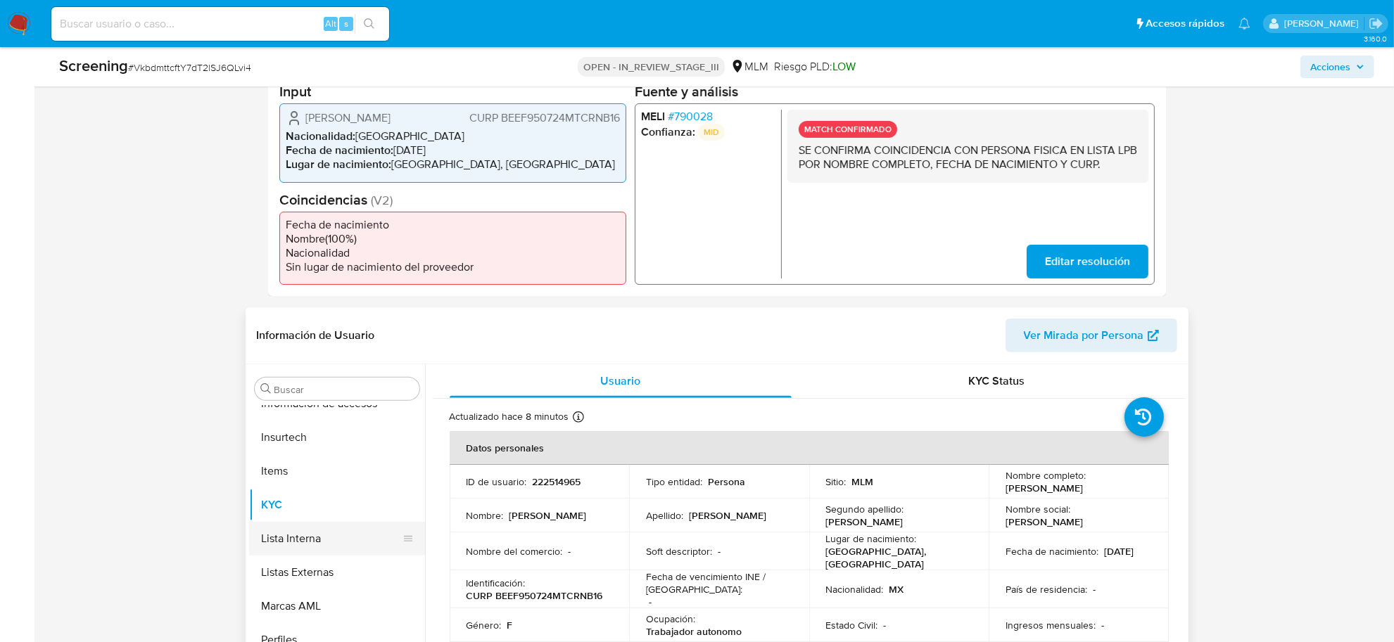
click at [331, 524] on button "Lista Interna" at bounding box center [331, 539] width 165 height 34
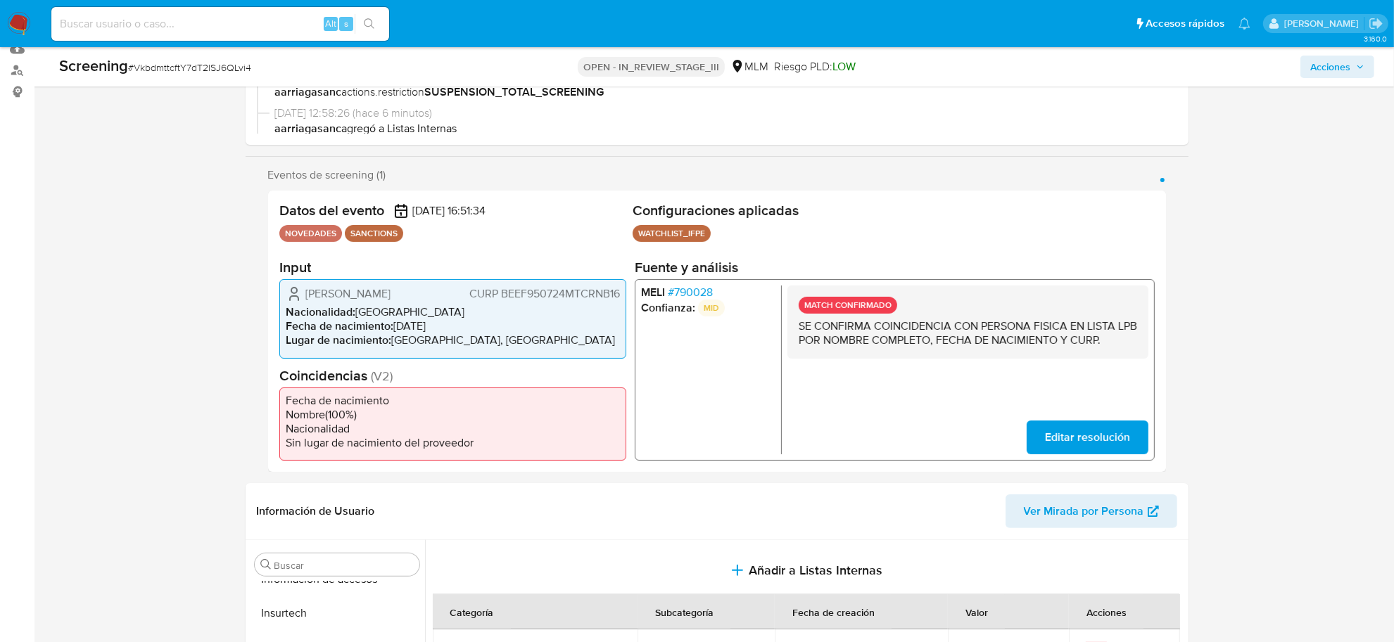
scroll to position [0, 0]
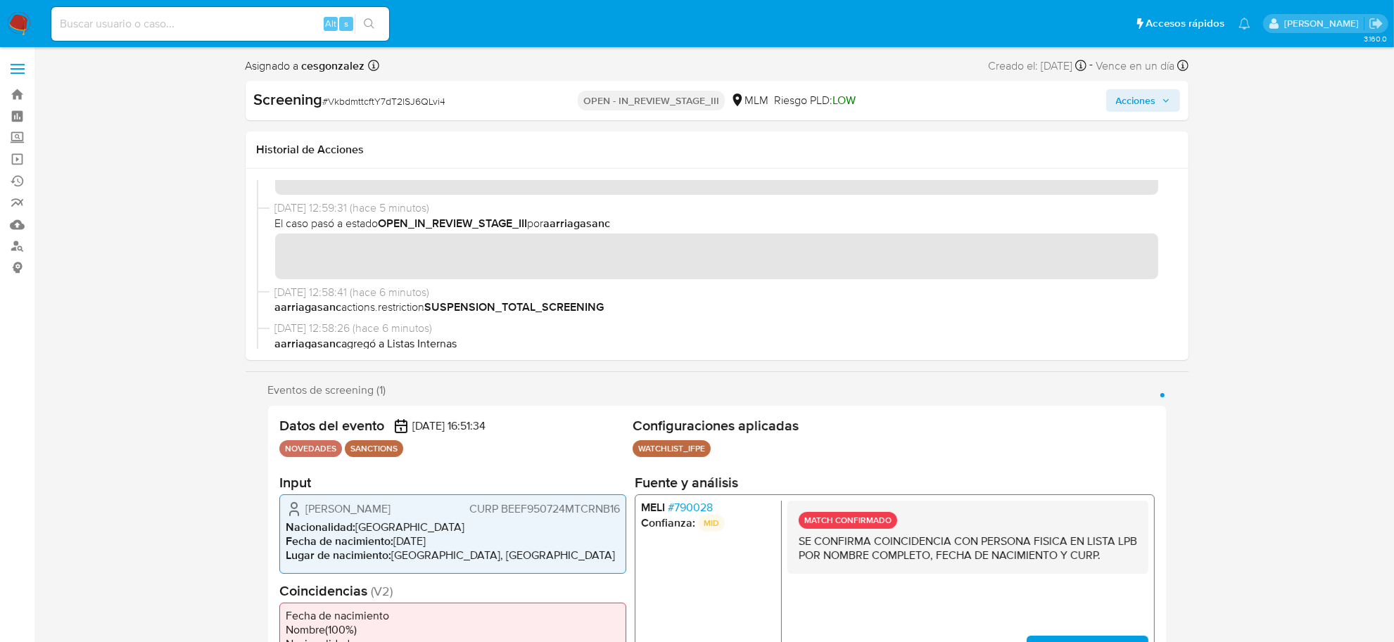
click at [1162, 106] on span "Acciones" at bounding box center [1143, 101] width 54 height 20
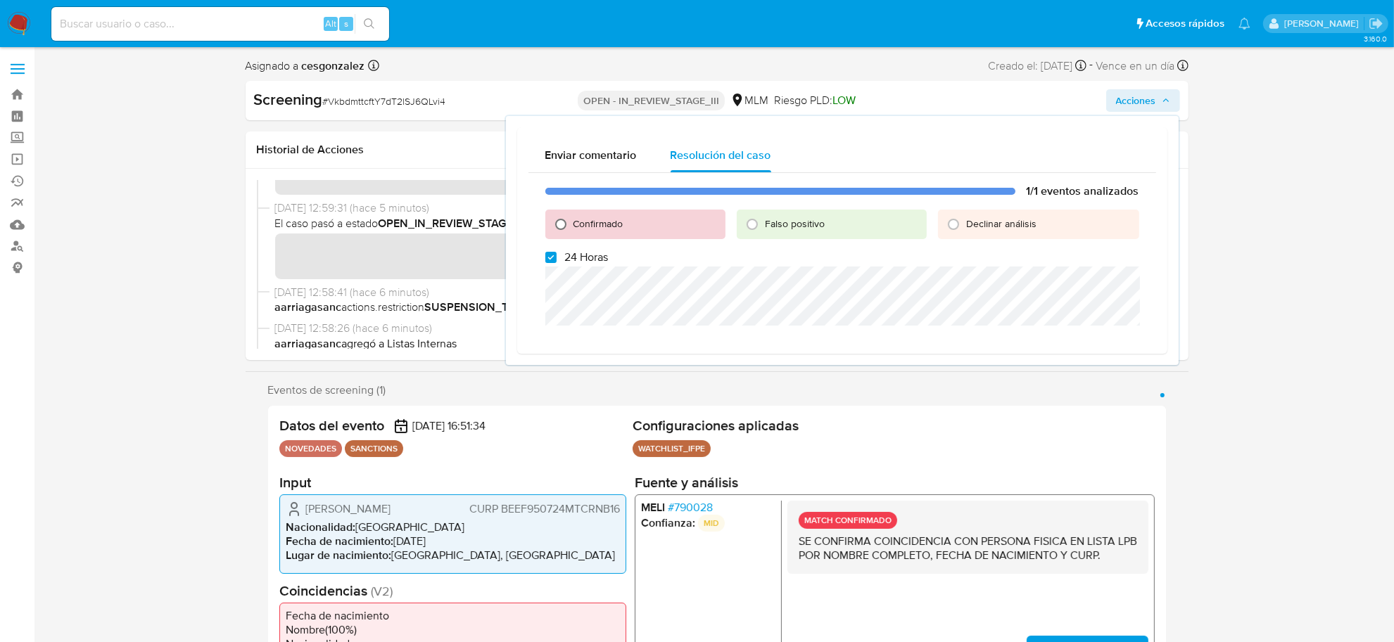
click at [561, 222] on input "Confirmado" at bounding box center [560, 224] width 23 height 23
radio input "true"
click at [556, 255] on label "24 Horas" at bounding box center [576, 257] width 63 height 14
click at [556, 255] on input "24 Horas" at bounding box center [550, 257] width 11 height 11
checkbox input "false"
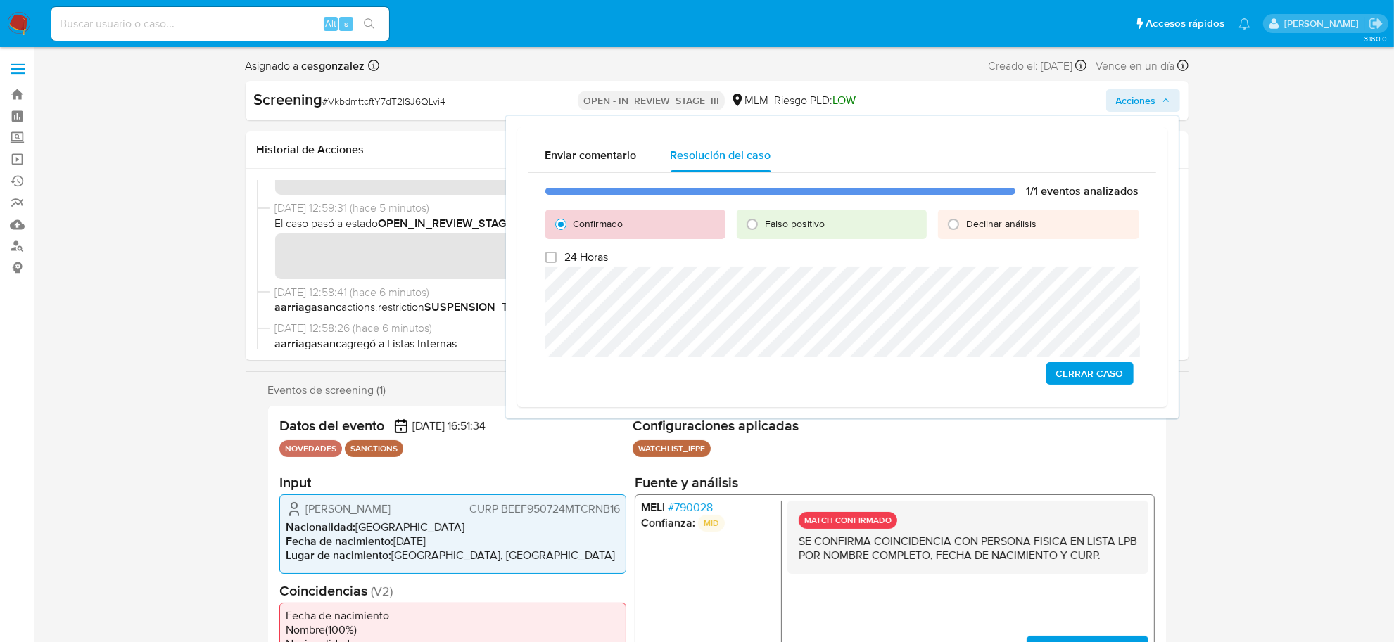
click at [1095, 374] on span "Cerrar Caso" at bounding box center [1090, 374] width 68 height 20
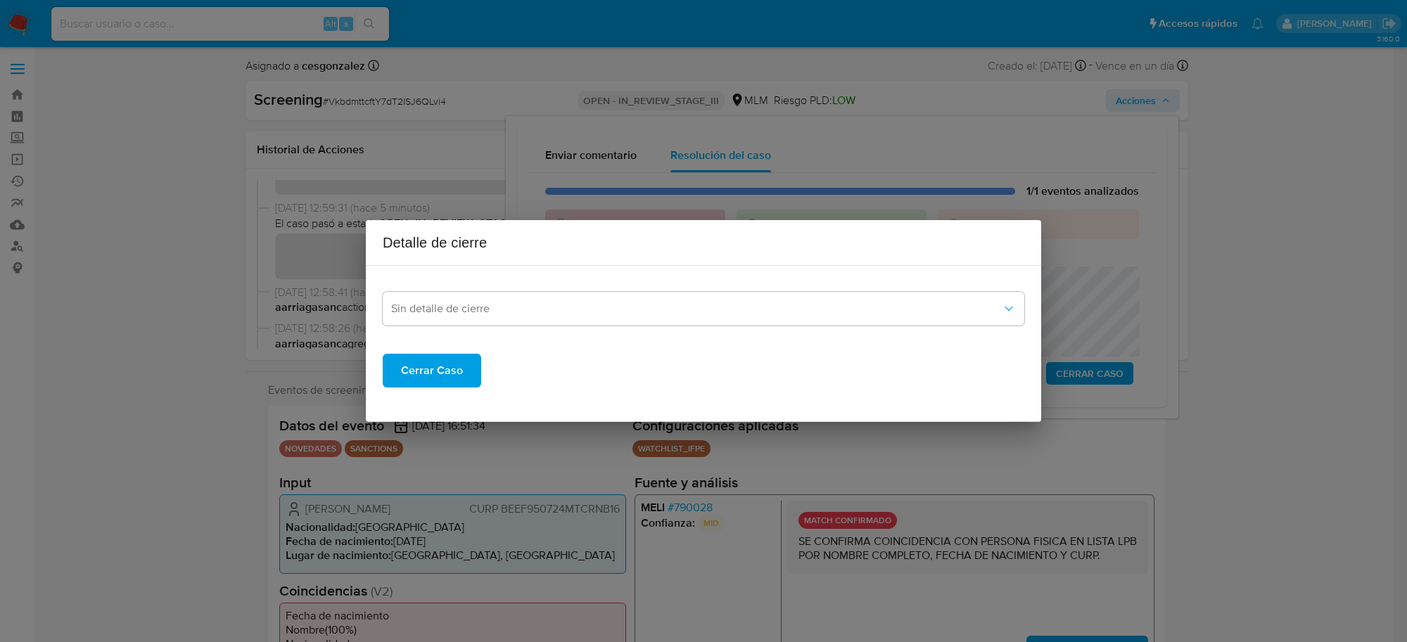
click at [582, 333] on div "Cerrar Caso" at bounding box center [704, 359] width 642 height 56
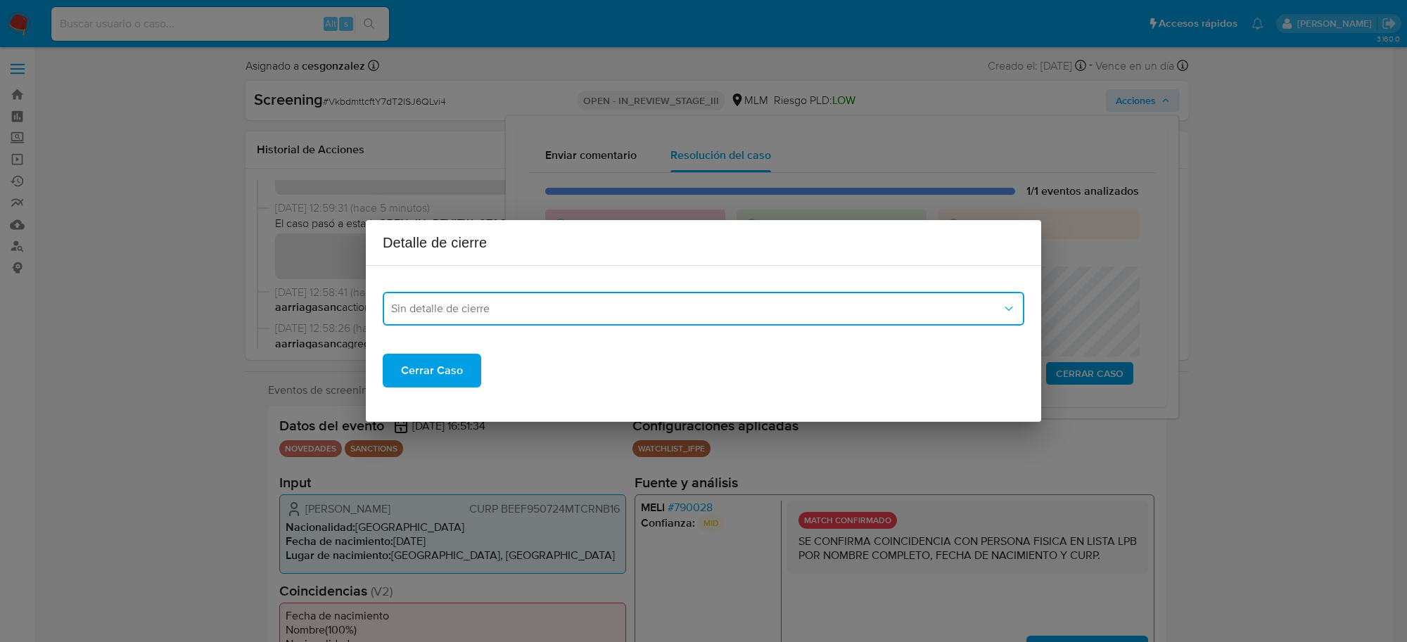
click at [553, 311] on span "Sin detalle de cierre" at bounding box center [696, 309] width 611 height 14
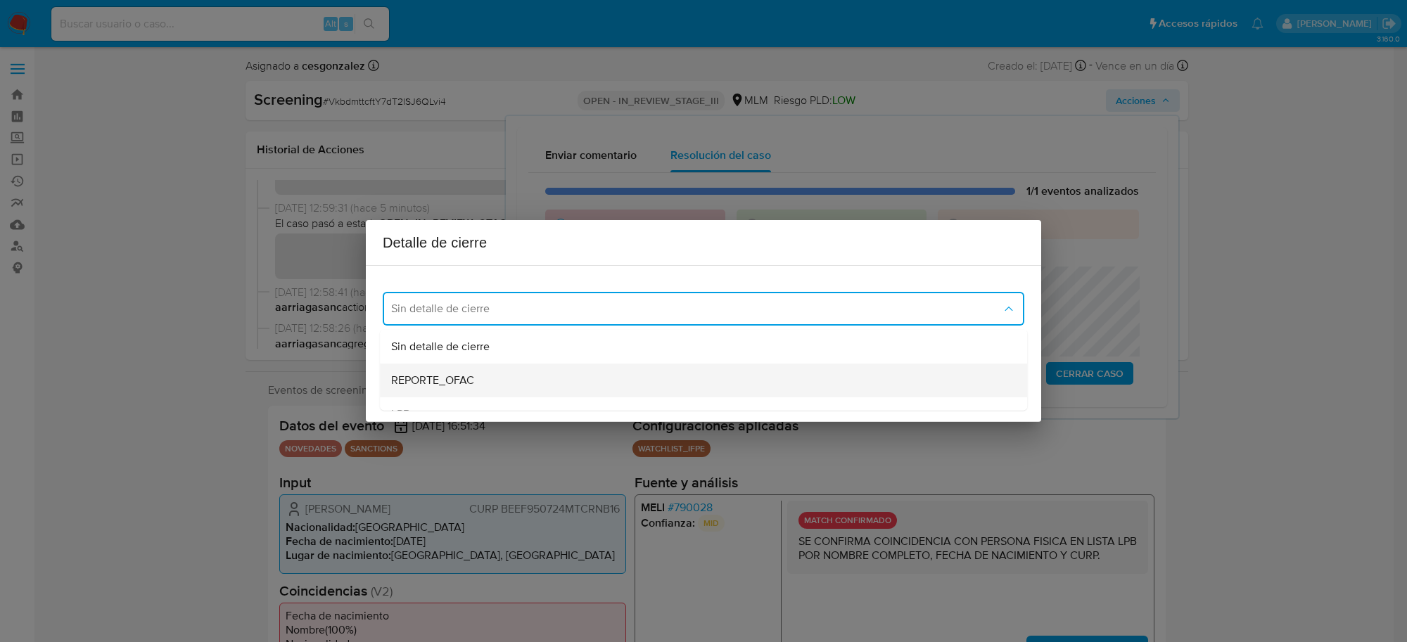
scroll to position [88, 0]
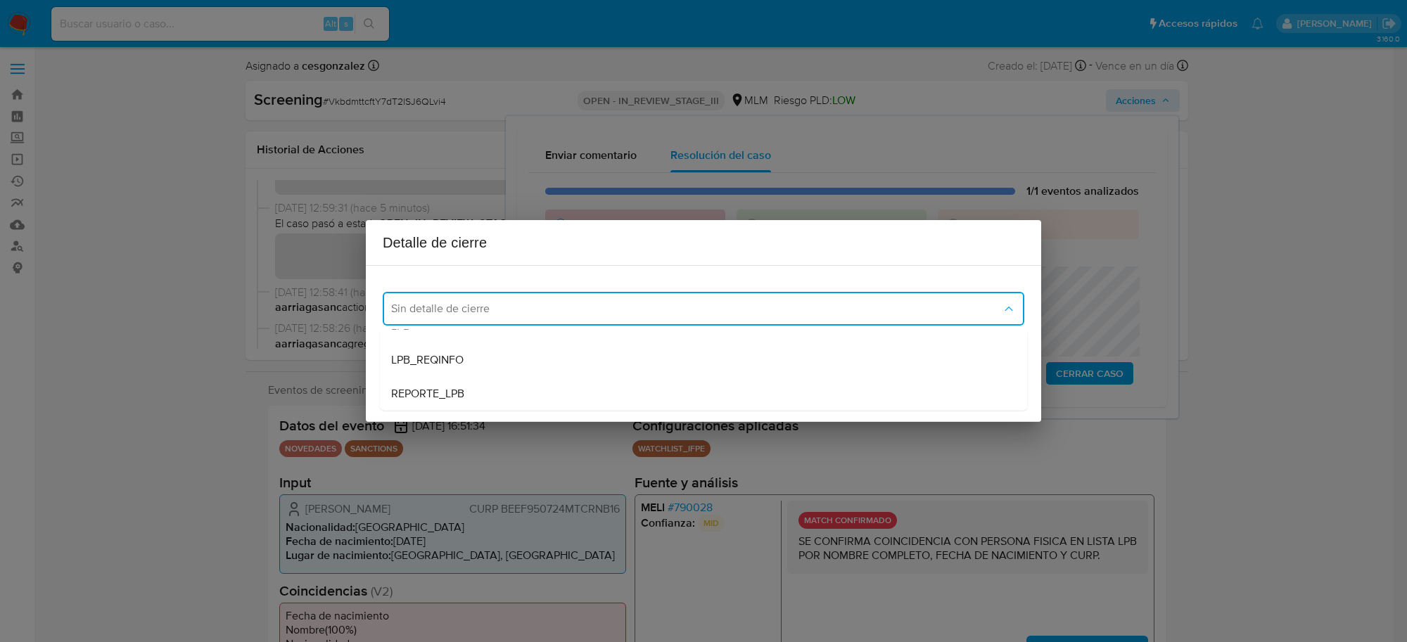
click at [407, 324] on button "Sin detalle de cierre" at bounding box center [704, 309] width 642 height 34
click at [431, 305] on span "Sin detalle de cierre" at bounding box center [696, 309] width 611 height 14
click at [417, 333] on div "LPB" at bounding box center [699, 327] width 616 height 34
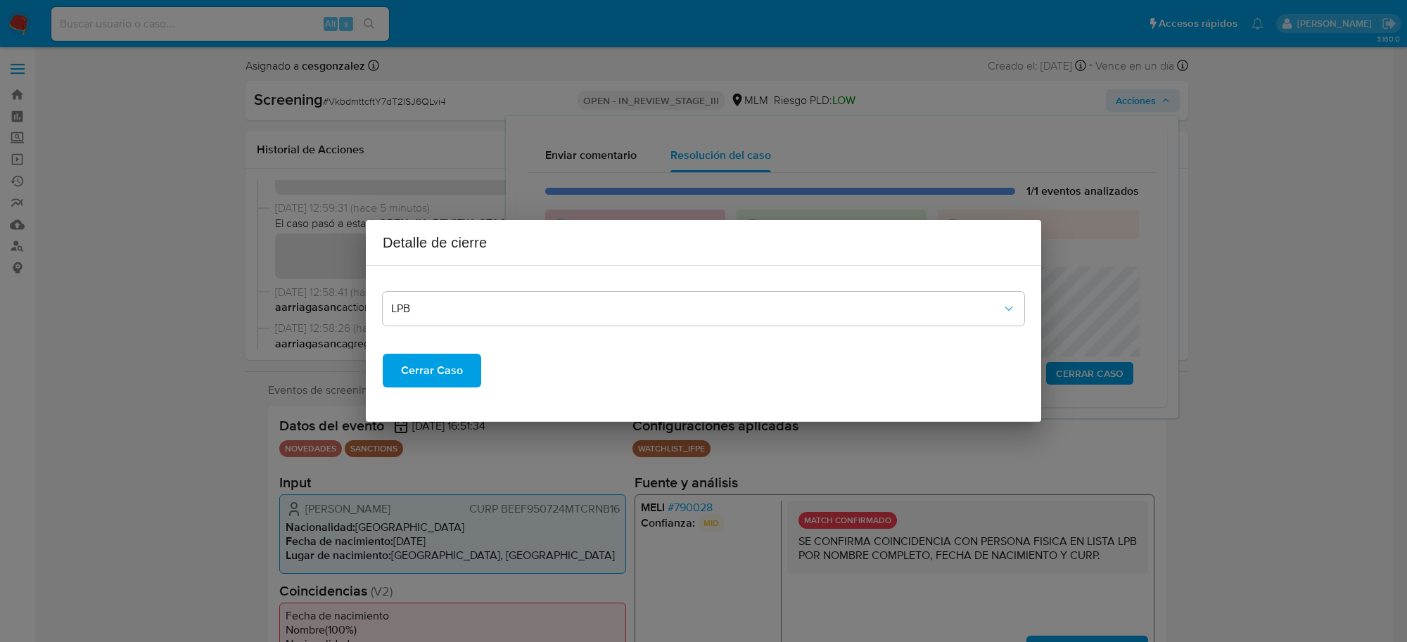
click at [421, 374] on span "Cerrar Caso" at bounding box center [432, 370] width 62 height 31
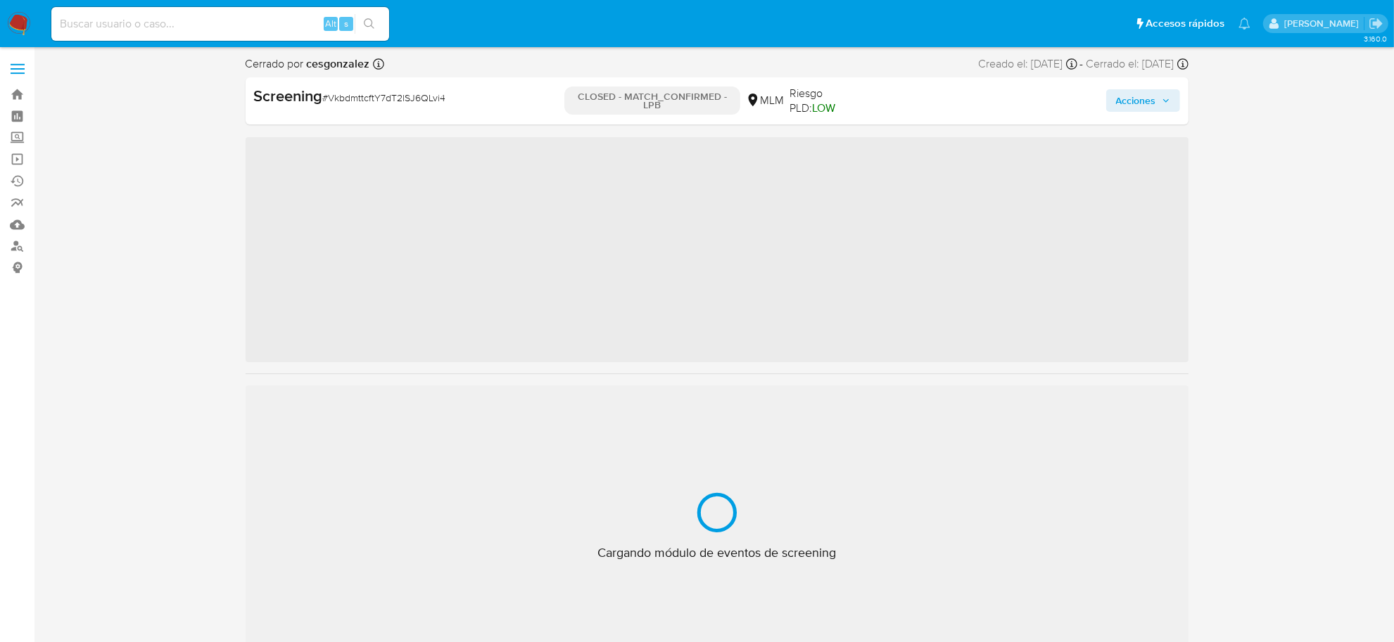
scroll to position [593, 0]
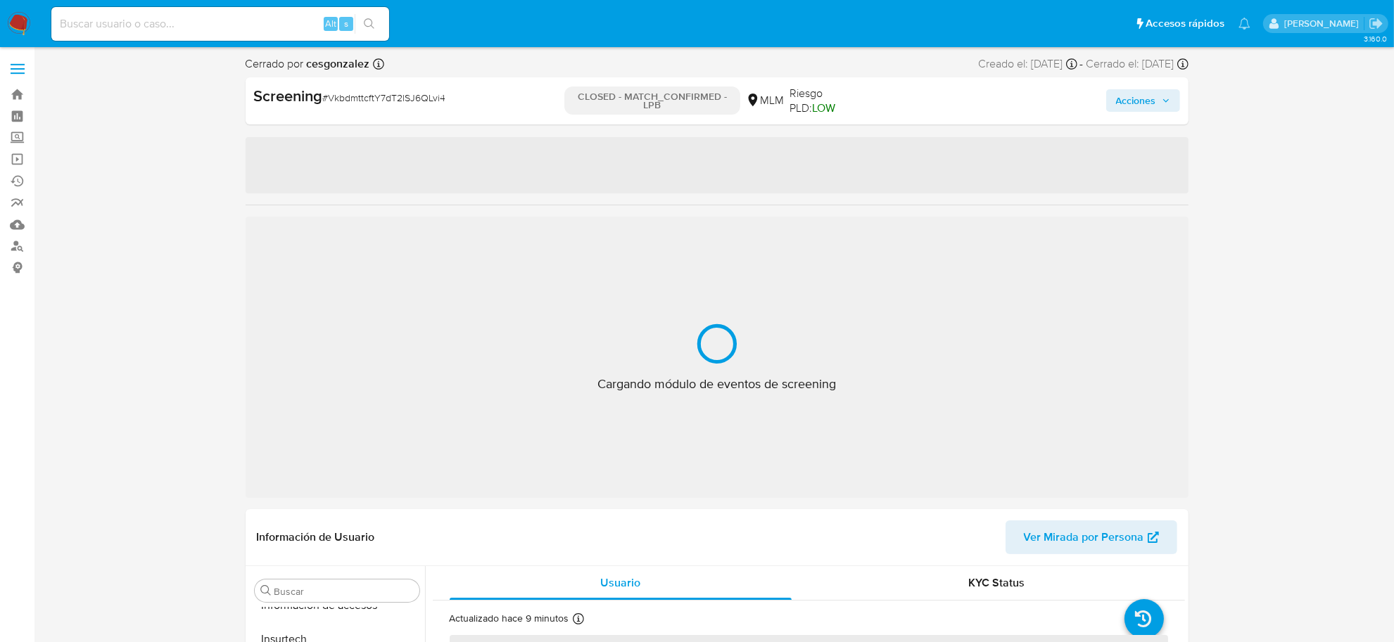
select select "10"
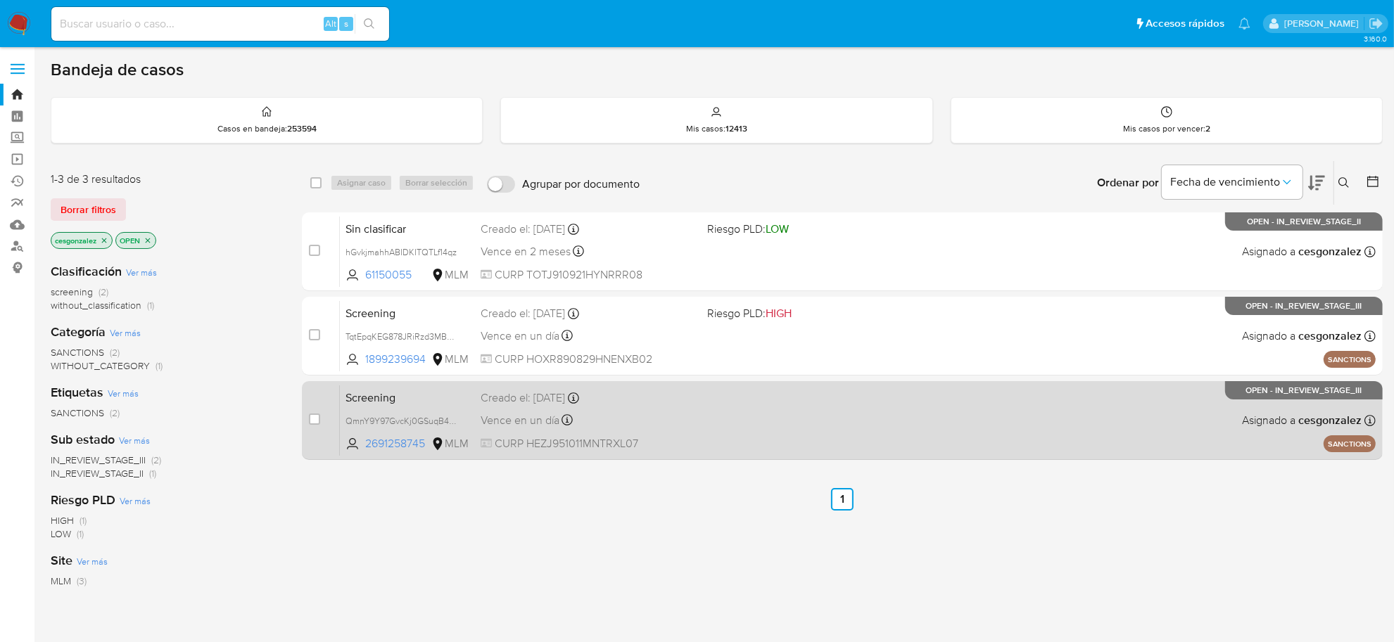
click at [712, 416] on div "Screening QmnY9Y97GvcKj0GSuqB44zGc 2691258745 MLM Creado el: 16/09/2025 Creado …" at bounding box center [858, 420] width 1036 height 71
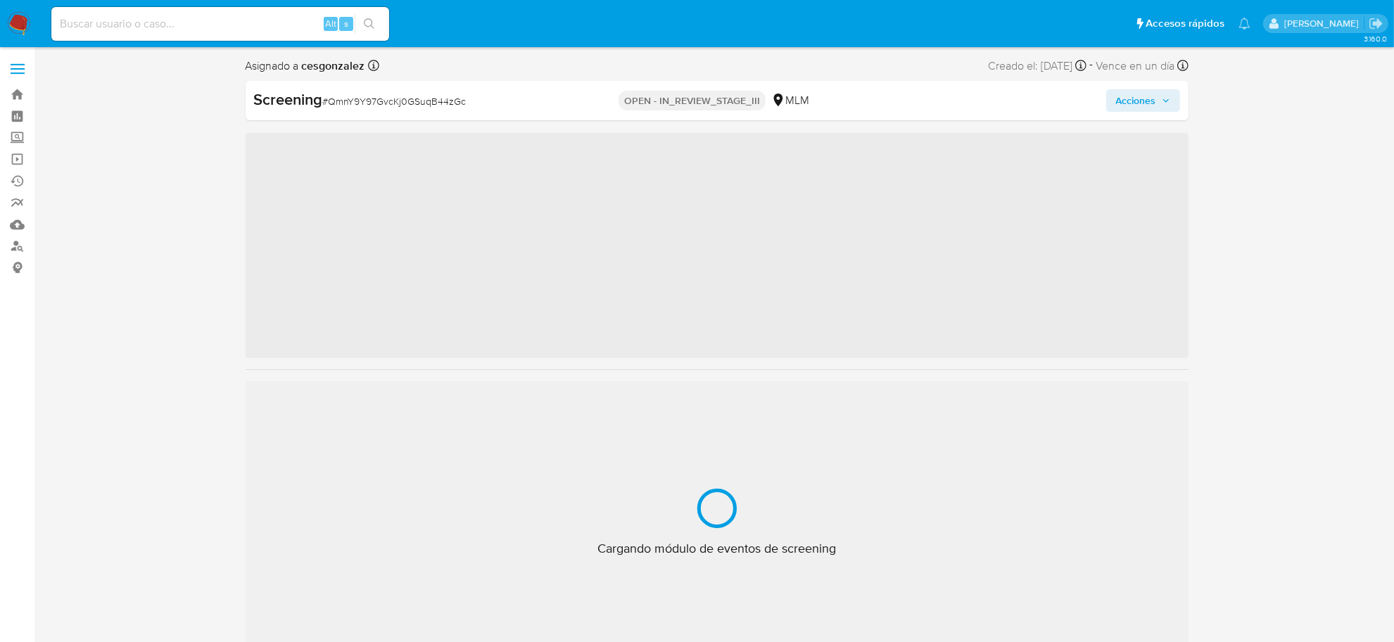
scroll to position [593, 0]
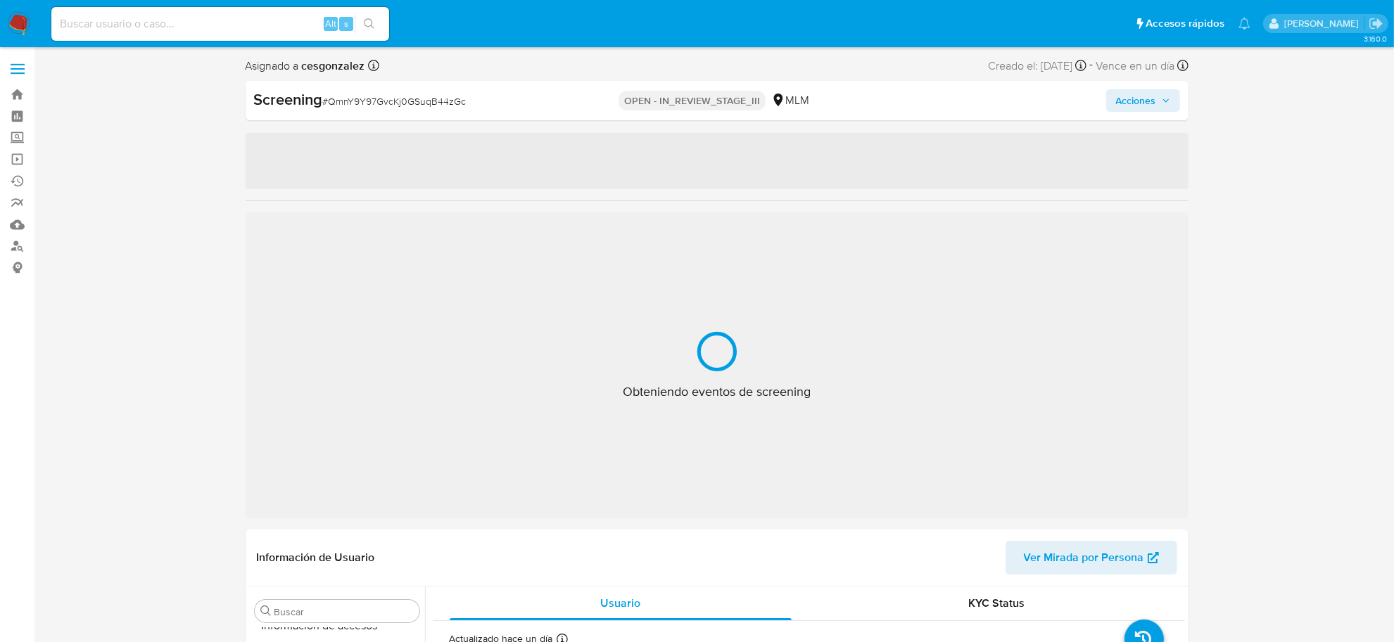
select select "10"
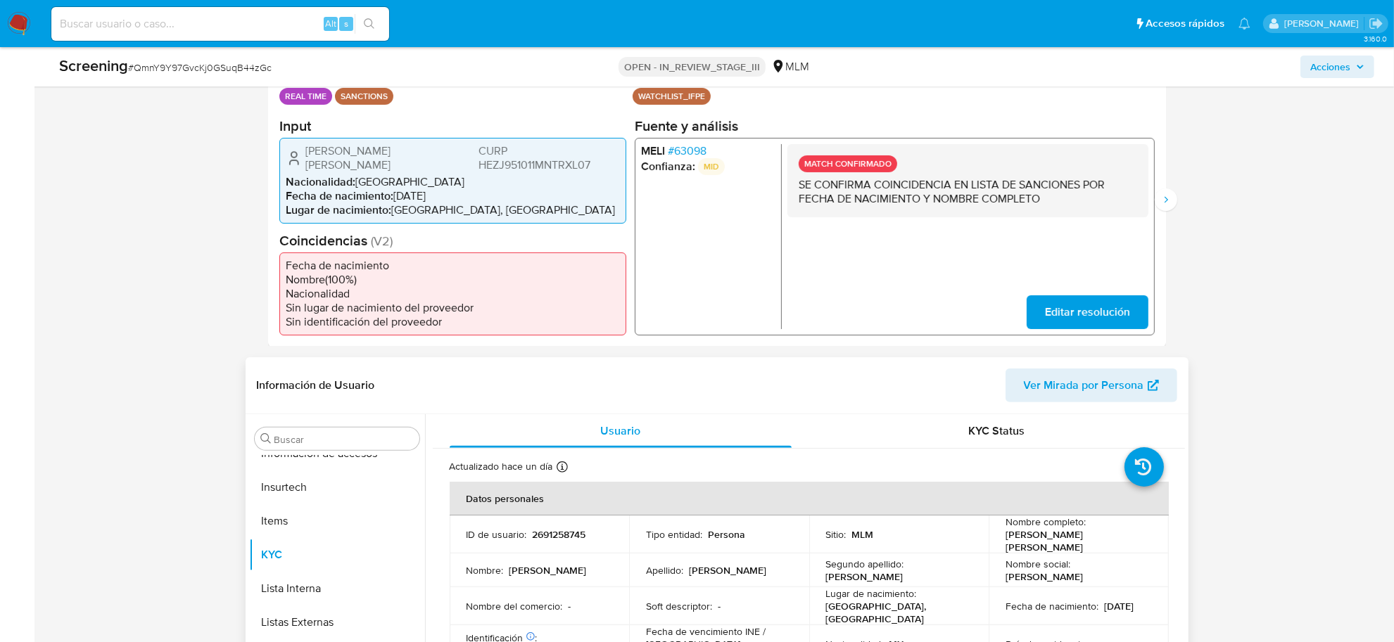
scroll to position [88, 0]
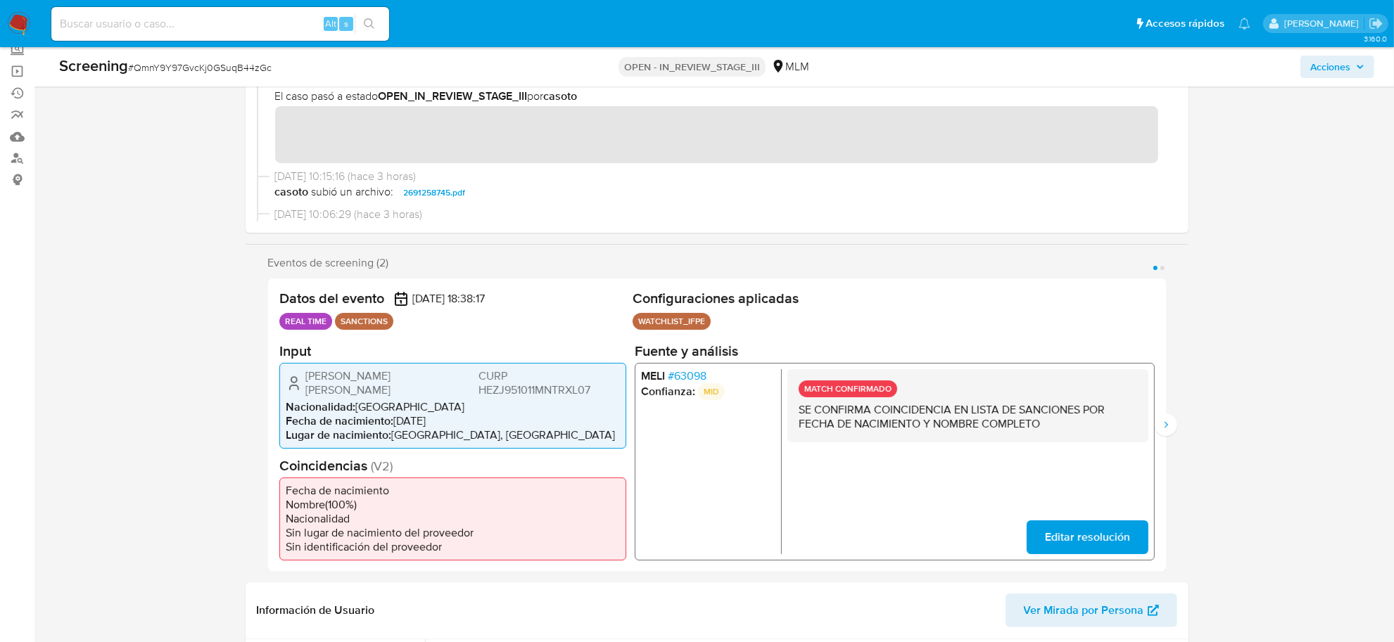
click at [688, 374] on span "# 63098" at bounding box center [686, 376] width 39 height 14
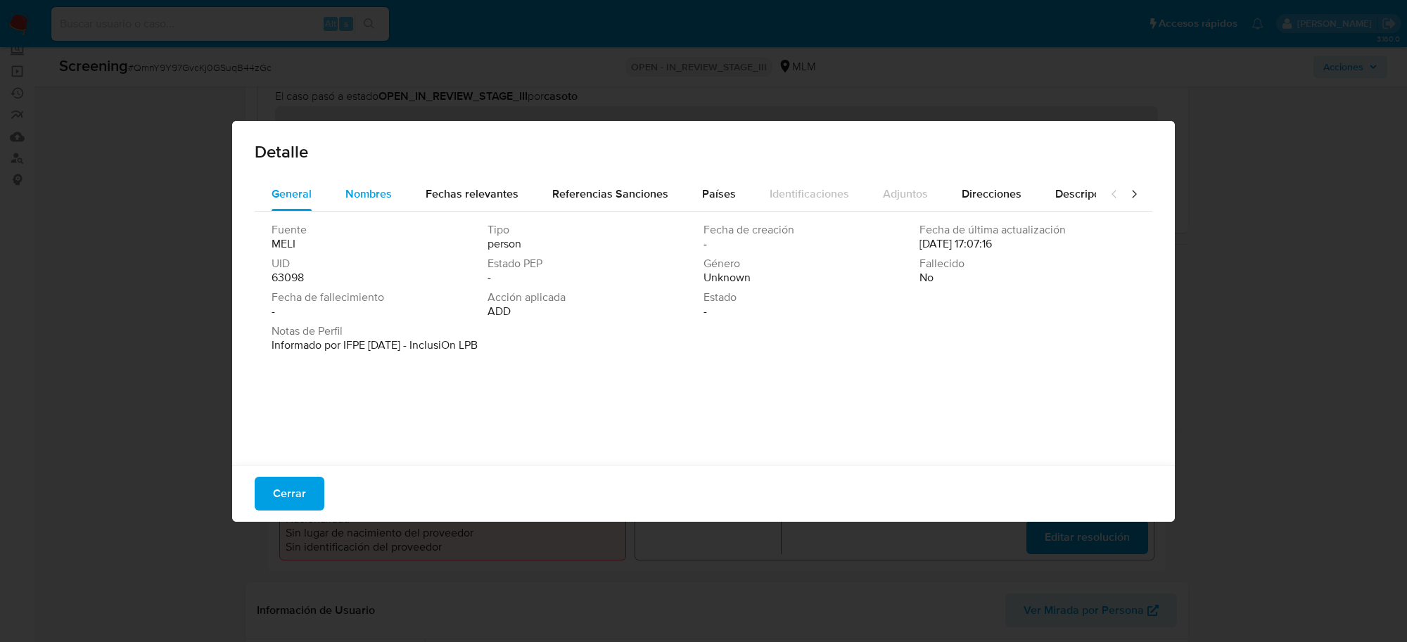
click at [349, 192] on span "Nombres" at bounding box center [368, 194] width 46 height 16
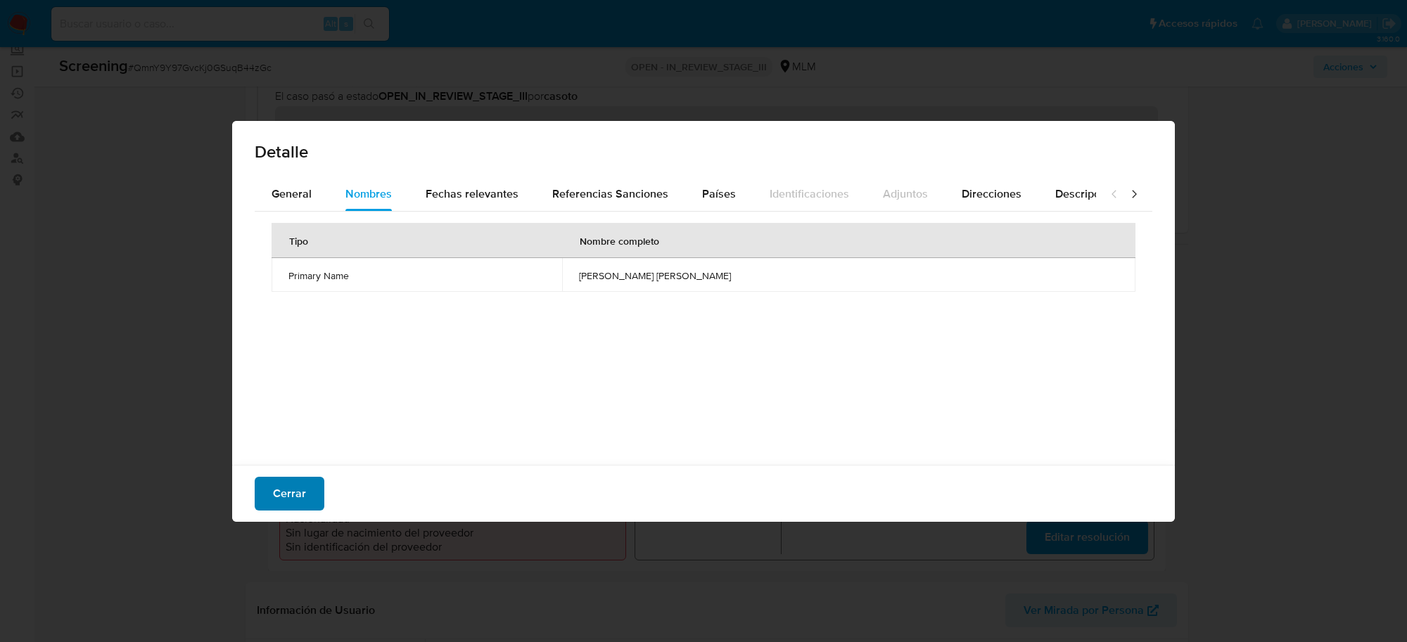
click at [286, 498] on span "Cerrar" at bounding box center [289, 493] width 33 height 31
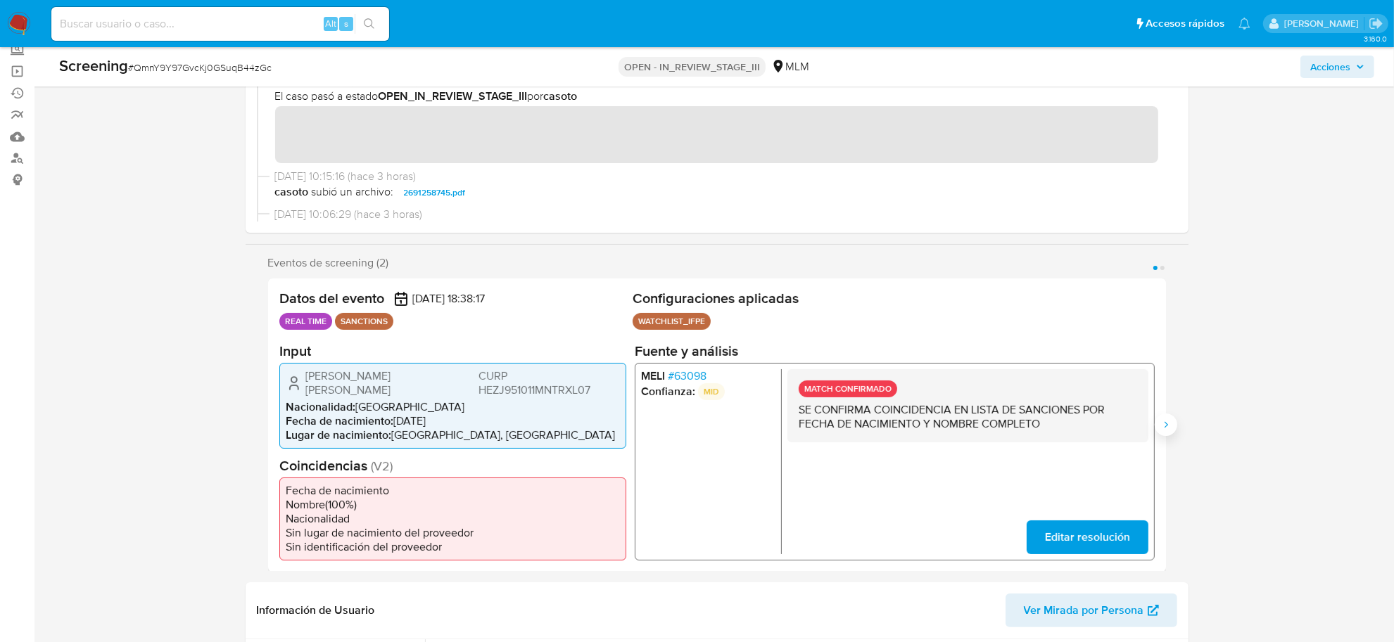
click at [1168, 419] on button "Siguiente" at bounding box center [1165, 425] width 23 height 23
click at [262, 423] on icon "Anterior" at bounding box center [267, 424] width 11 height 11
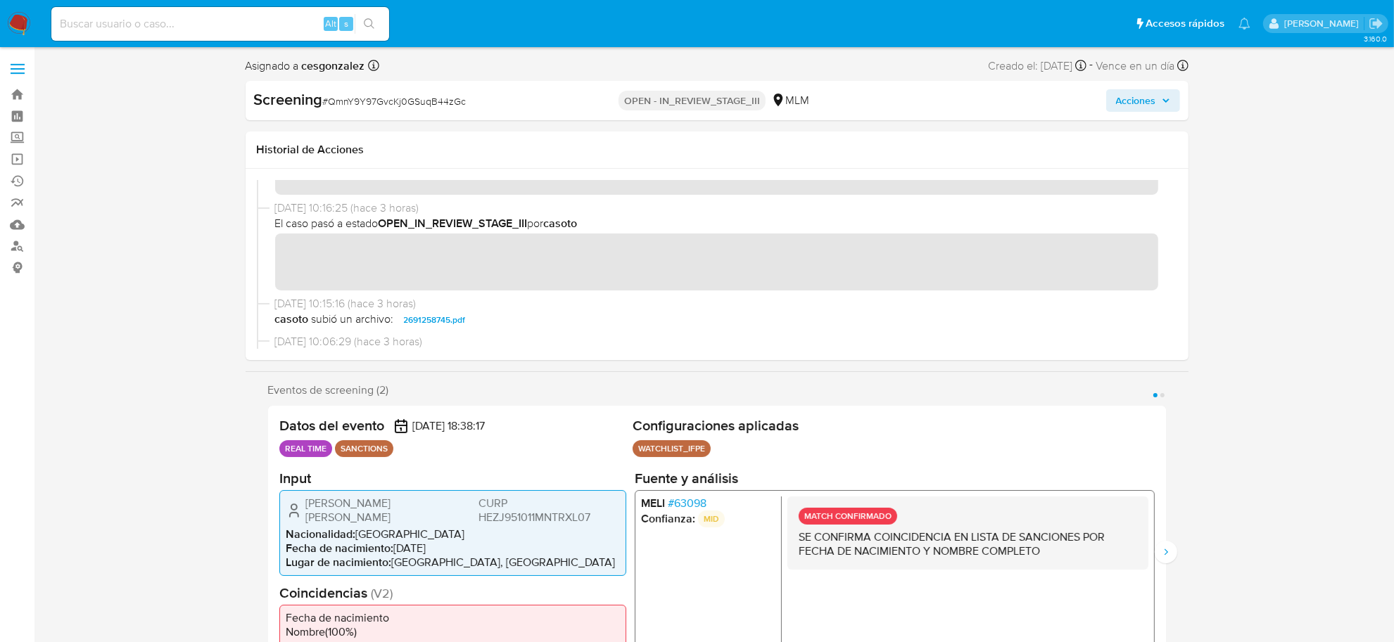
click at [1152, 110] on span "Acciones" at bounding box center [1136, 100] width 40 height 23
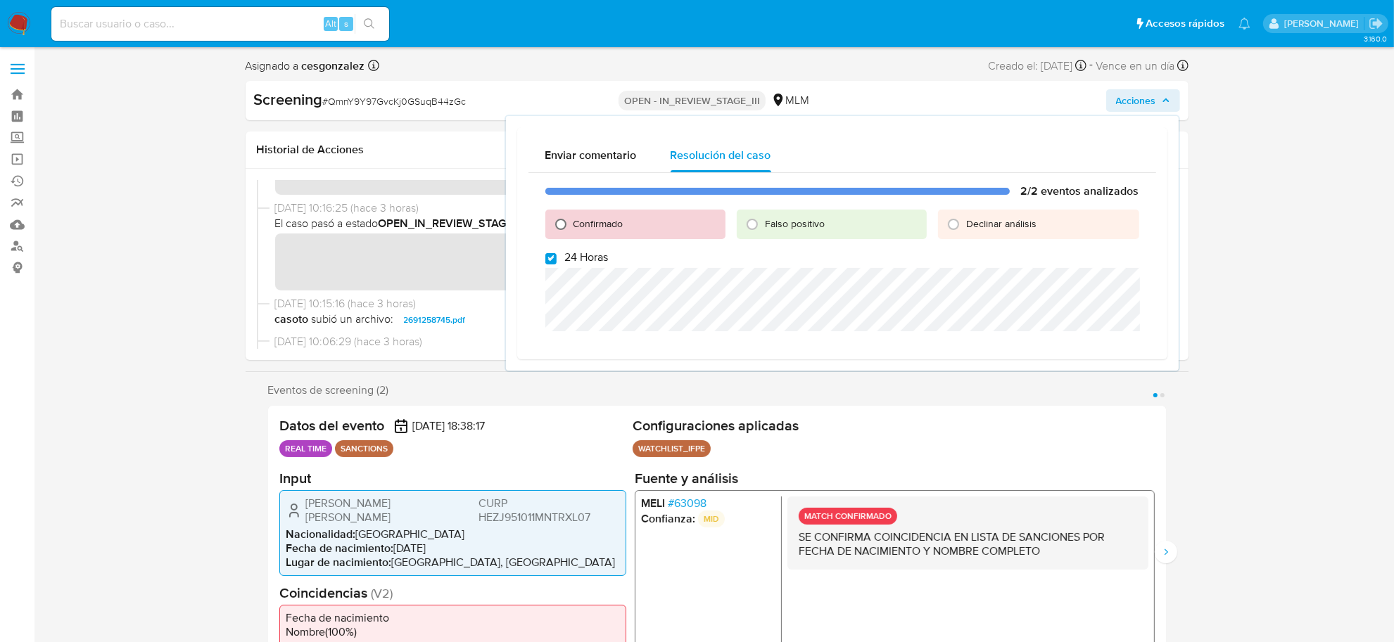
click at [561, 229] on input "Confirmado" at bounding box center [560, 224] width 23 height 23
radio input "true"
click at [554, 264] on input "24 Horas" at bounding box center [550, 258] width 11 height 11
checkbox input "false"
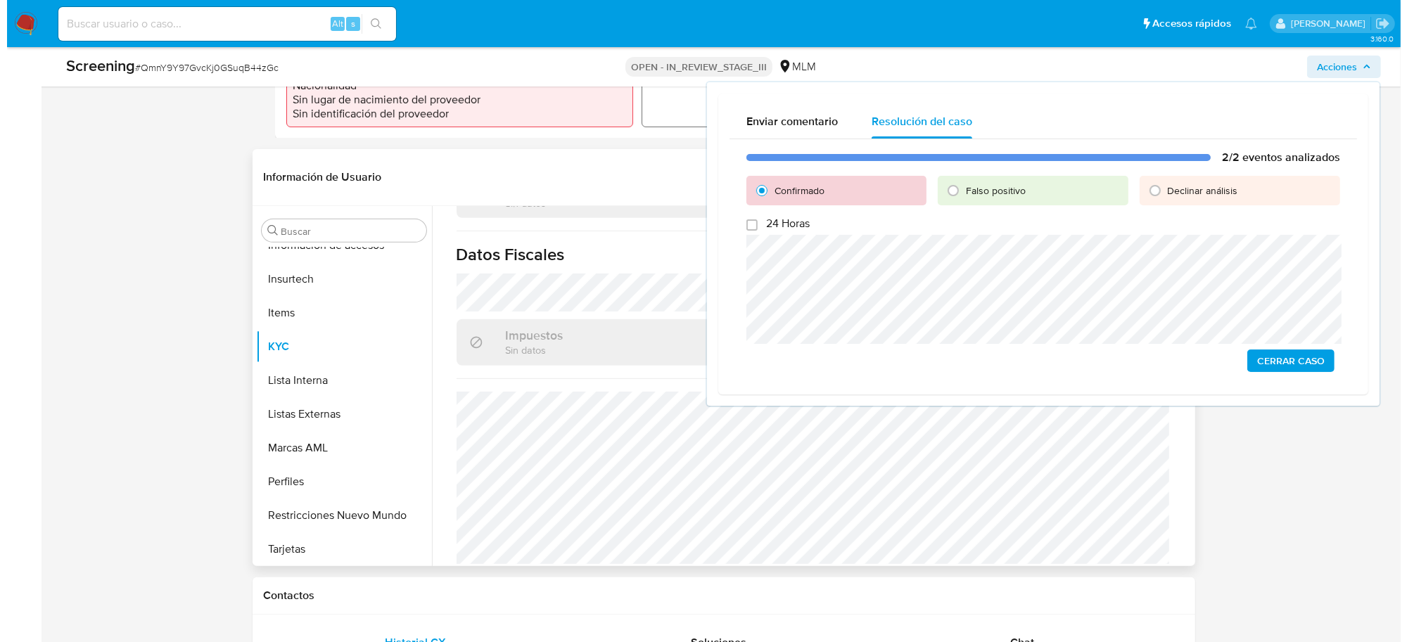
scroll to position [528, 0]
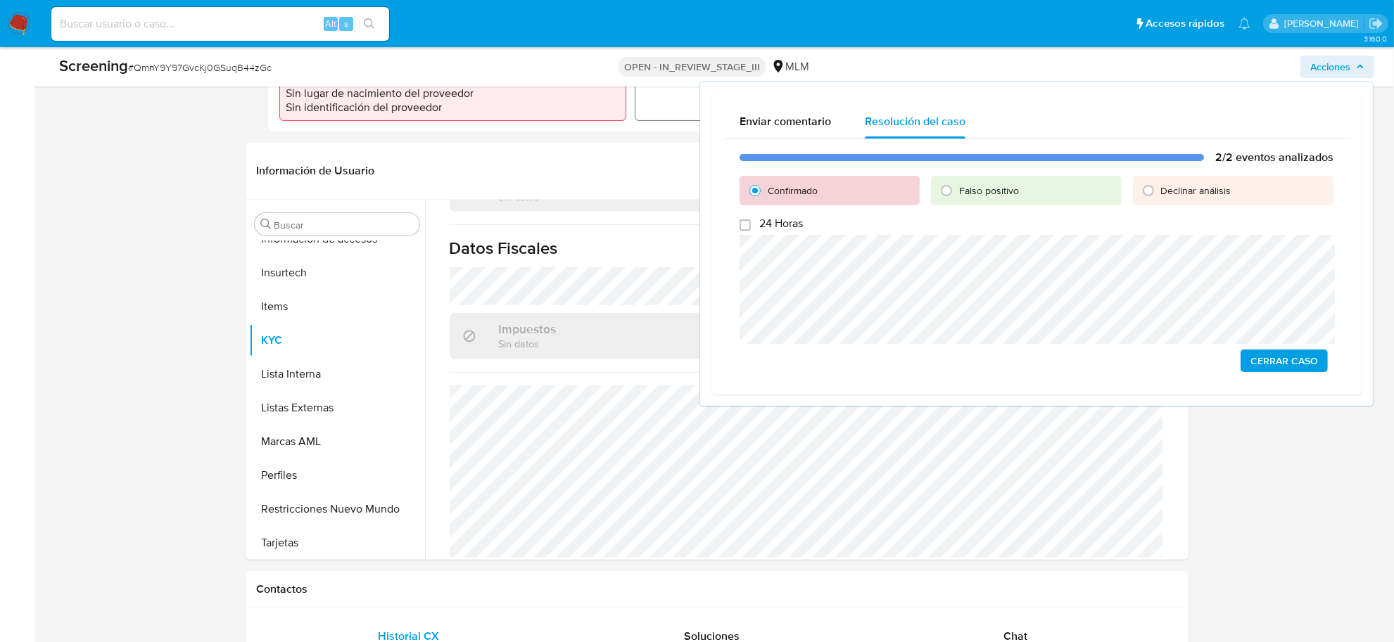
click at [1286, 367] on span "Cerrar Caso" at bounding box center [1284, 361] width 68 height 20
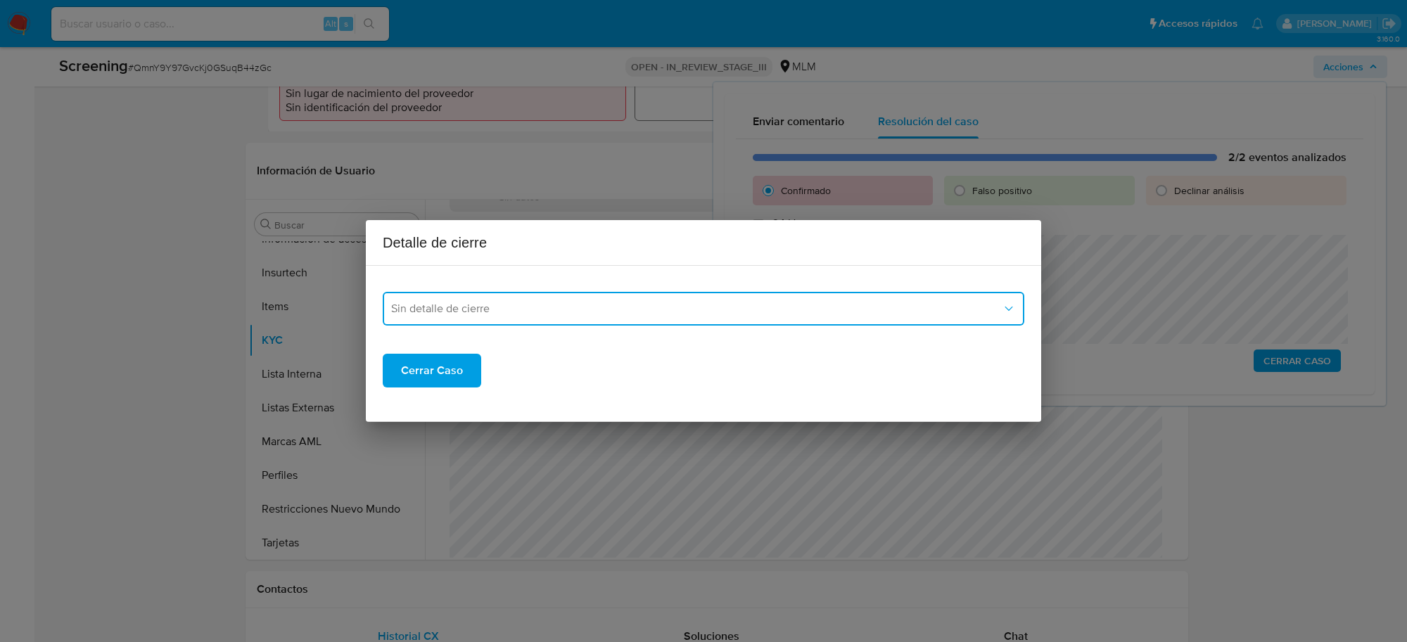
click at [645, 302] on span "Sin detalle de cierre" at bounding box center [696, 309] width 611 height 14
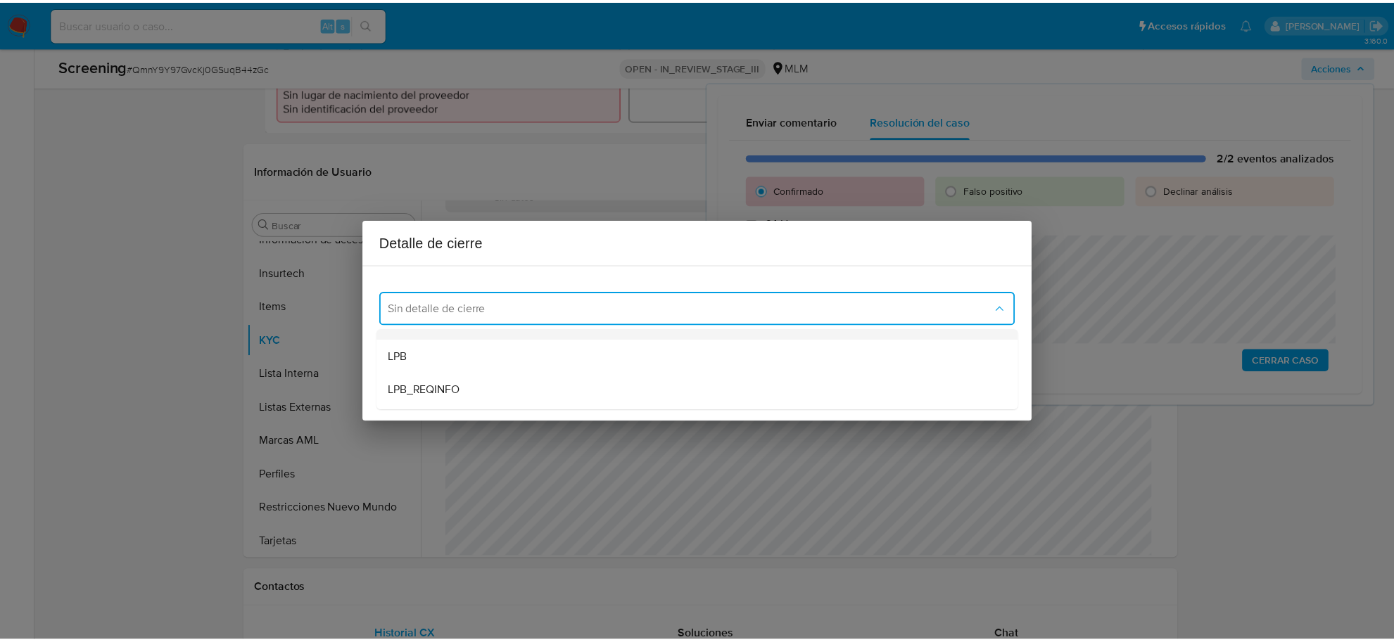
scroll to position [88, 0]
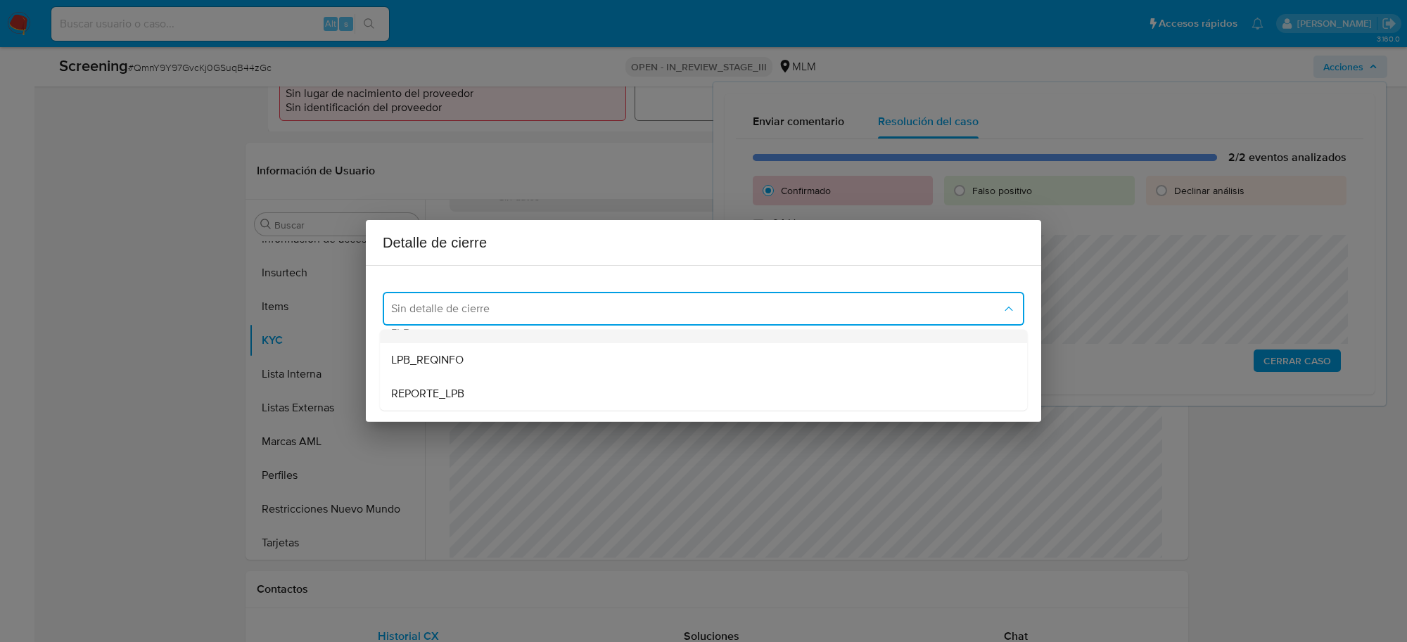
click at [403, 338] on div "LPB" at bounding box center [703, 327] width 625 height 34
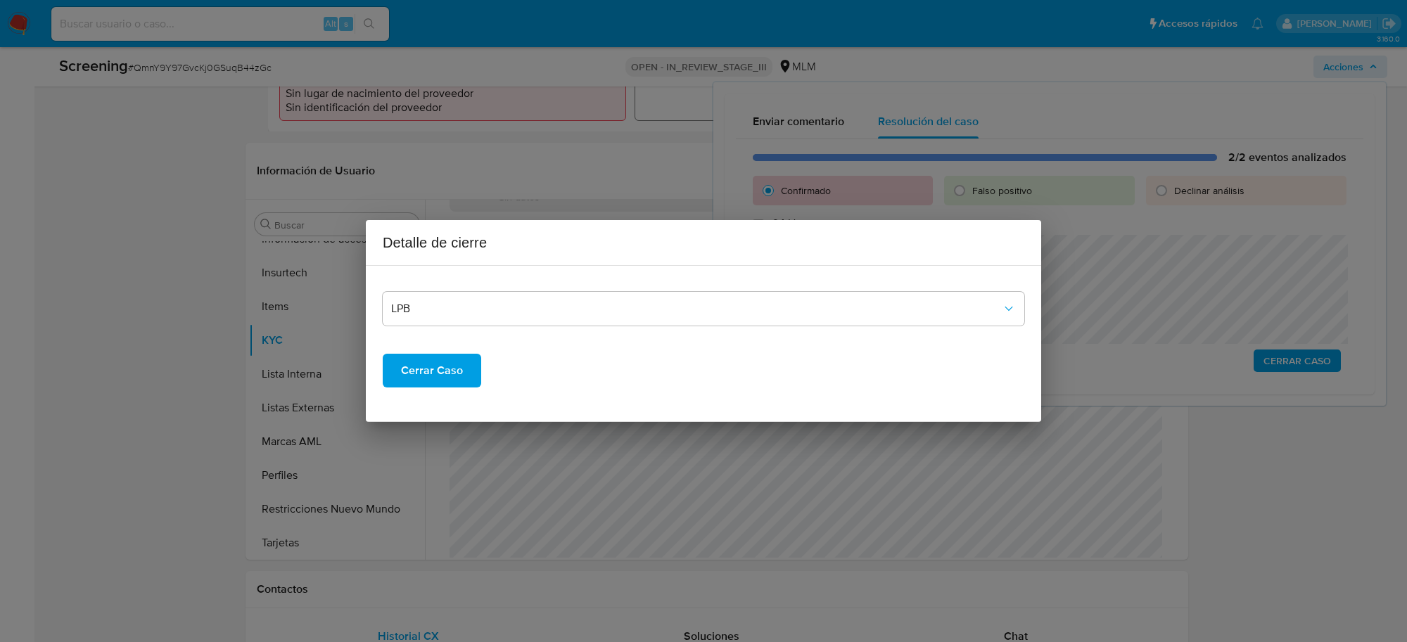
click at [454, 375] on span "Cerrar Caso" at bounding box center [432, 370] width 62 height 31
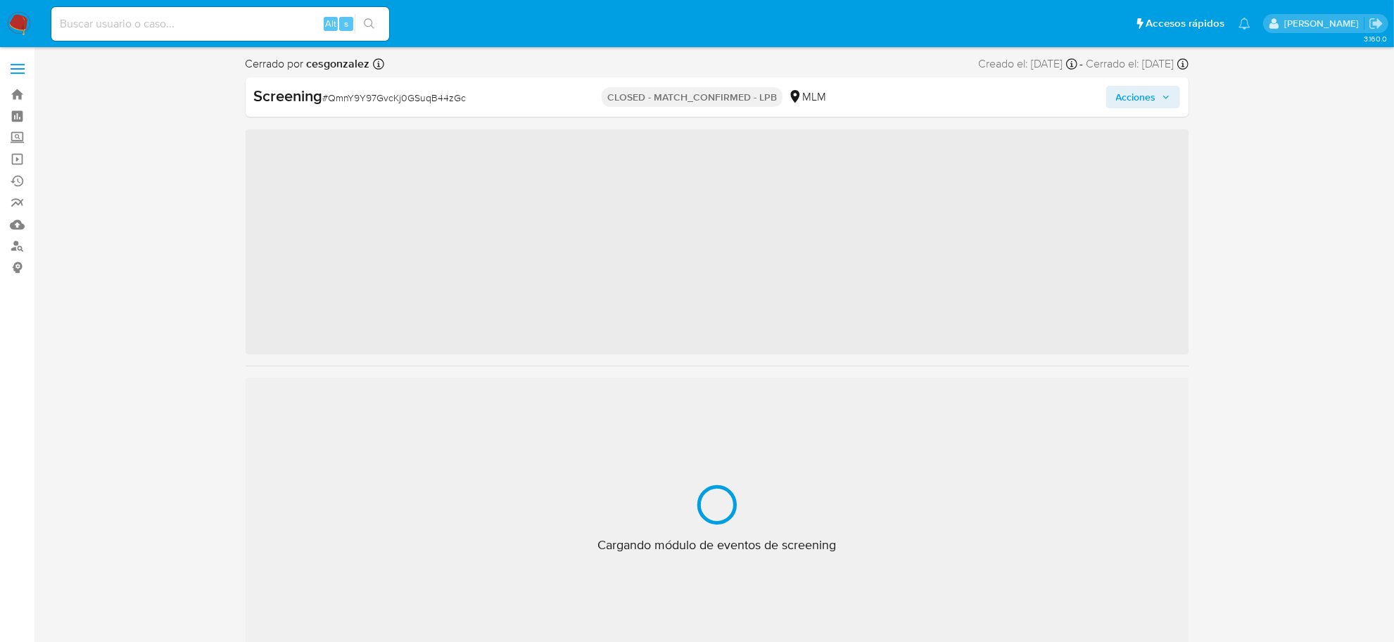
scroll to position [593, 0]
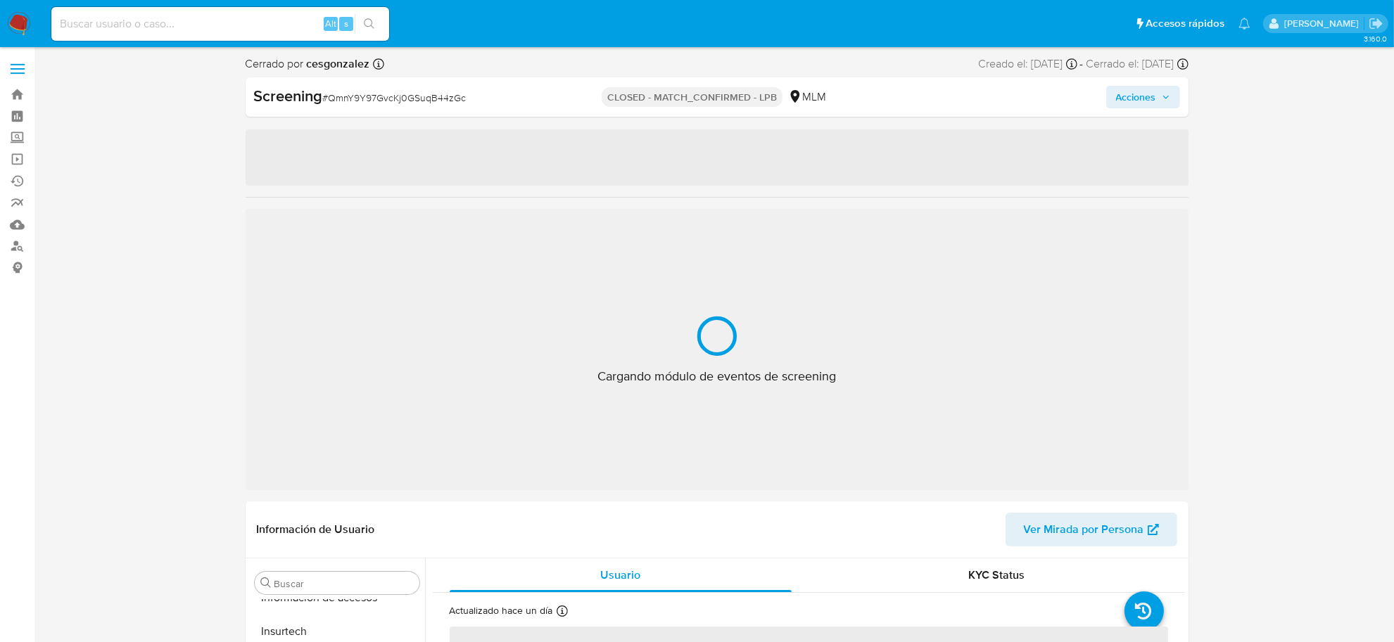
select select "10"
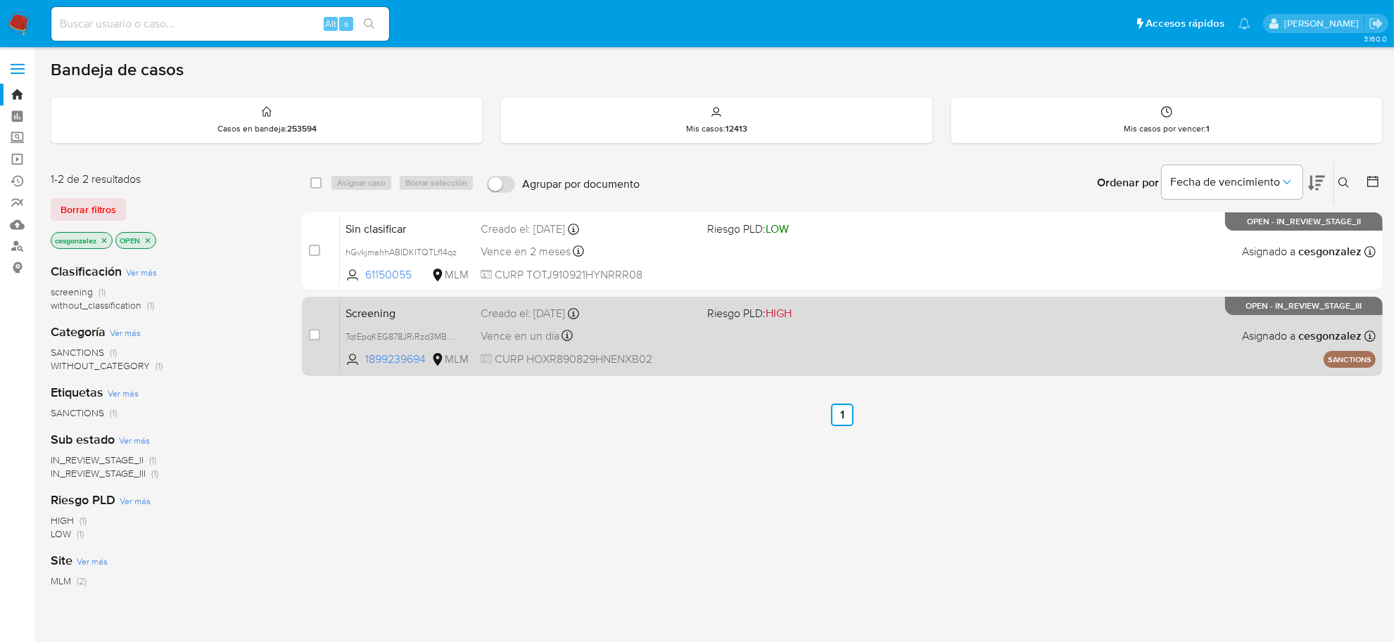
click at [557, 329] on span "Vence en un día" at bounding box center [519, 336] width 79 height 15
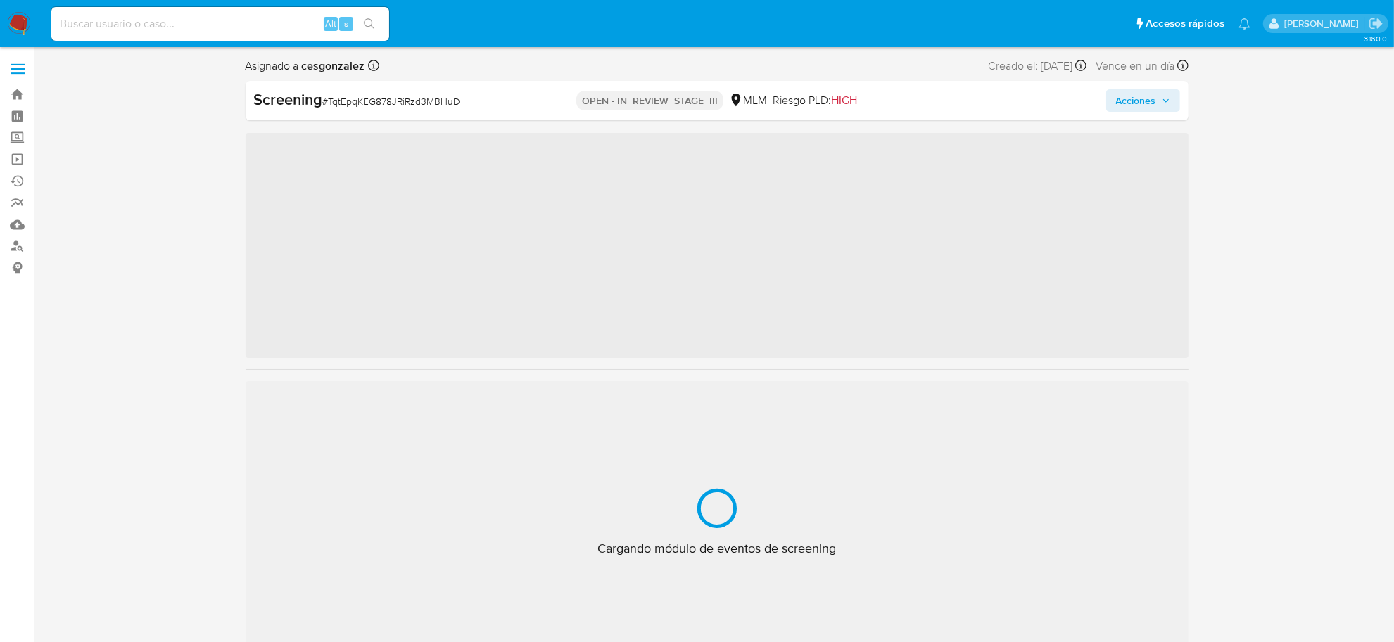
scroll to position [593, 0]
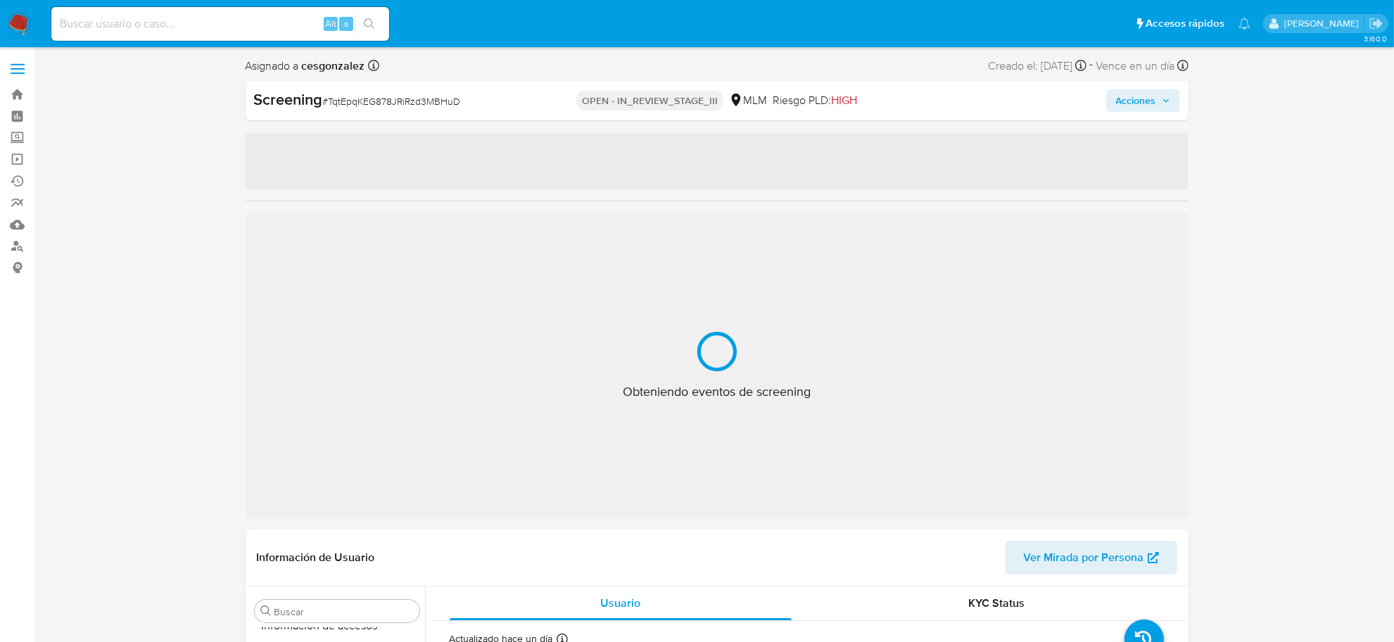
select select "10"
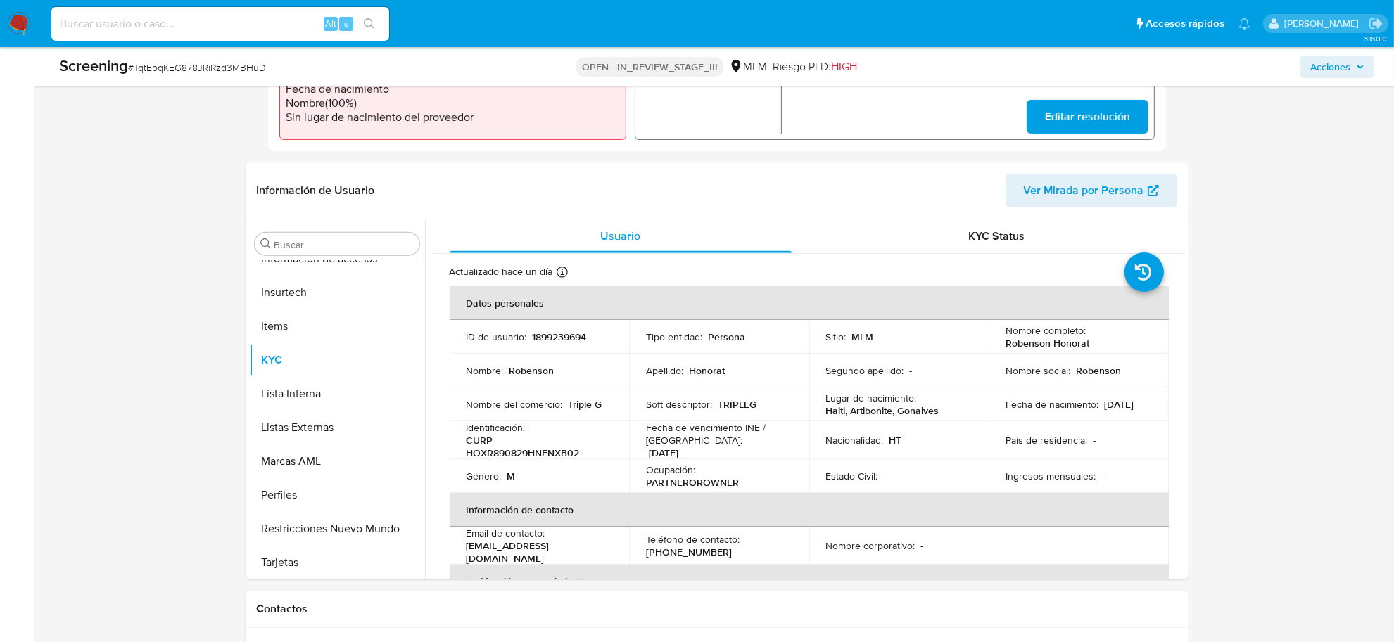
scroll to position [528, 0]
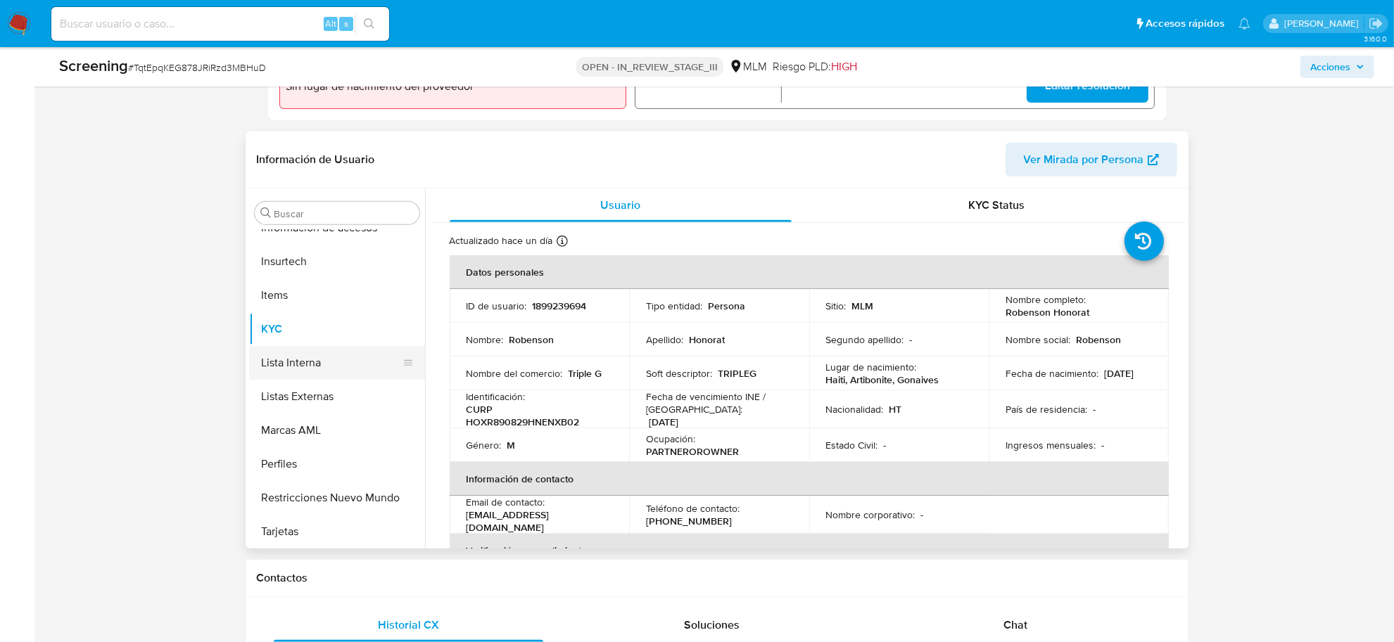
click at [294, 356] on button "Lista Interna" at bounding box center [331, 363] width 165 height 34
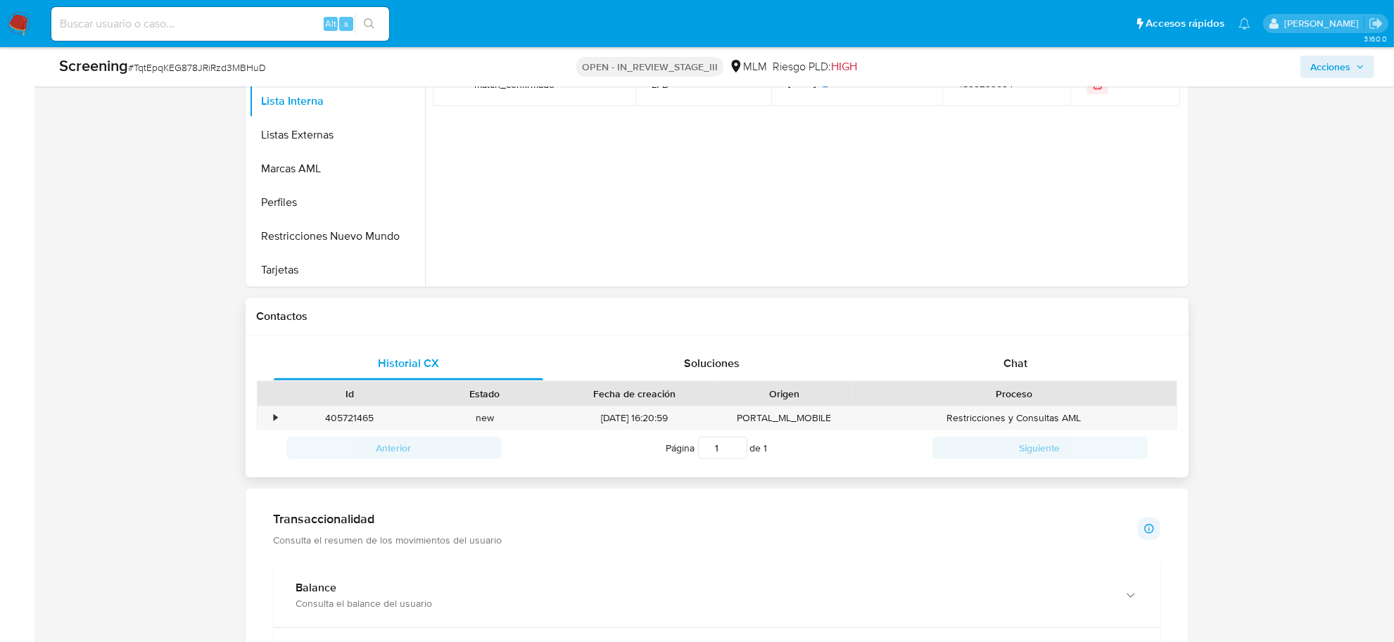
scroll to position [791, 0]
click at [282, 413] on div "405721465 Casos mNsGGkLJzbwZKKtfoZPUtCsi" at bounding box center [349, 415] width 135 height 23
click at [267, 416] on div "•" at bounding box center [269, 415] width 25 height 23
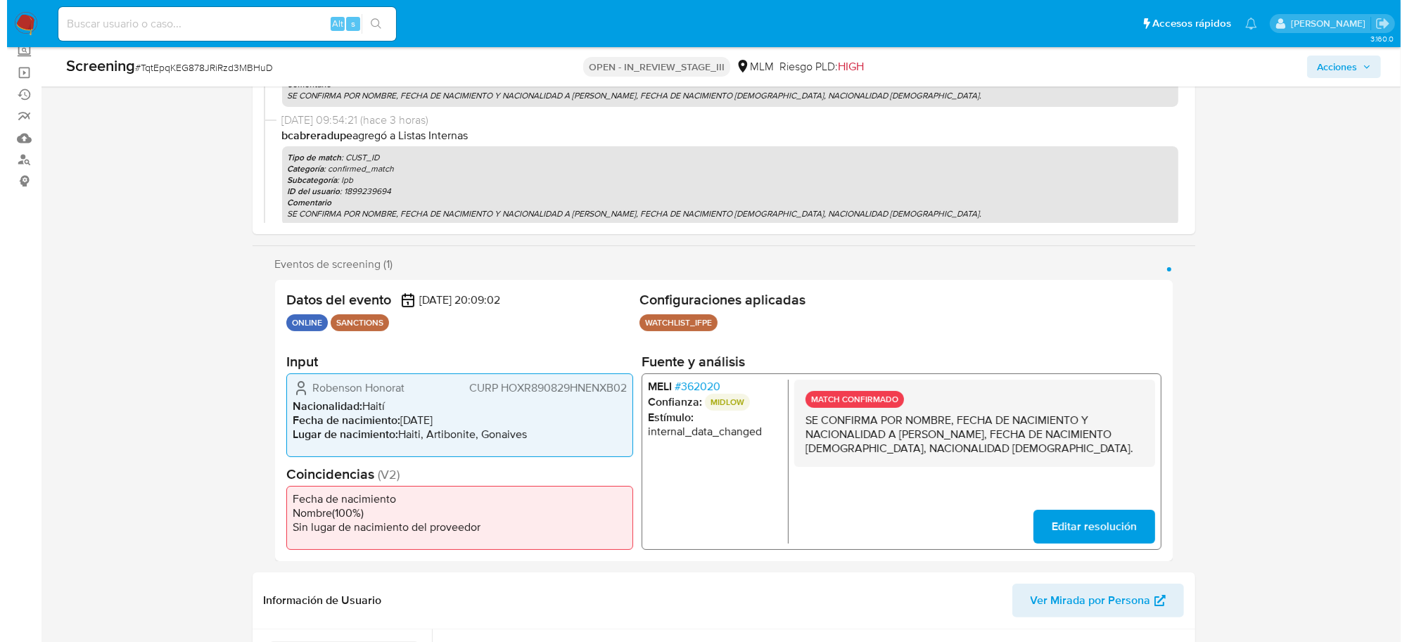
scroll to position [264, 0]
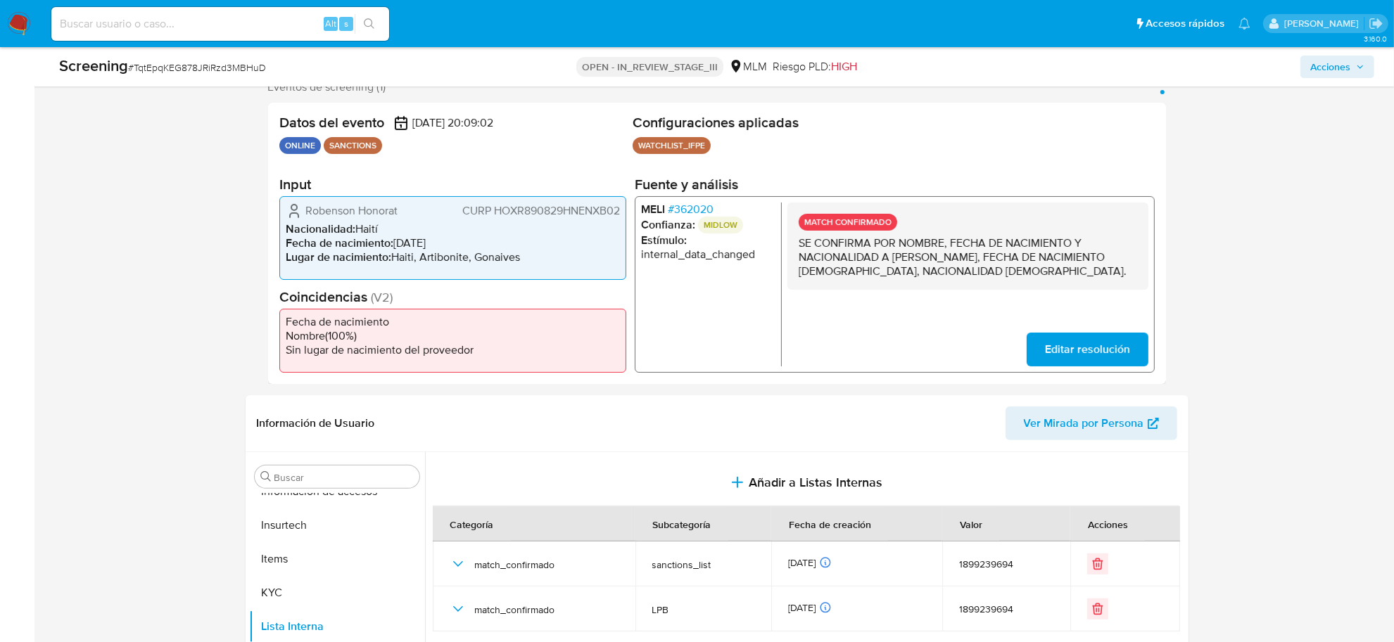
click at [705, 212] on span "# 362020" at bounding box center [690, 209] width 46 height 14
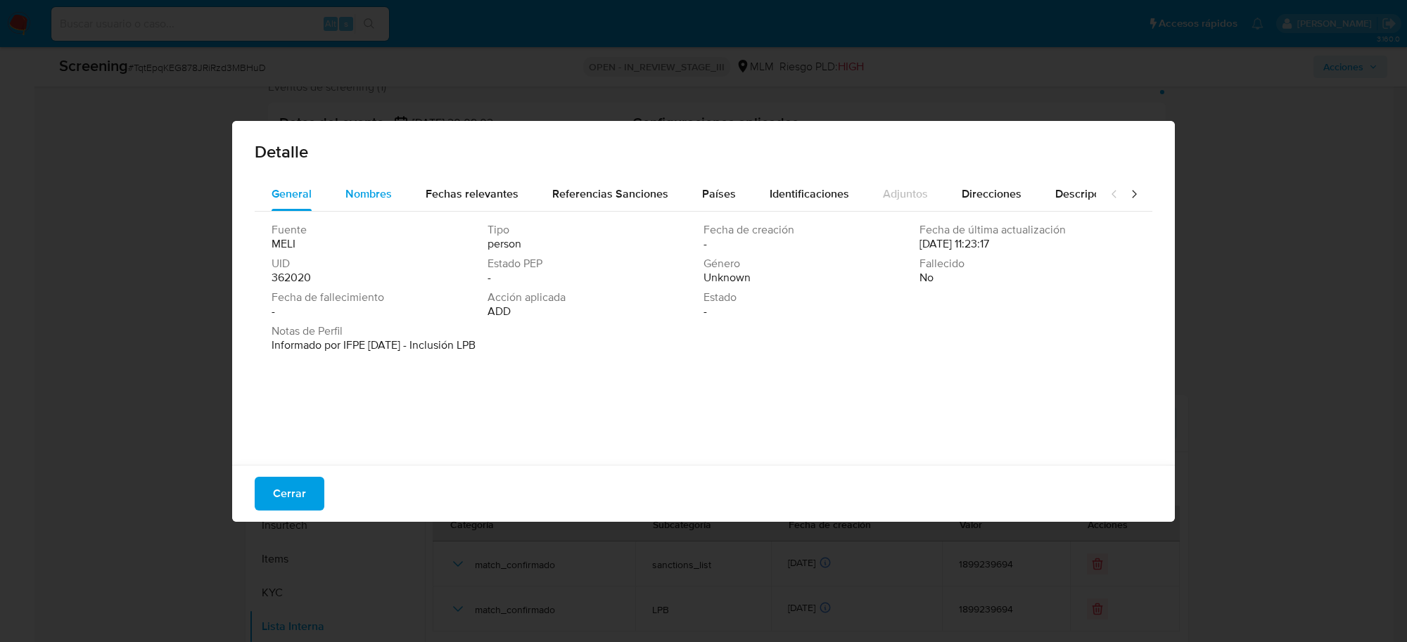
click at [388, 190] on span "Nombres" at bounding box center [368, 194] width 46 height 16
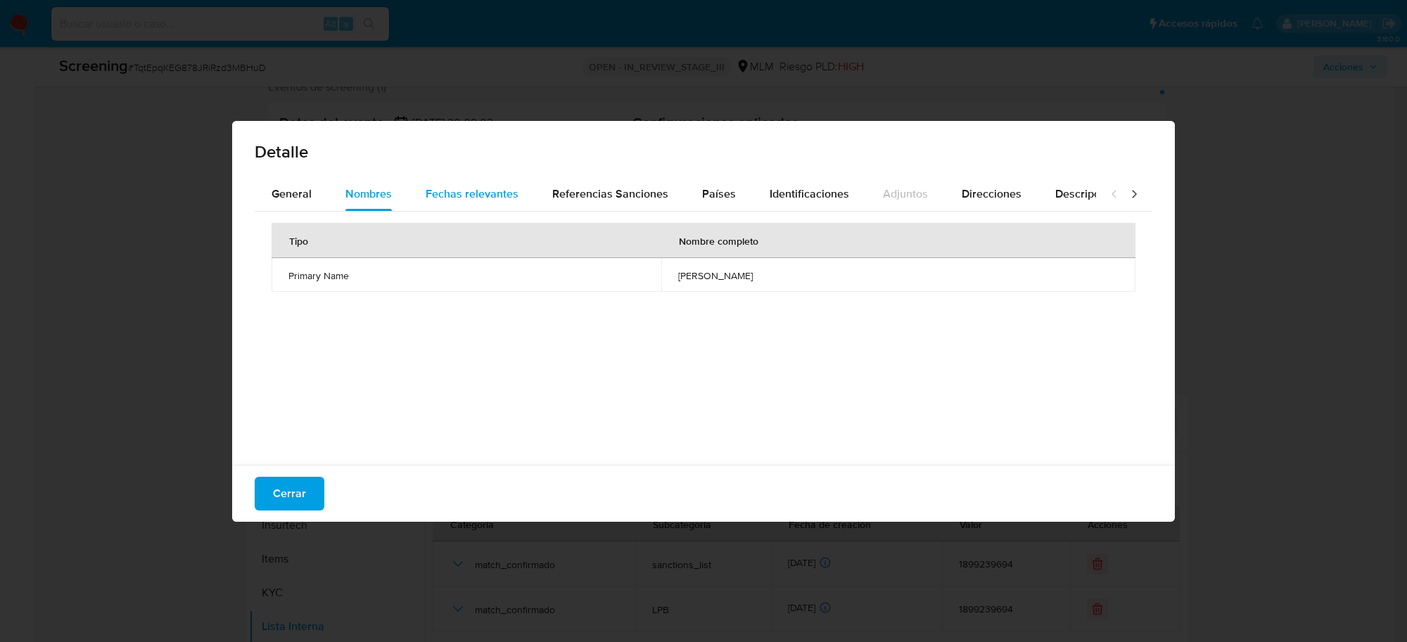
click at [450, 191] on span "Fechas relevantes" at bounding box center [472, 194] width 93 height 16
click at [349, 186] on span "Nombres" at bounding box center [368, 194] width 46 height 16
click at [445, 184] on div "Fechas relevantes" at bounding box center [472, 194] width 93 height 34
click at [580, 191] on span "Referencias Sanciones" at bounding box center [610, 194] width 116 height 16
click at [711, 196] on span "Países" at bounding box center [719, 194] width 34 height 16
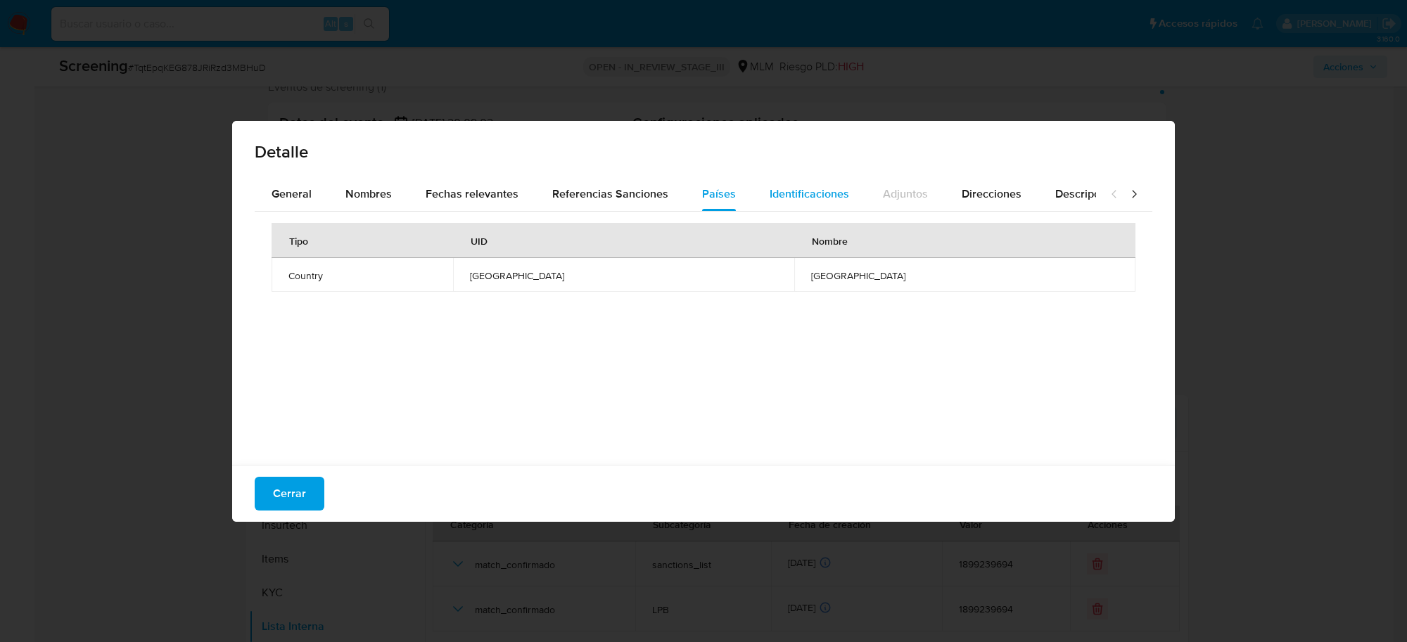
click at [783, 189] on span "Identificaciones" at bounding box center [809, 194] width 79 height 16
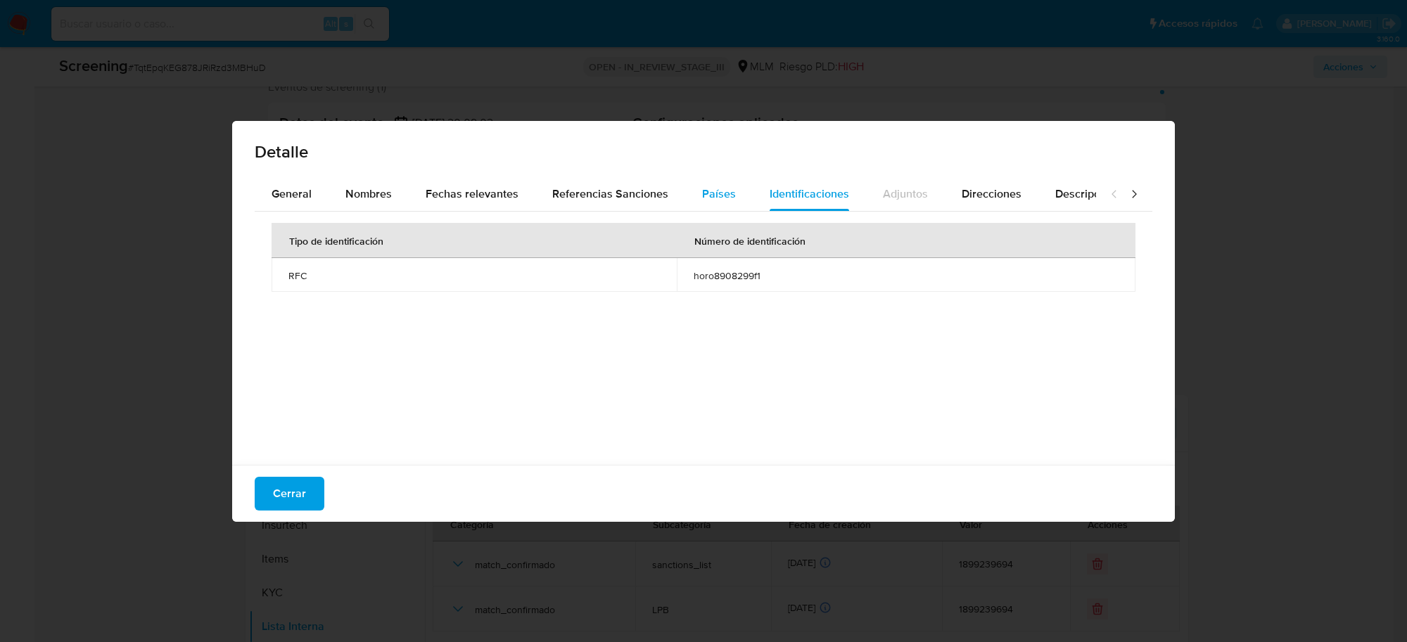
click at [702, 190] on span "Países" at bounding box center [719, 194] width 34 height 16
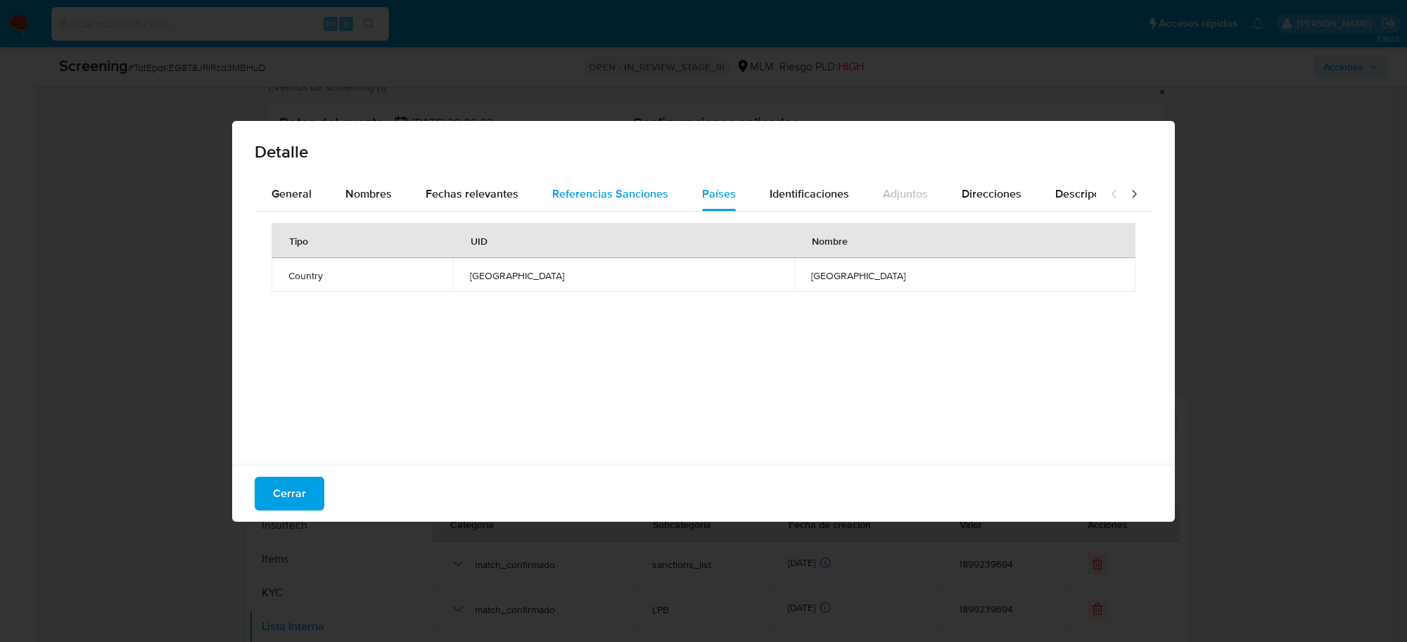
click at [553, 195] on span "Referencias Sanciones" at bounding box center [610, 194] width 116 height 16
click at [390, 188] on span "Nombres" at bounding box center [368, 194] width 46 height 16
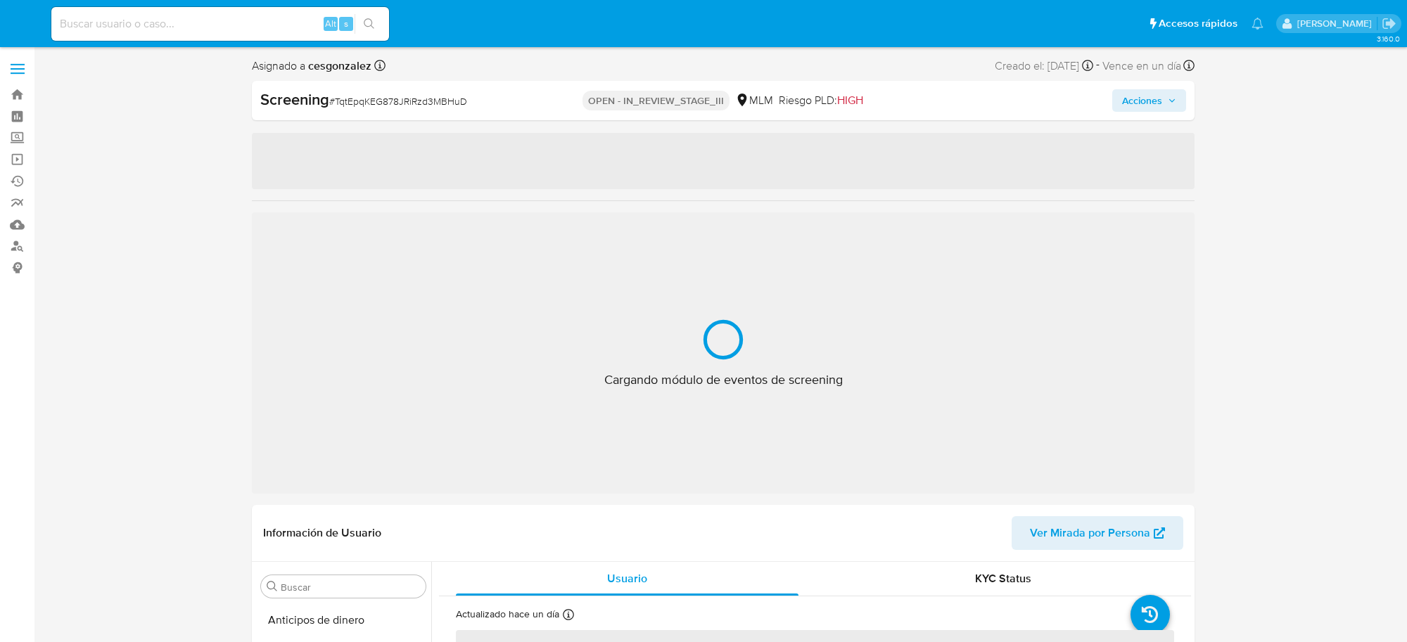
select select "10"
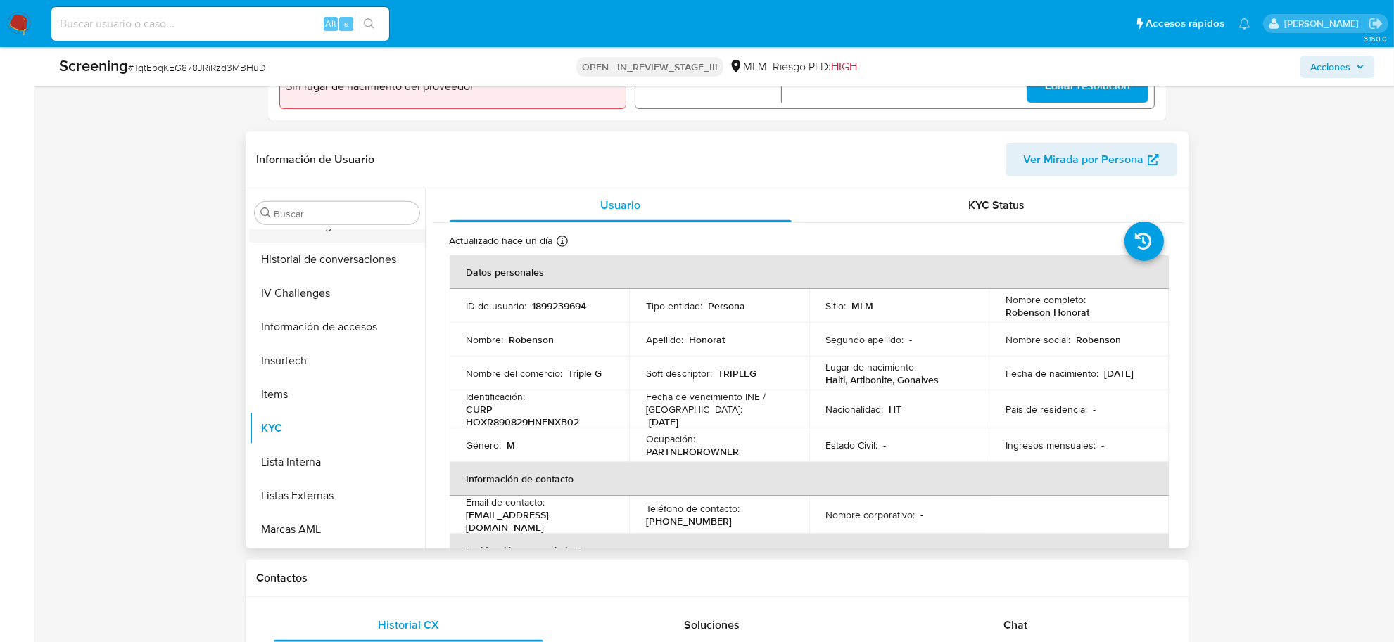
scroll to position [329, 0]
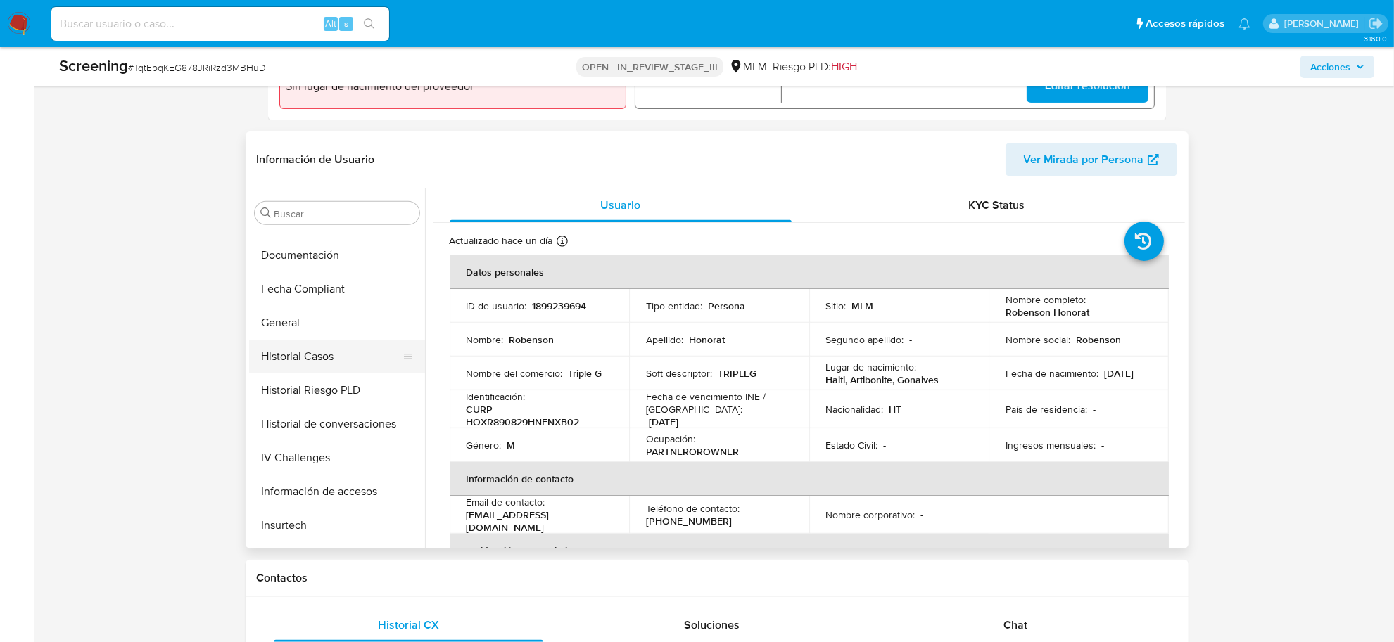
click at [328, 357] on button "Historial Casos" at bounding box center [331, 357] width 165 height 34
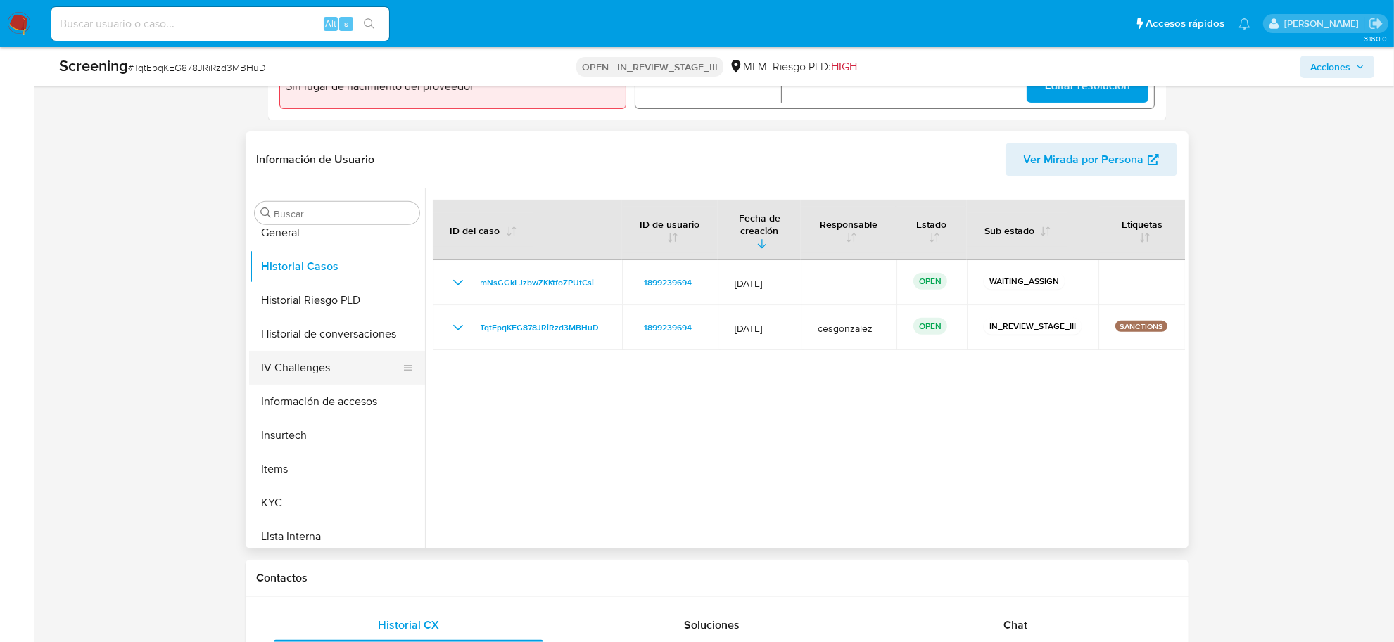
scroll to position [505, 0]
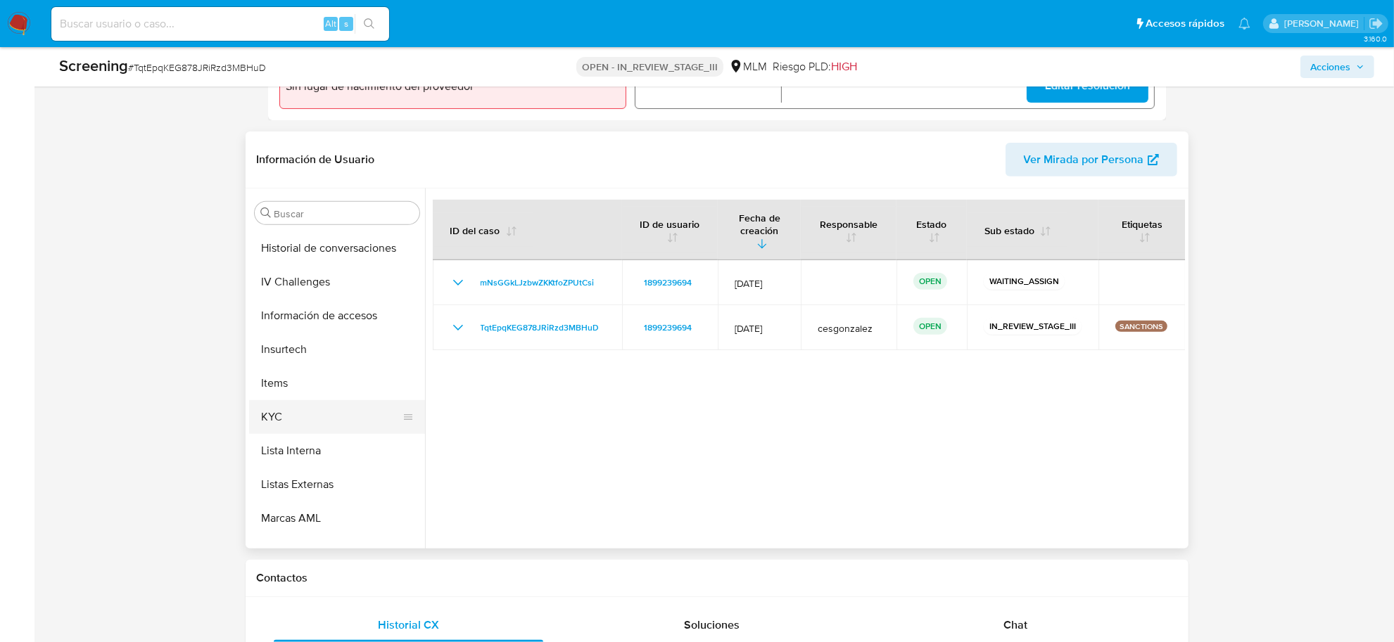
click at [317, 408] on button "KYC" at bounding box center [331, 417] width 165 height 34
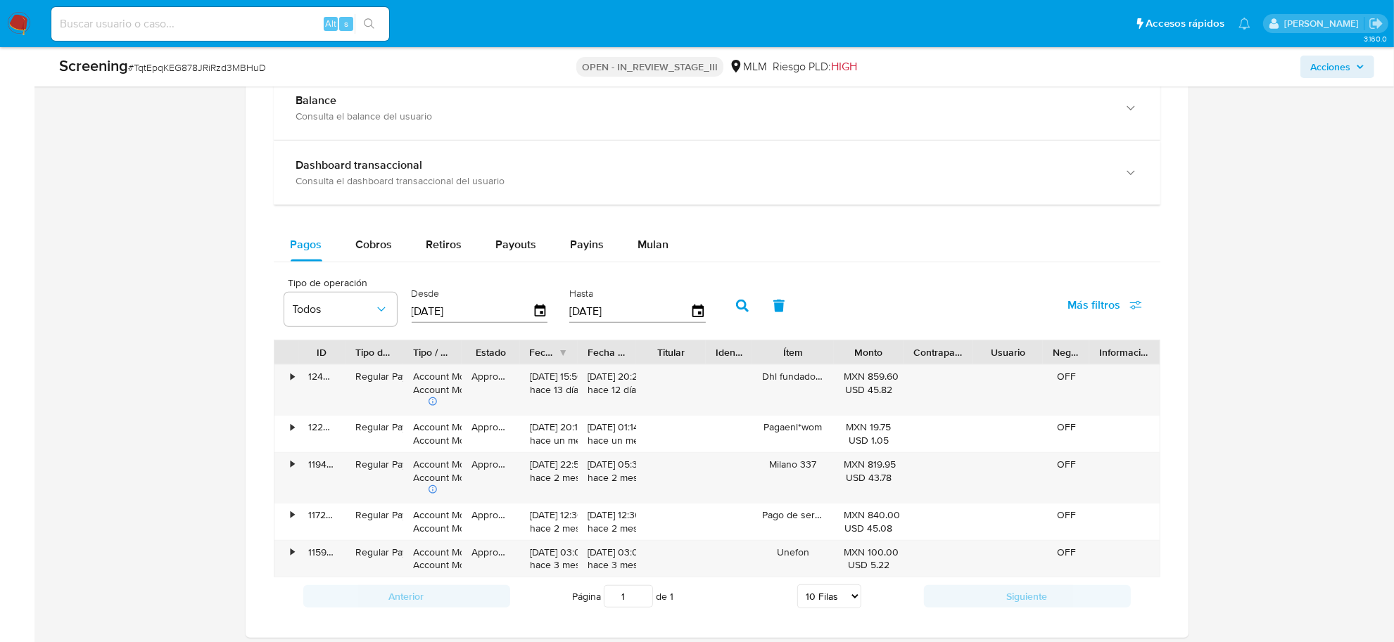
scroll to position [925, 0]
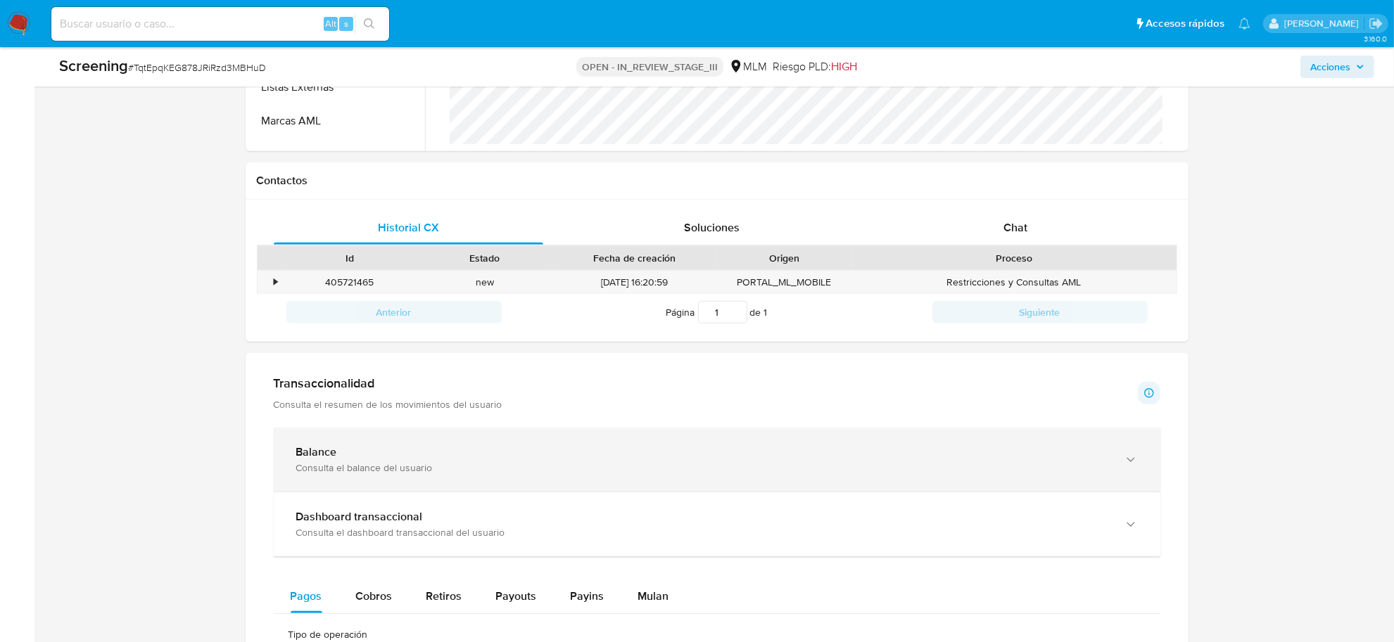
click at [1126, 465] on icon "button" at bounding box center [1130, 460] width 14 height 14
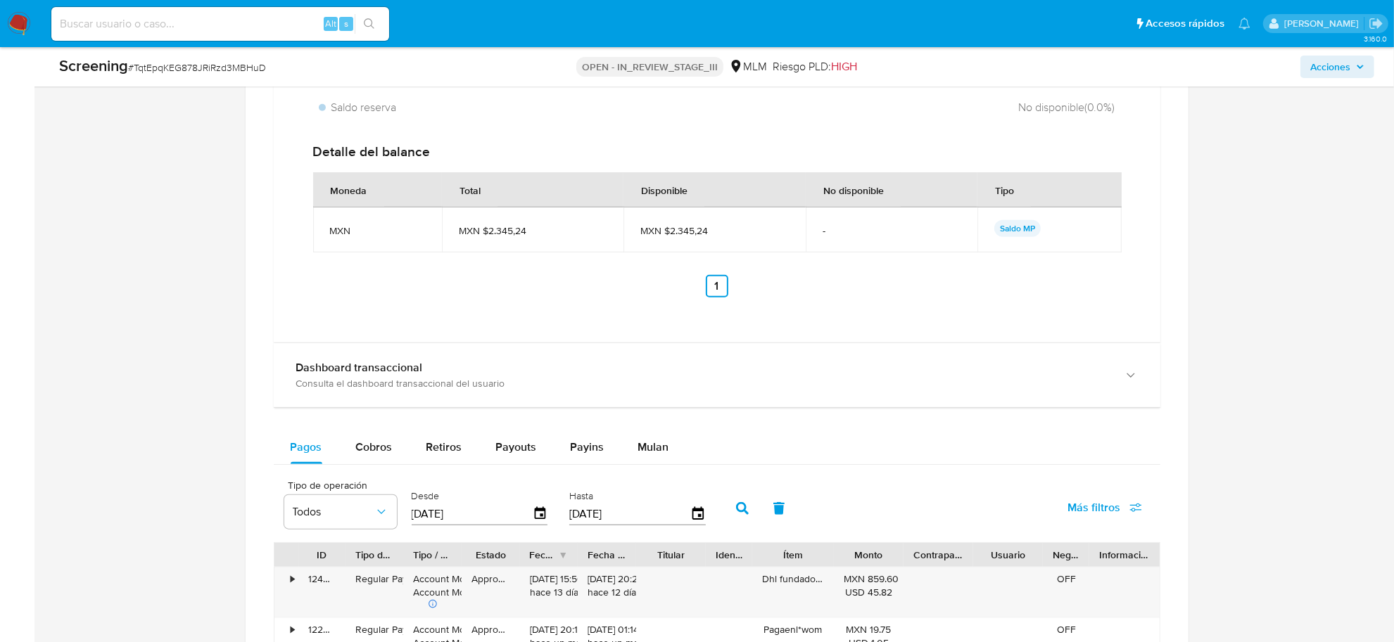
scroll to position [1541, 0]
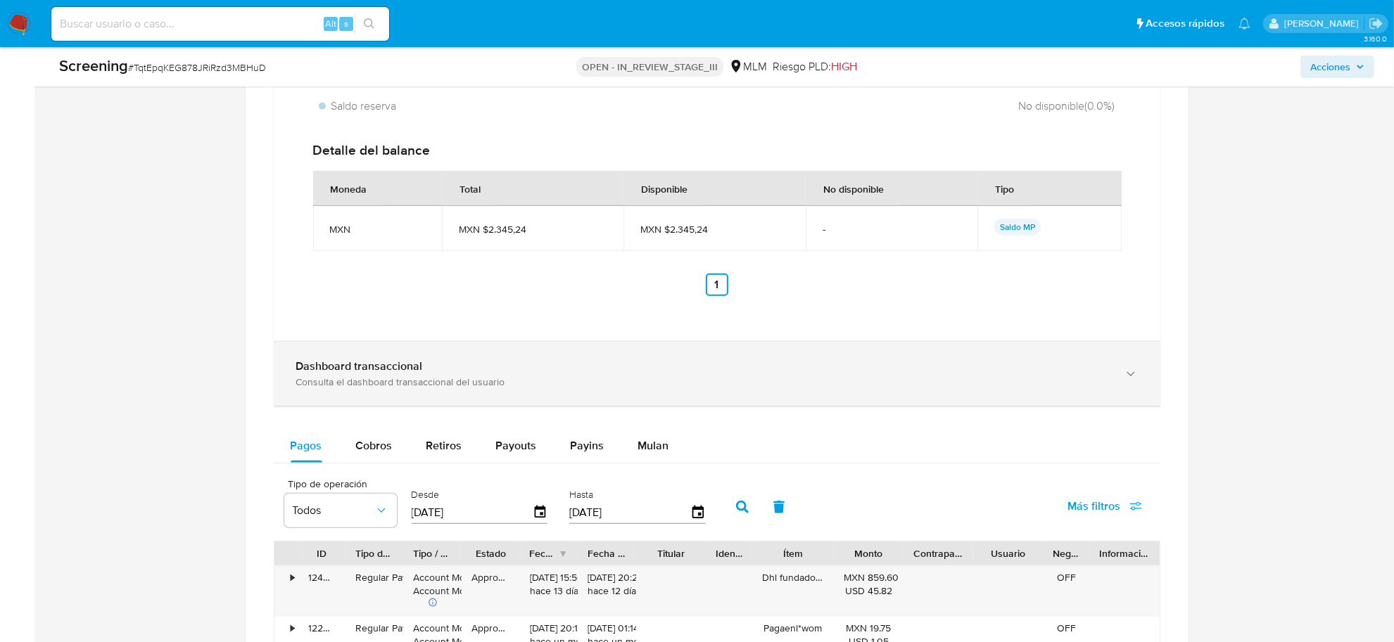
click at [931, 376] on div "Consulta el dashboard transaccional del usuario" at bounding box center [702, 382] width 813 height 13
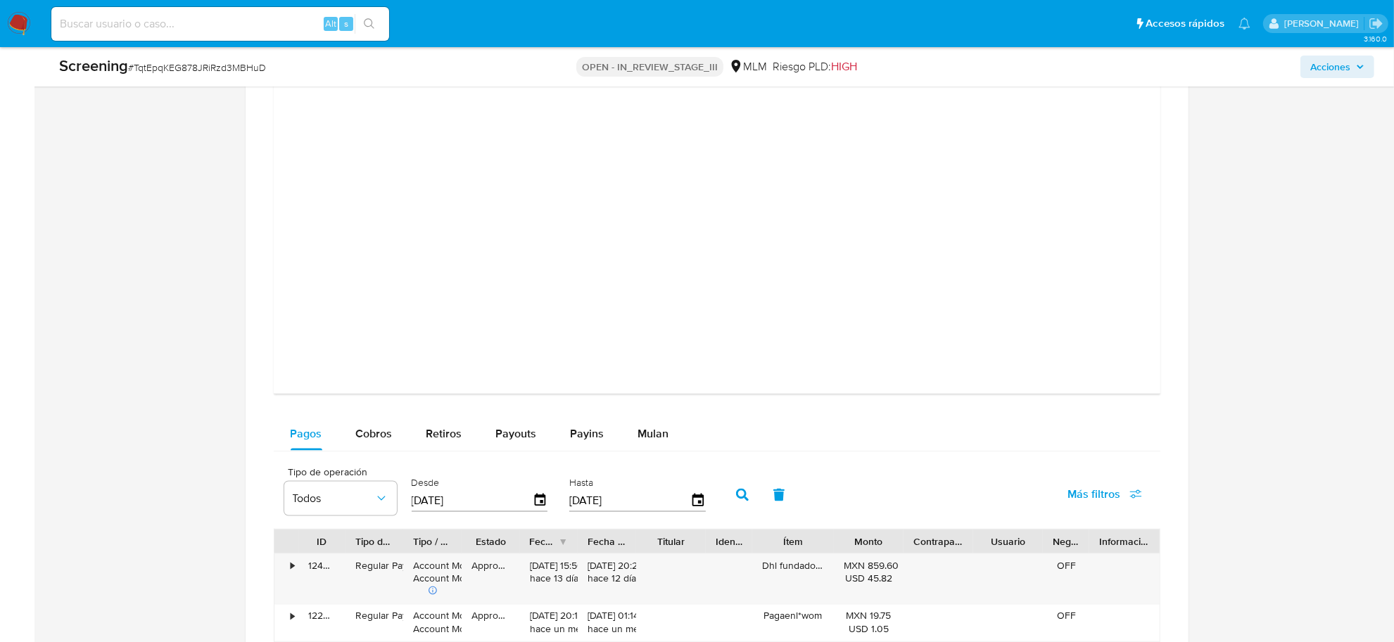
scroll to position [2244, 0]
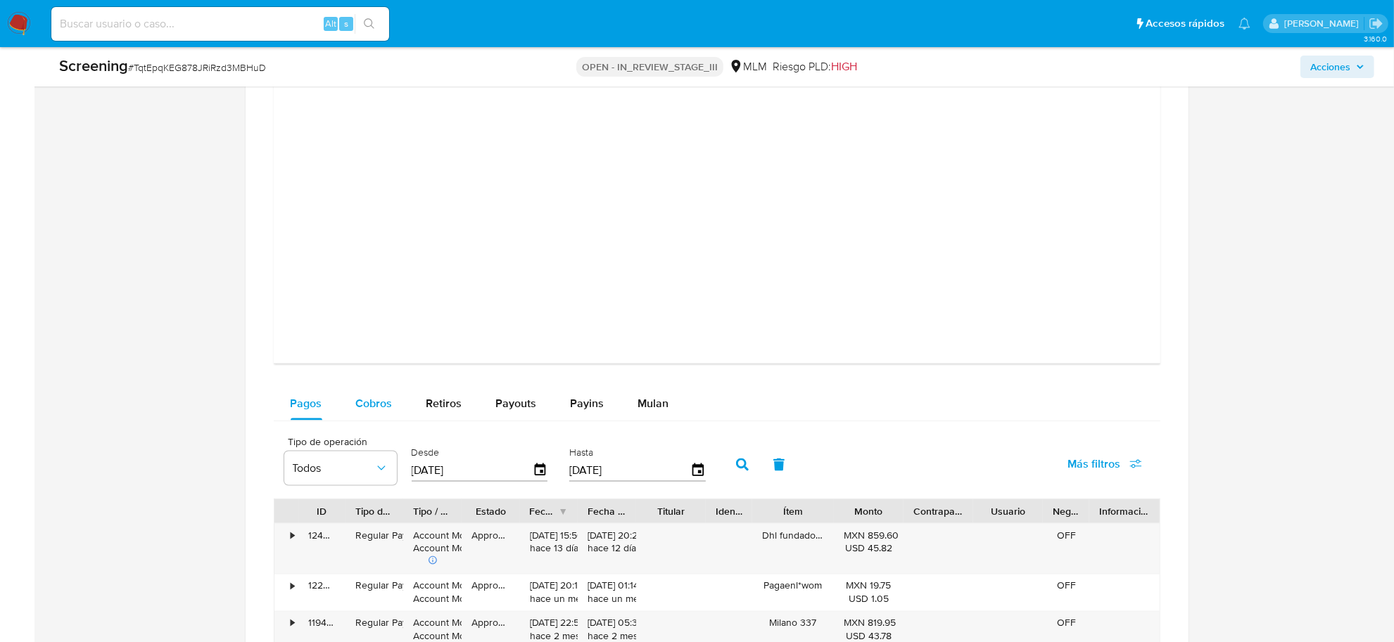
click at [366, 398] on span "Cobros" at bounding box center [374, 403] width 37 height 16
select select "10"
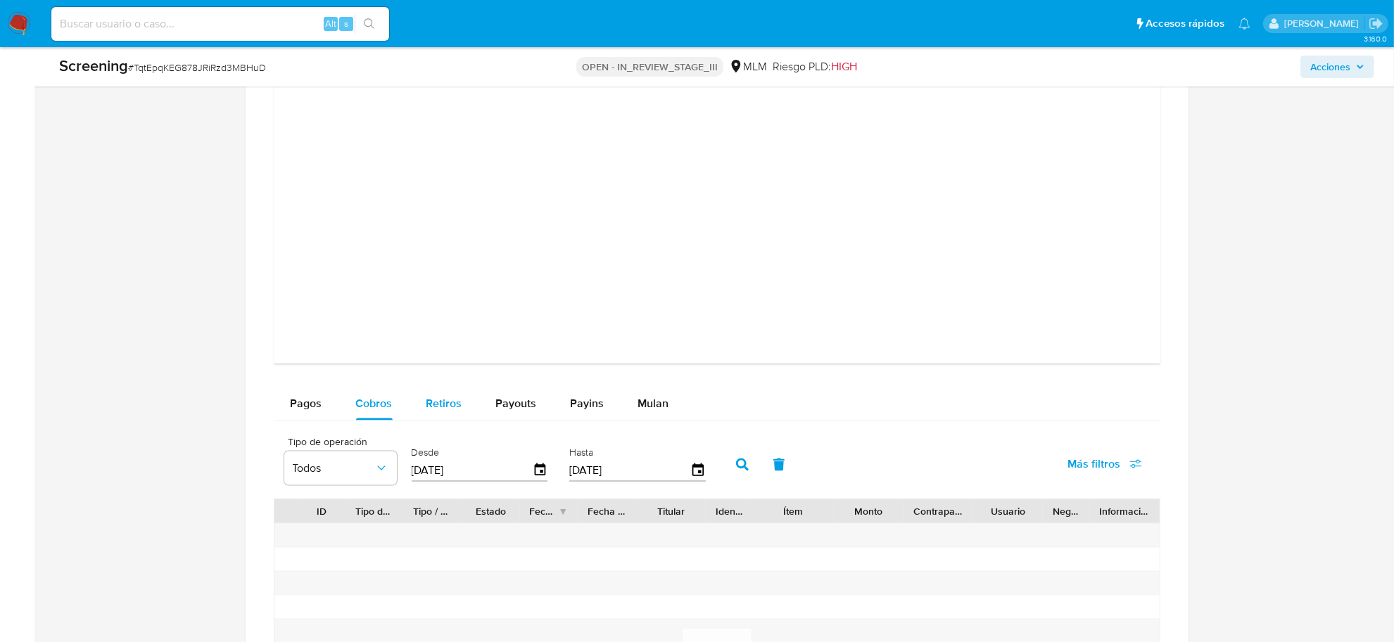
click at [426, 402] on span "Retiros" at bounding box center [444, 403] width 36 height 16
select select "10"
click at [368, 406] on span "Cobros" at bounding box center [374, 403] width 37 height 16
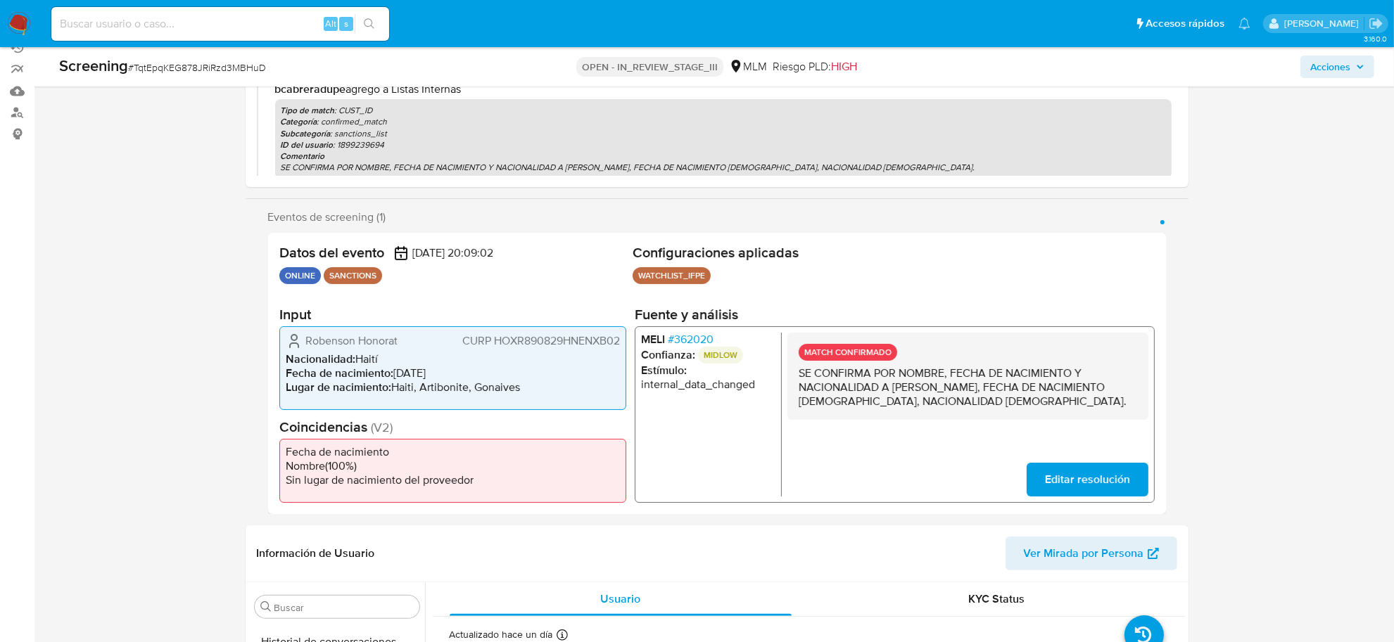
scroll to position [176, 0]
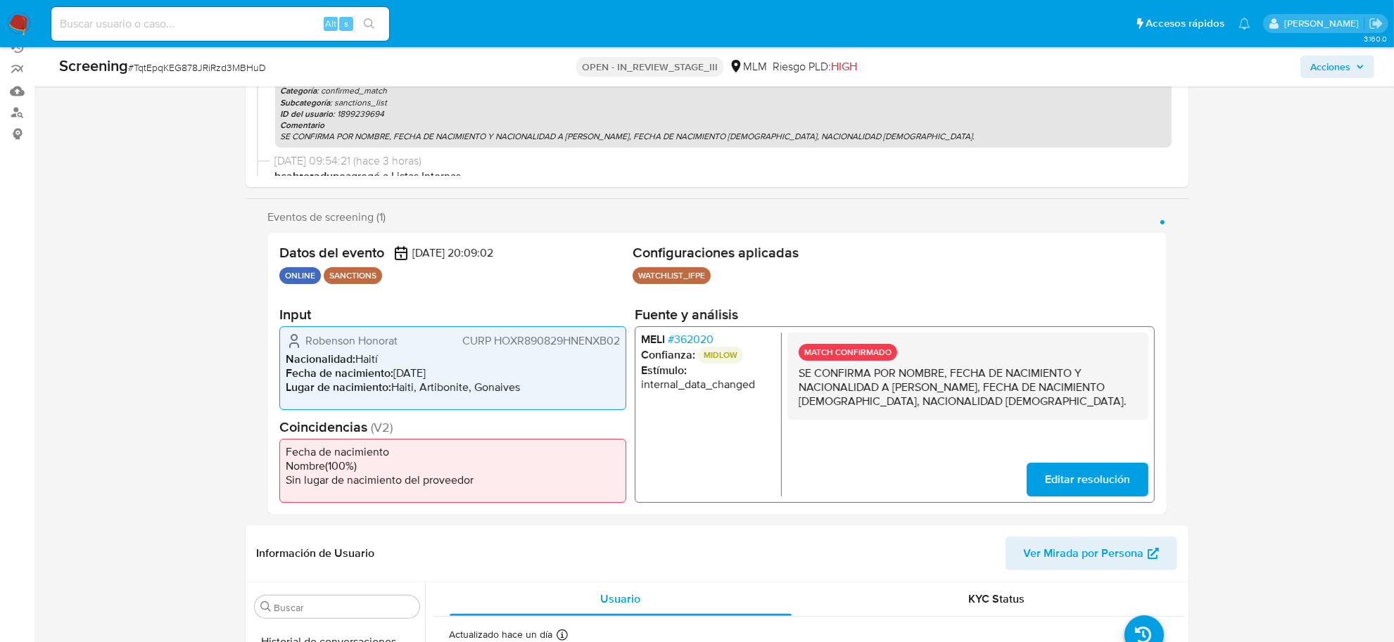
click at [708, 340] on span "# 362020" at bounding box center [690, 339] width 46 height 14
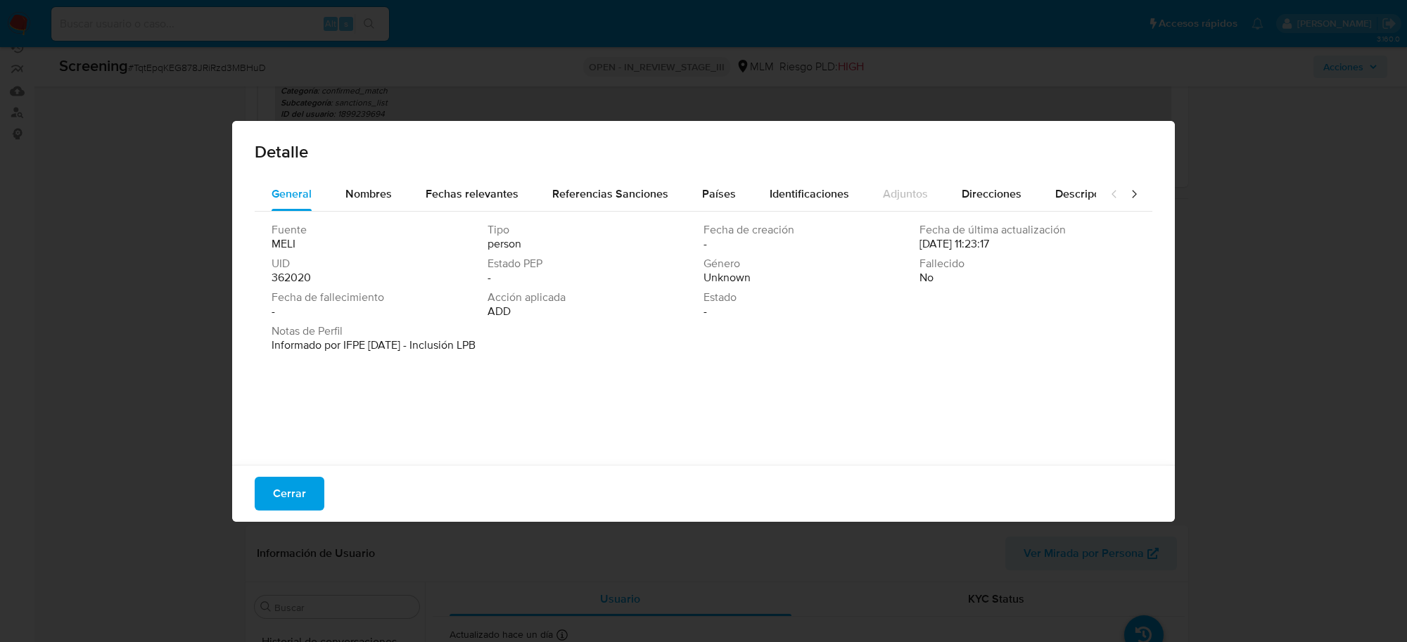
click at [331, 483] on div "Cerrar" at bounding box center [703, 493] width 943 height 57
click at [299, 489] on span "Cerrar" at bounding box center [289, 493] width 33 height 31
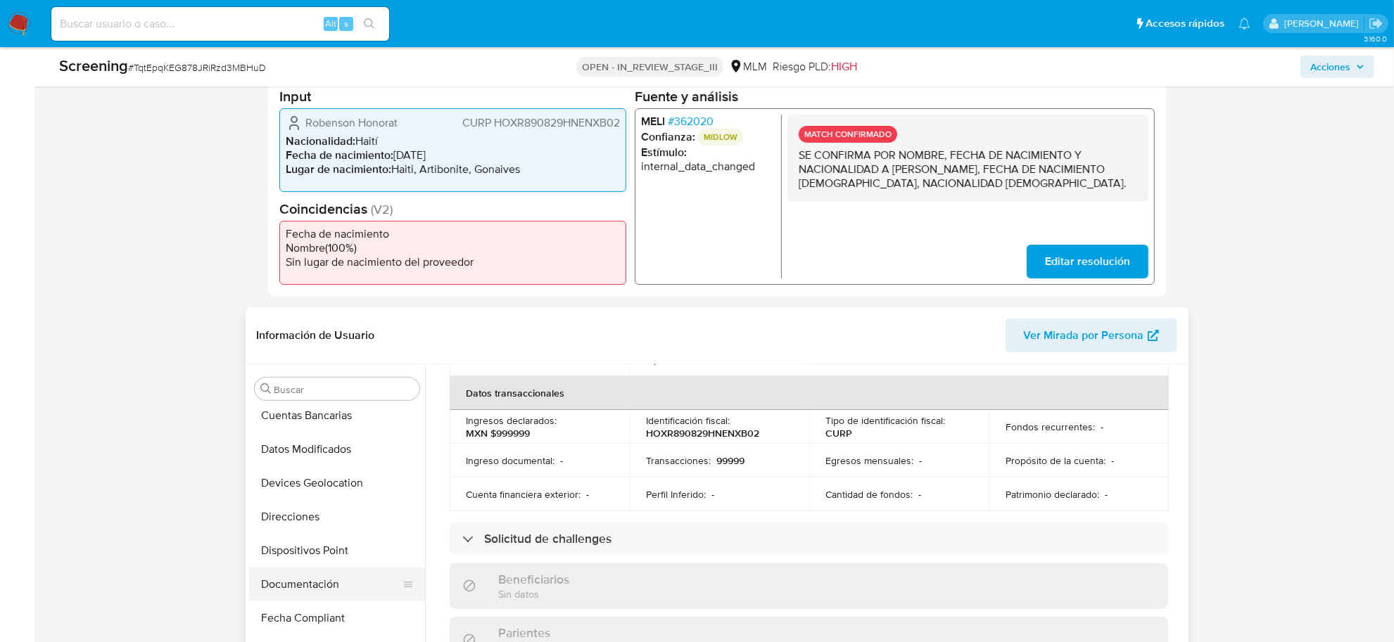
click at [314, 584] on button "Documentación" at bounding box center [331, 585] width 165 height 34
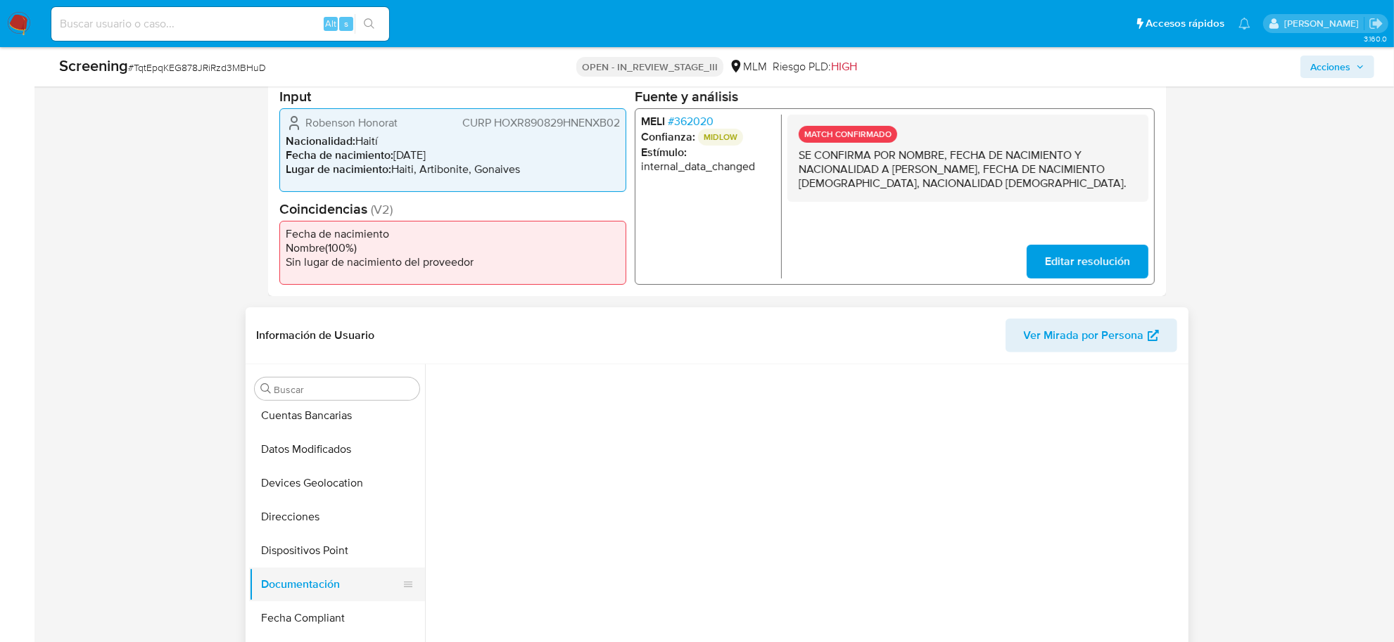
scroll to position [0, 0]
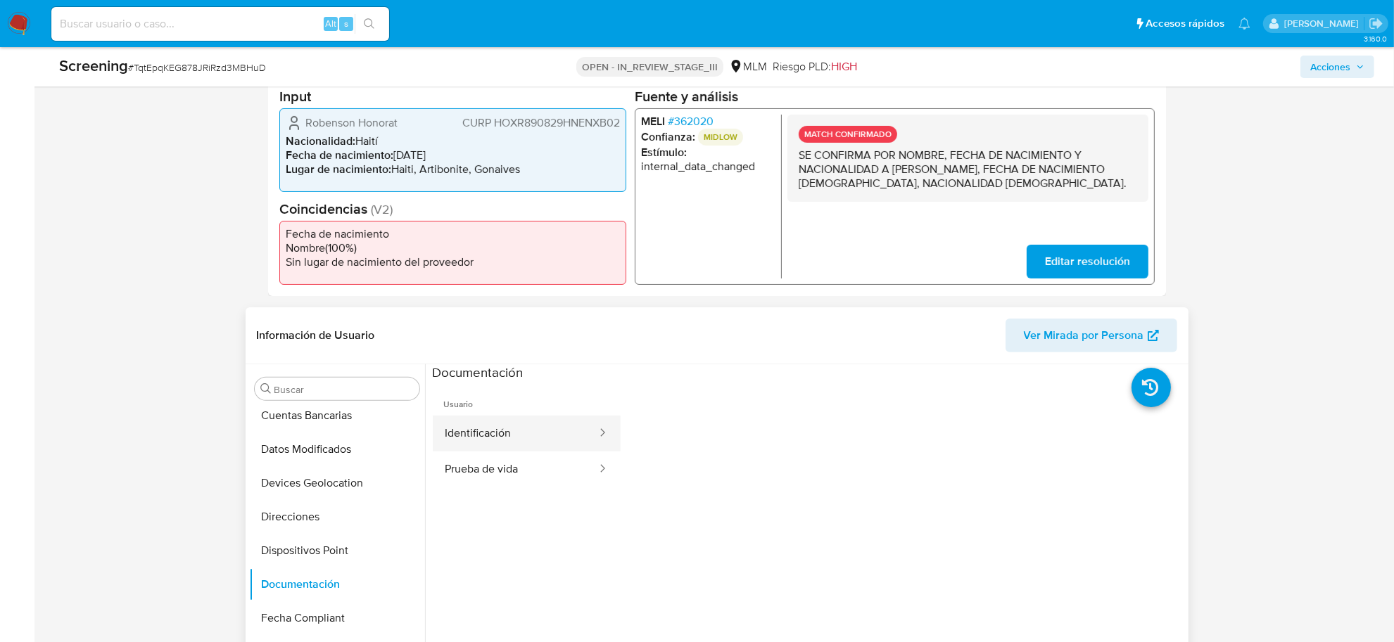
click at [543, 430] on button "Identificación" at bounding box center [515, 434] width 165 height 36
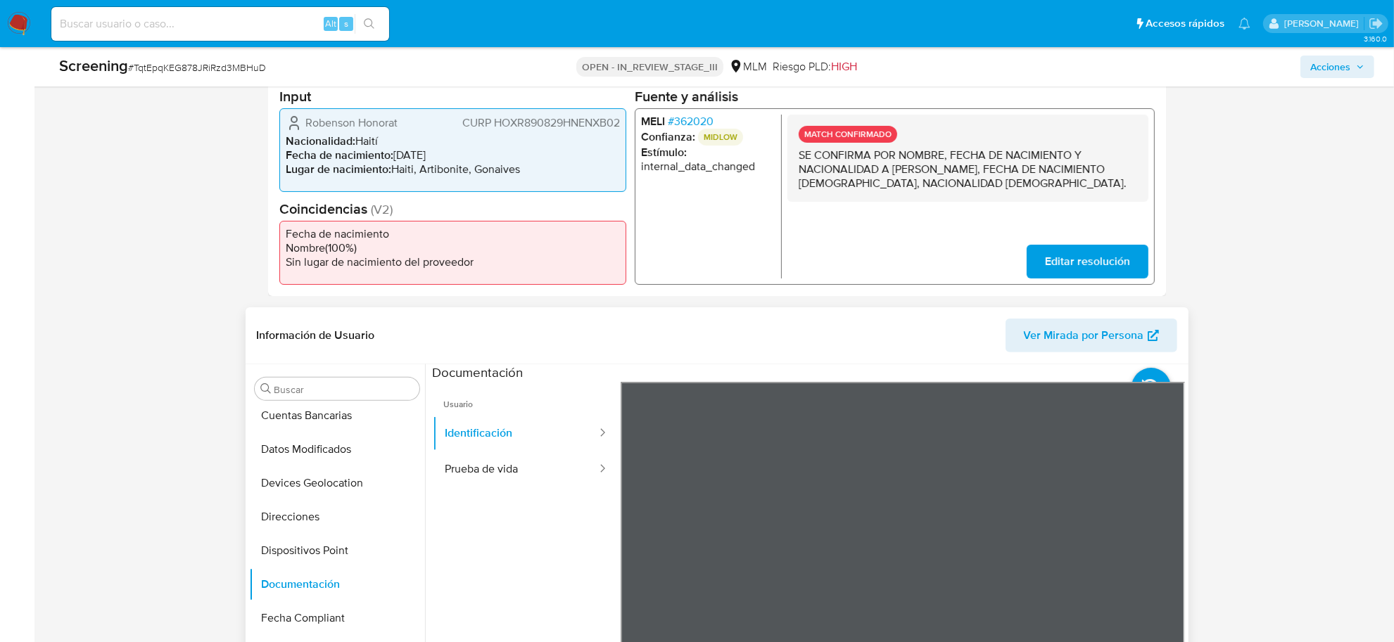
scroll to position [172, 0]
